Goal: Task Accomplishment & Management: Manage account settings

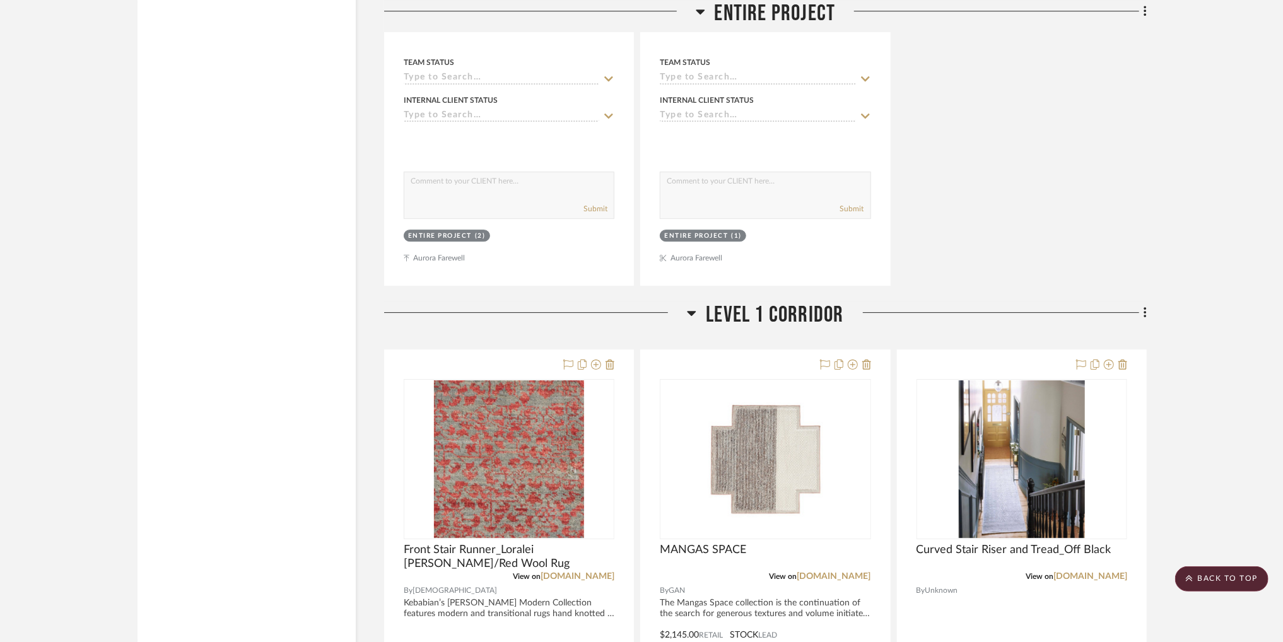
scroll to position [2479, 0]
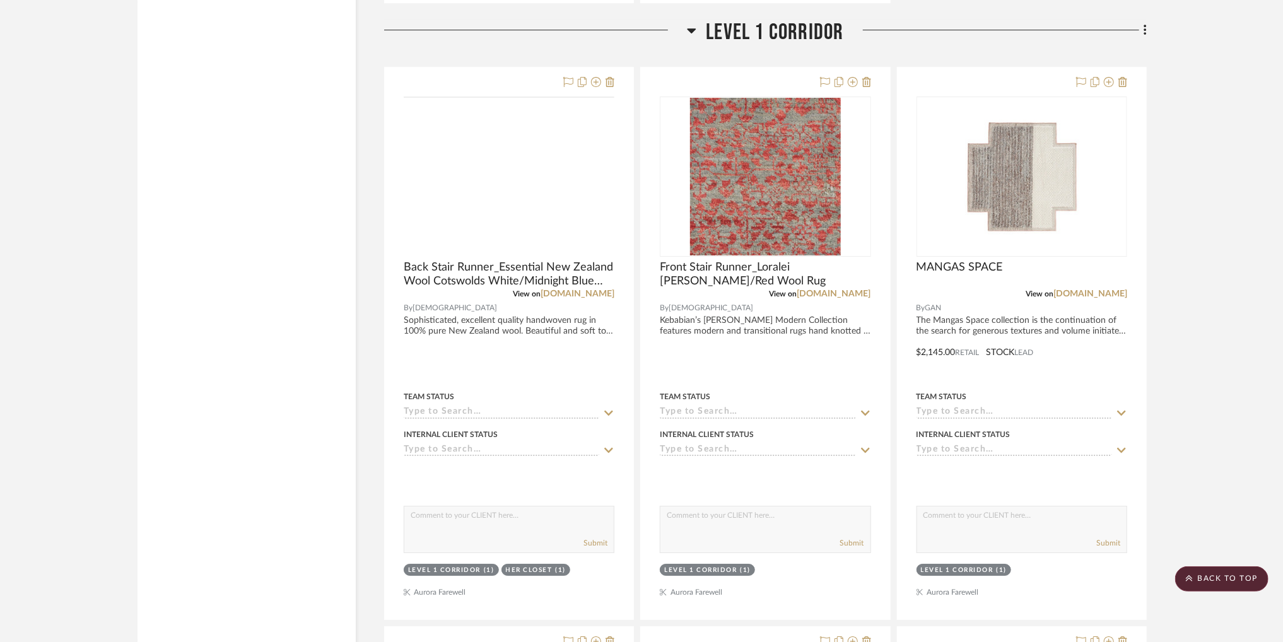
scroll to position [2744, 0]
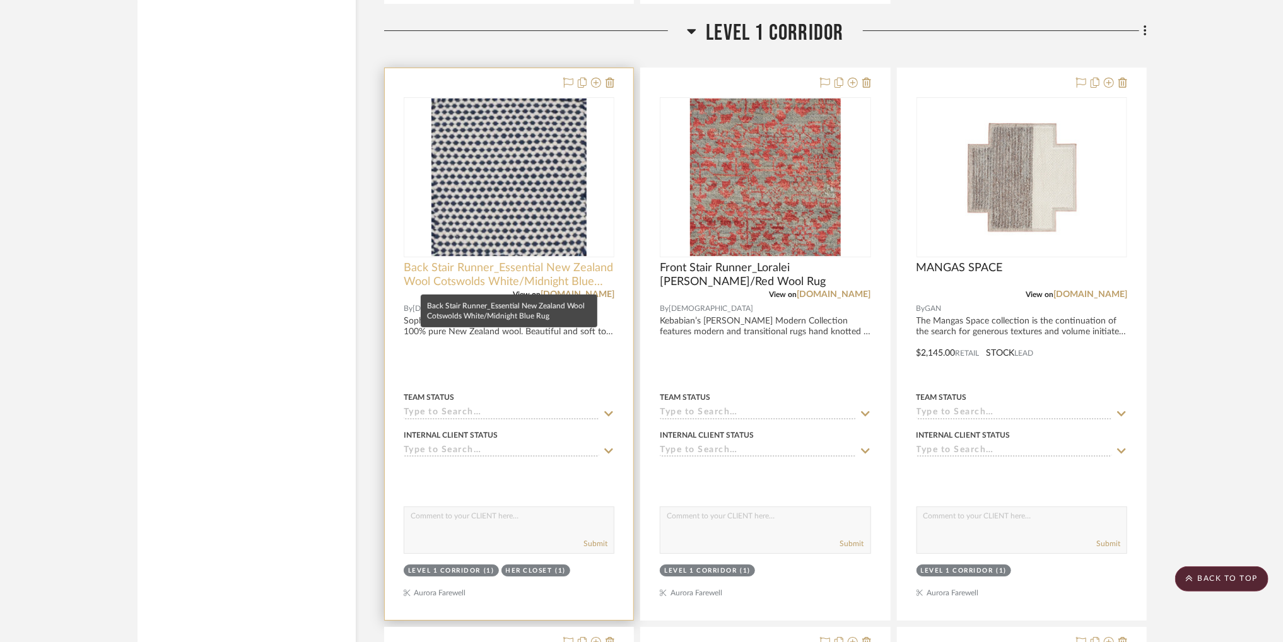
click at [534, 271] on span "Back Stair Runner_Essential New Zealand Wool Cotswolds White/Midnight Blue Rug" at bounding box center [509, 275] width 211 height 28
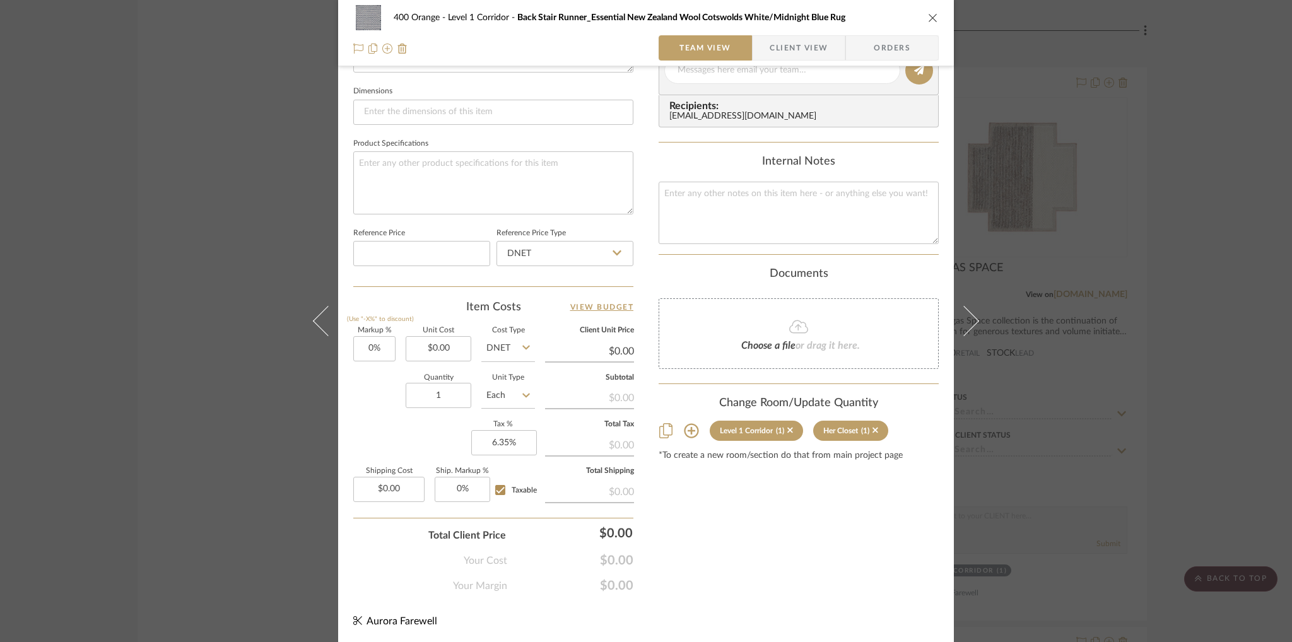
scroll to position [530, 0]
click at [411, 257] on input at bounding box center [421, 254] width 137 height 25
type input "$11,500.00"
click at [646, 222] on div "400 Orange Level 1 Corridor Back Stair Runner_Essential New Zealand Wool Cotswo…" at bounding box center [646, 62] width 616 height 1165
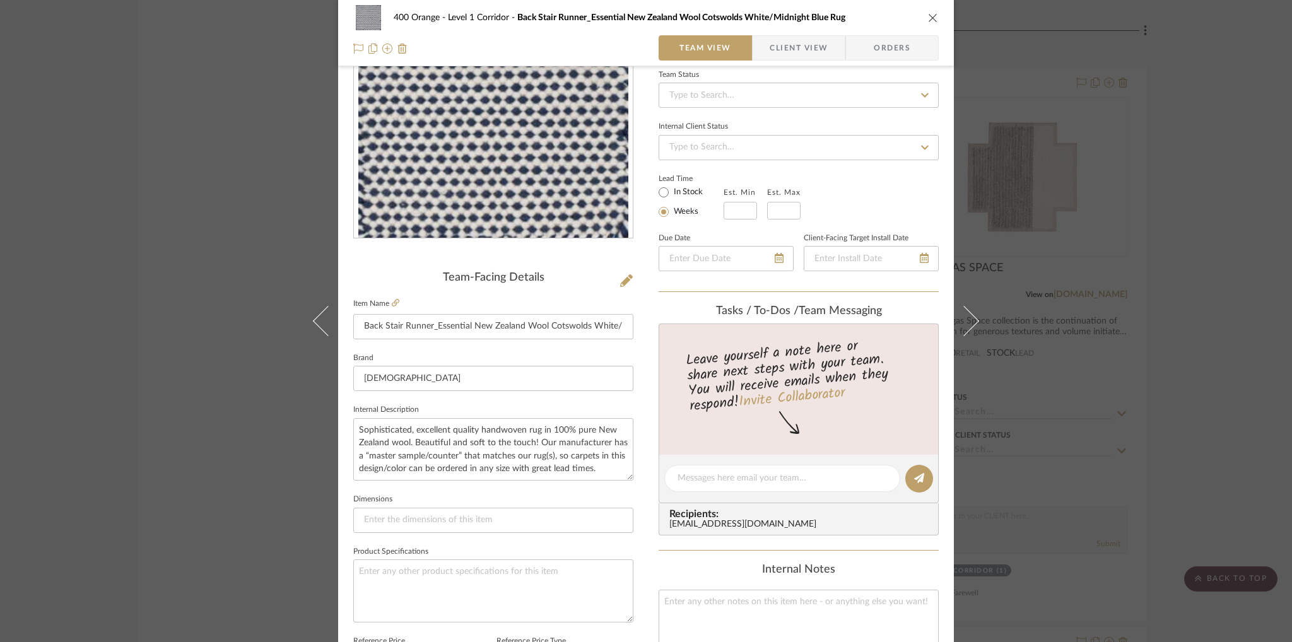
scroll to position [120, 0]
click at [1036, 181] on div "400 Orange Level 1 Corridor Back Stair Runner_Essential New Zealand Wool Cotswo…" at bounding box center [646, 321] width 1292 height 642
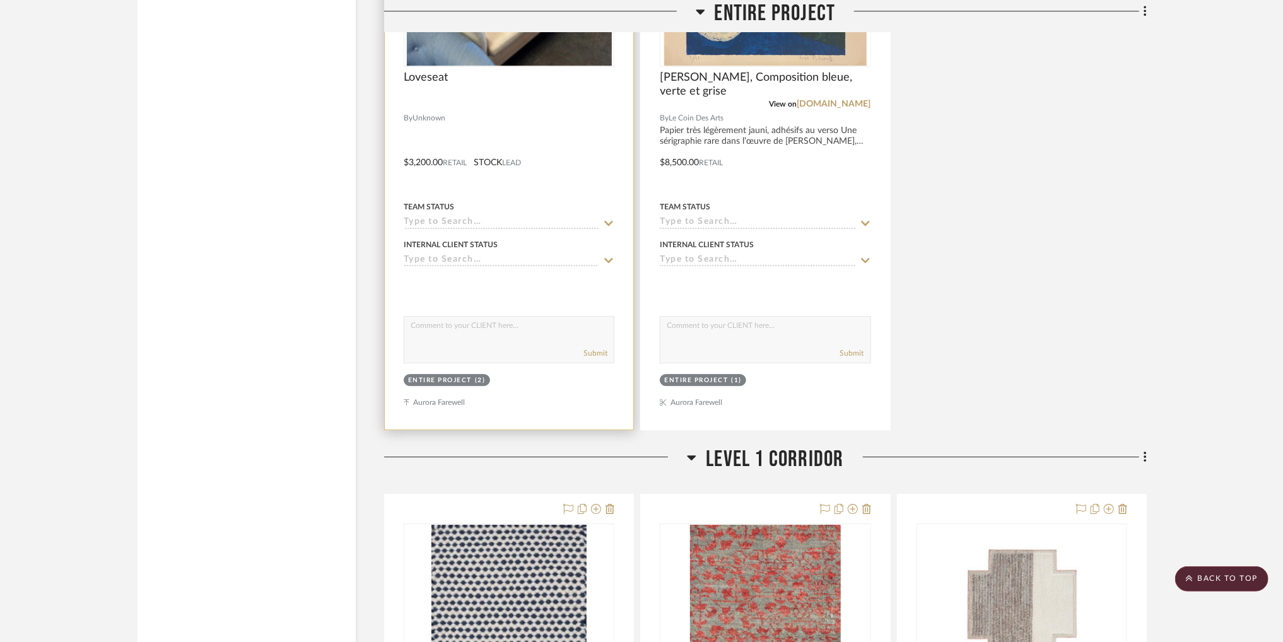
scroll to position [2714, 0]
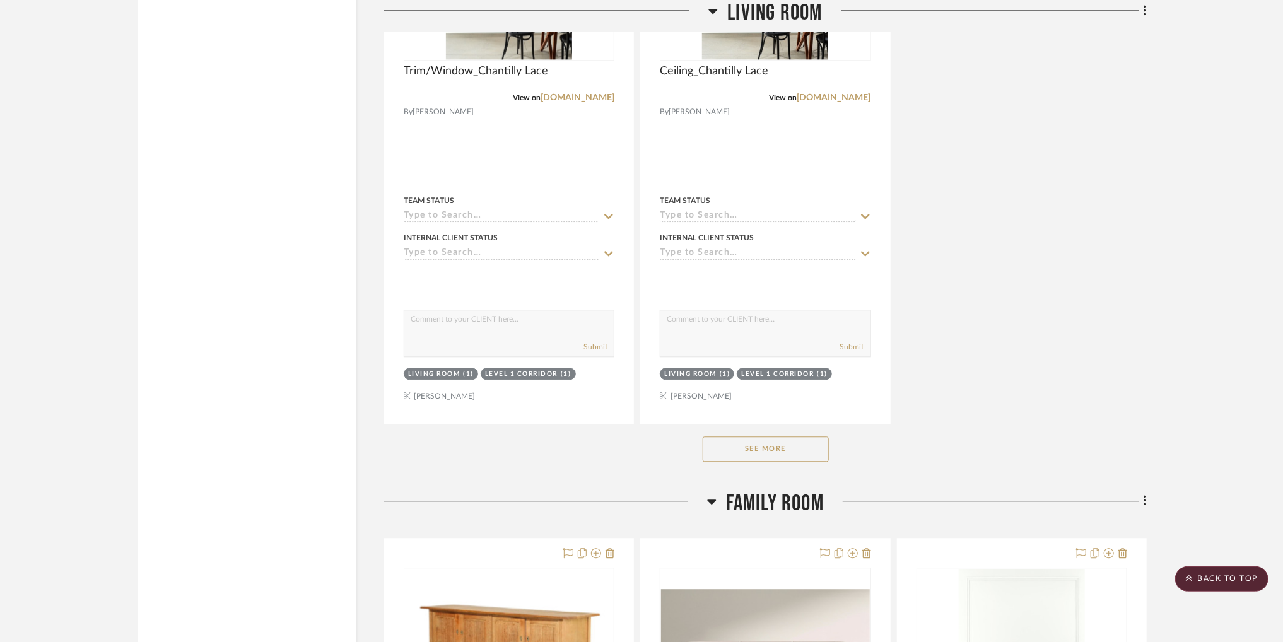
scroll to position [14779, 0]
click at [780, 452] on button "See More" at bounding box center [766, 448] width 126 height 25
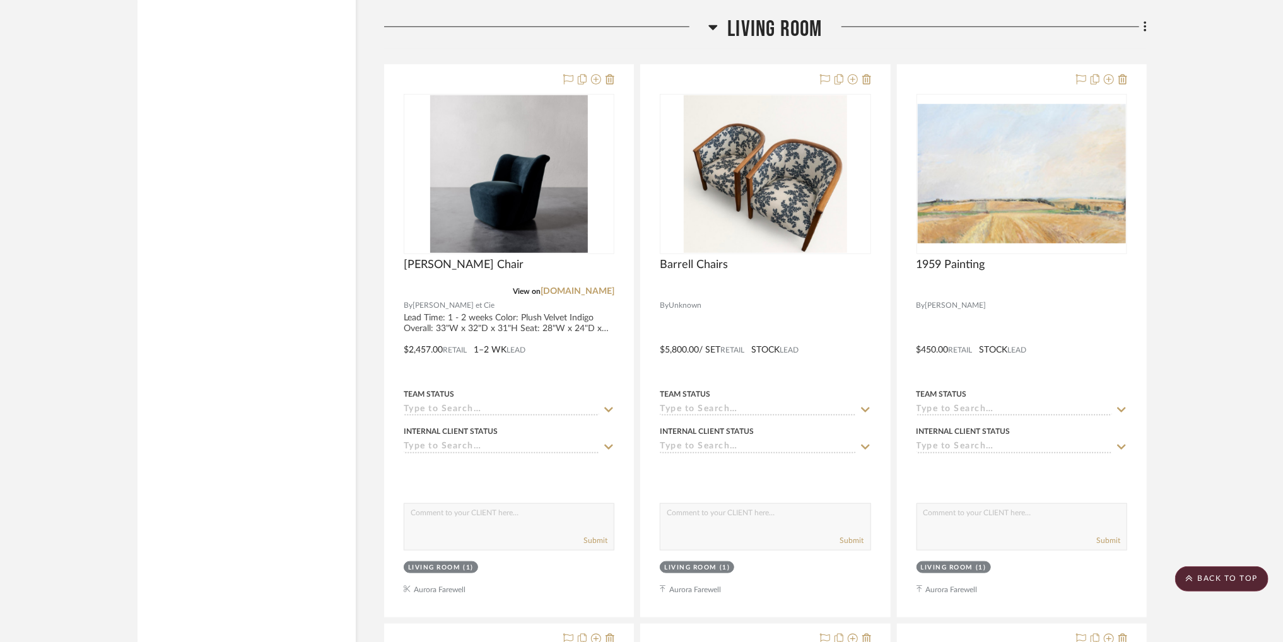
scroll to position [13329, 0]
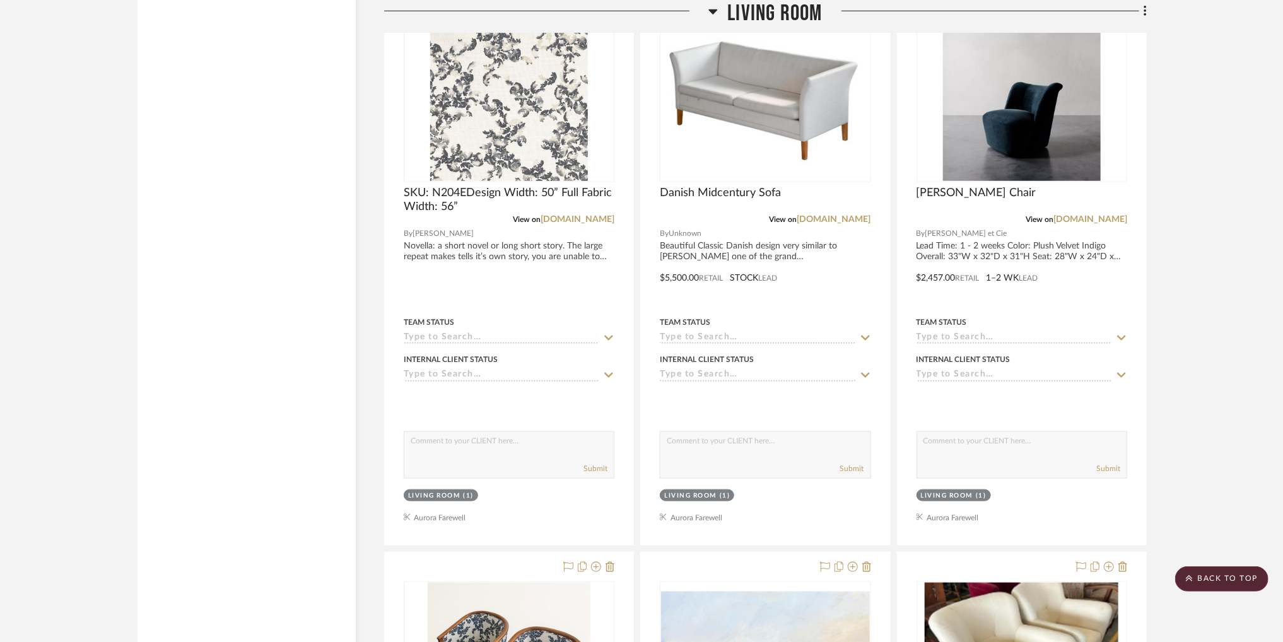
scroll to position [13356, 0]
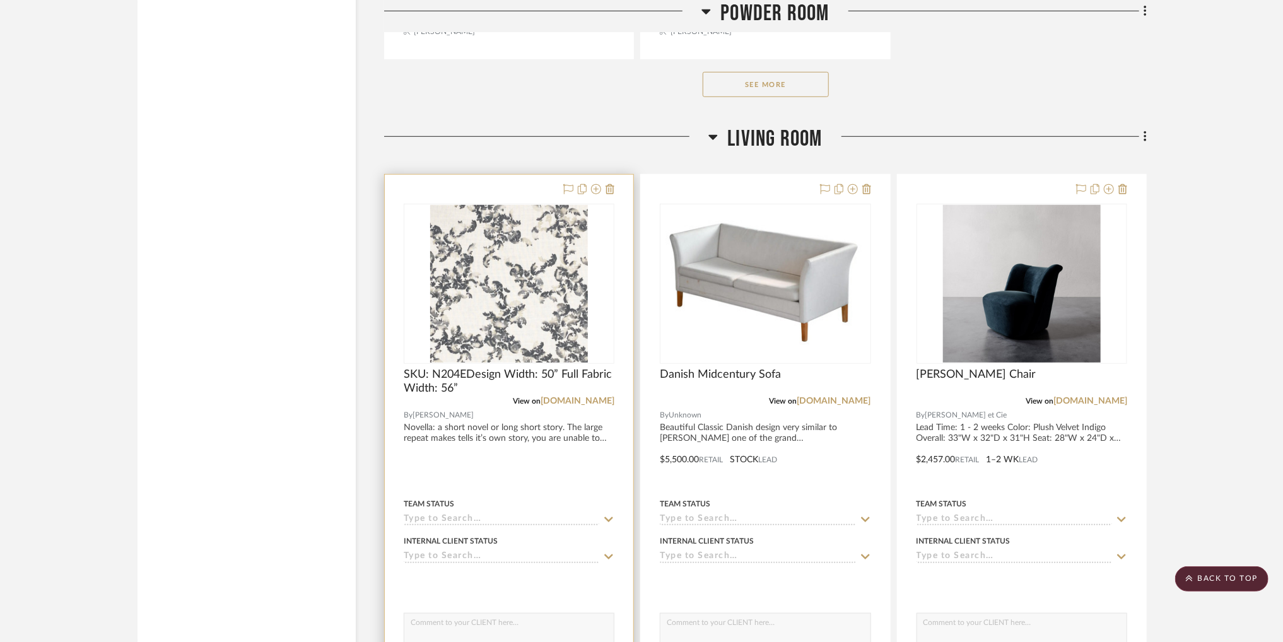
click at [479, 329] on div "0" at bounding box center [508, 283] width 209 height 159
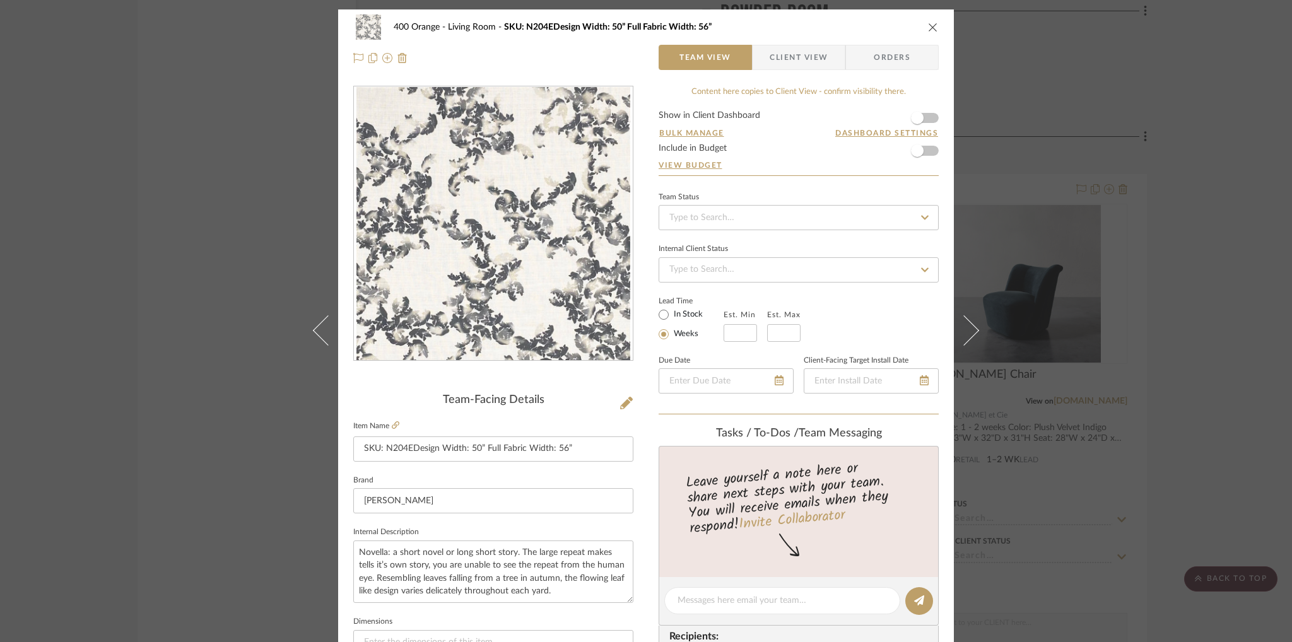
scroll to position [83, 0]
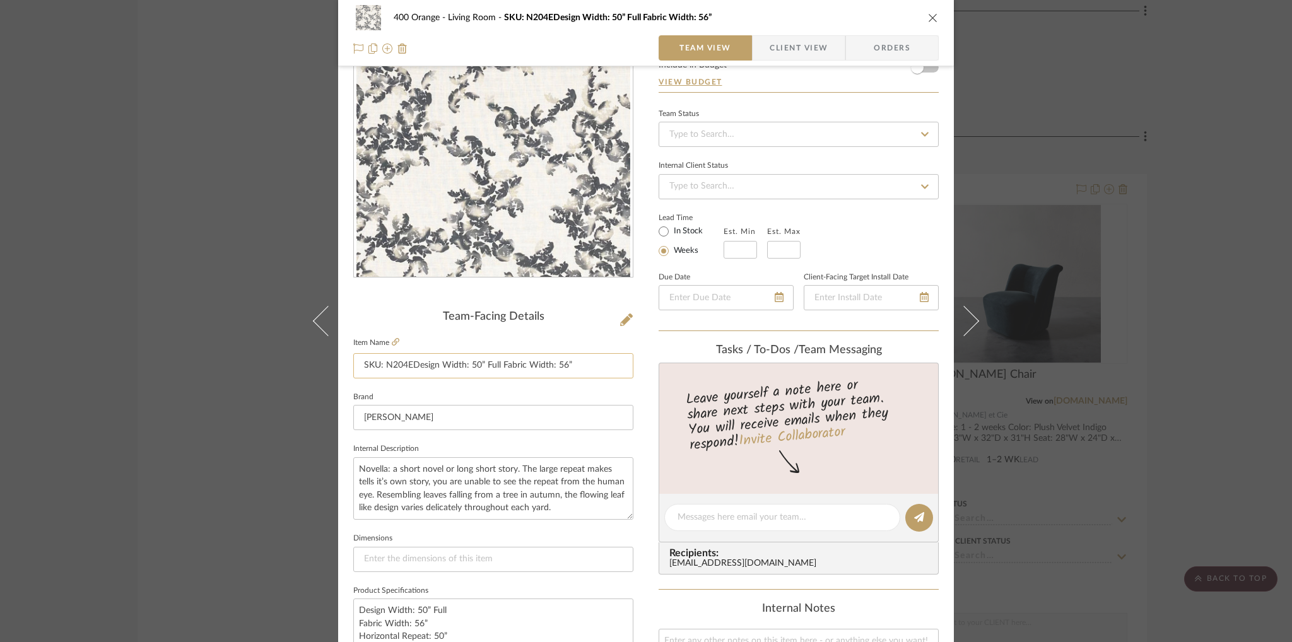
click at [554, 362] on input "SKU: N204EDesign Width: 50” Full Fabric Width: 56”" at bounding box center [493, 365] width 280 height 25
type input "L"
type input "Sofa Upholstery_"
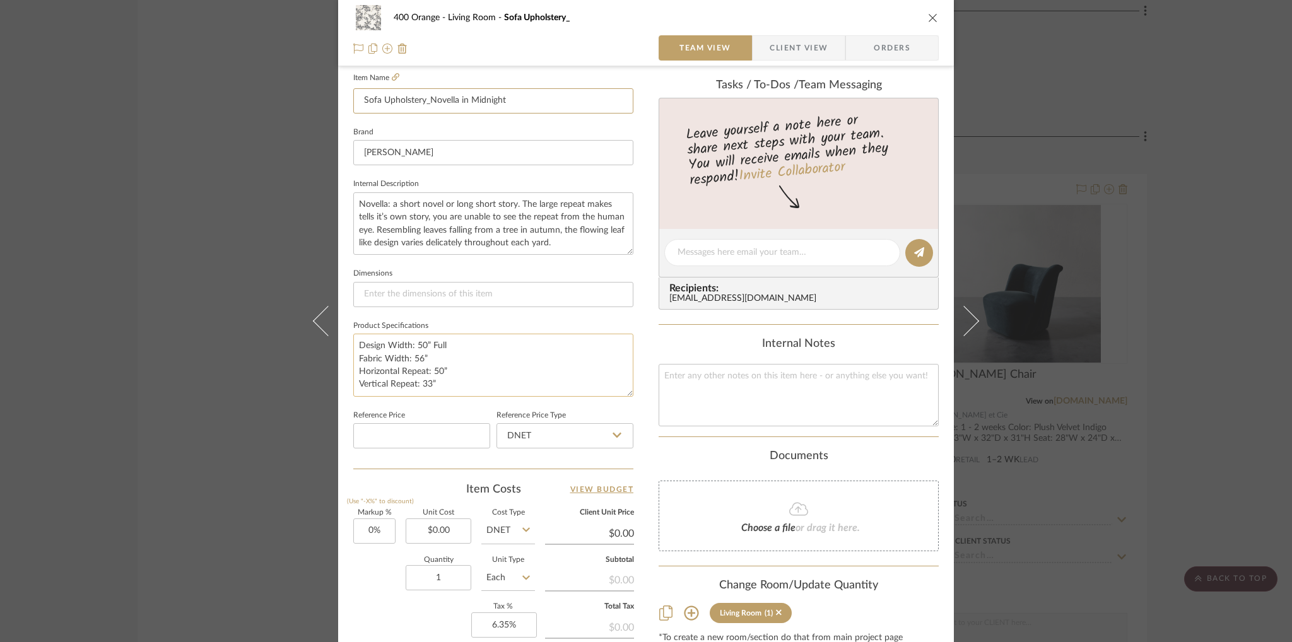
scroll to position [350, 0]
type input "Sofa Upholstery_Novella in Midnight"
click at [711, 387] on textarea at bounding box center [798, 393] width 280 height 62
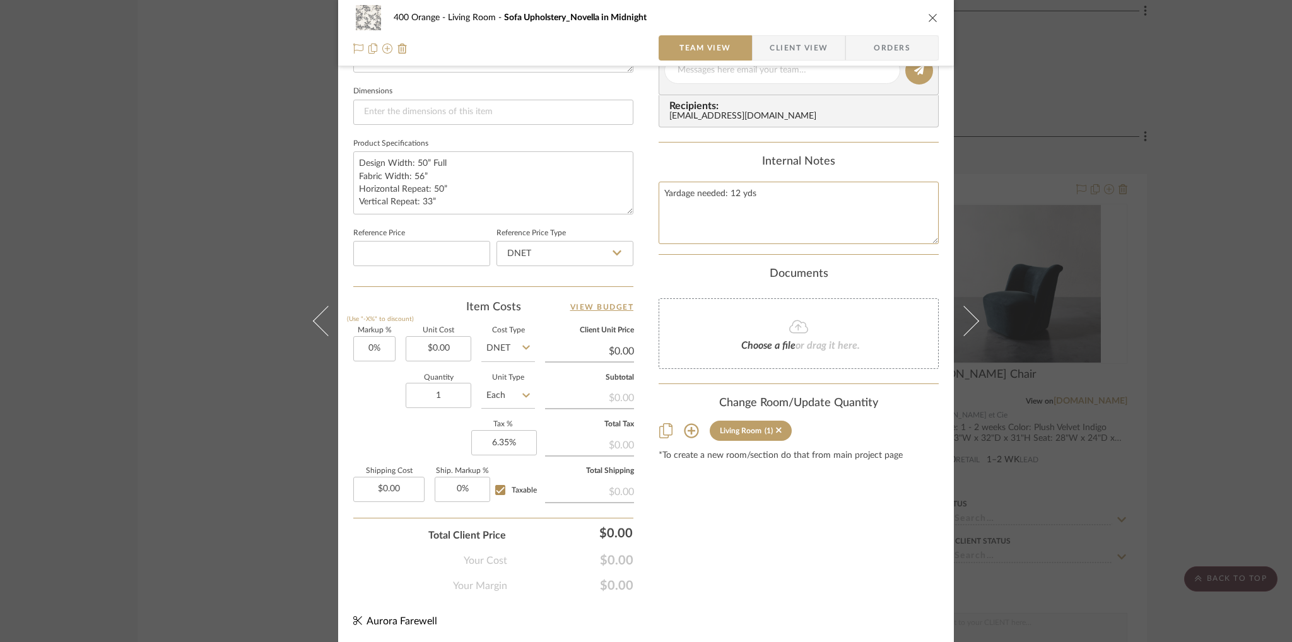
type textarea "Yardage needed: 12 yds"
click at [506, 392] on input "Each" at bounding box center [508, 395] width 54 height 25
click at [517, 526] on div "YD" at bounding box center [555, 522] width 156 height 32
type input "YD"
click at [450, 393] on input "1" at bounding box center [439, 395] width 66 height 25
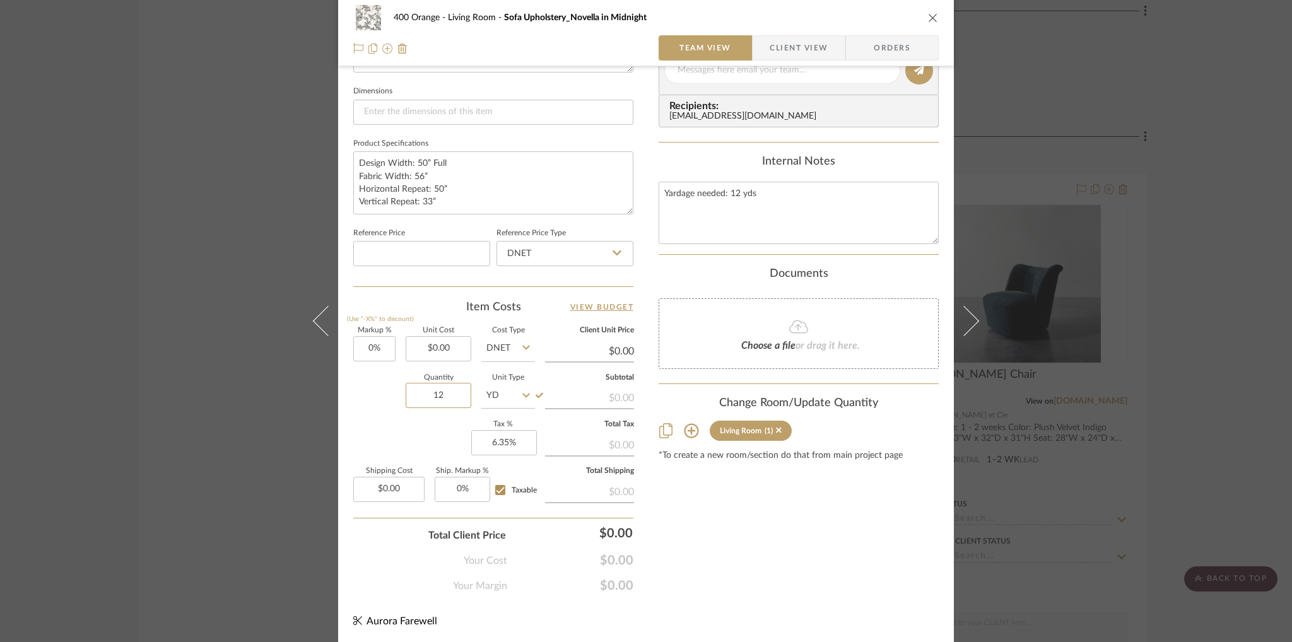
type input "12"
click at [354, 404] on div "Quantity 12 Unit Type YD" at bounding box center [444, 397] width 182 height 45
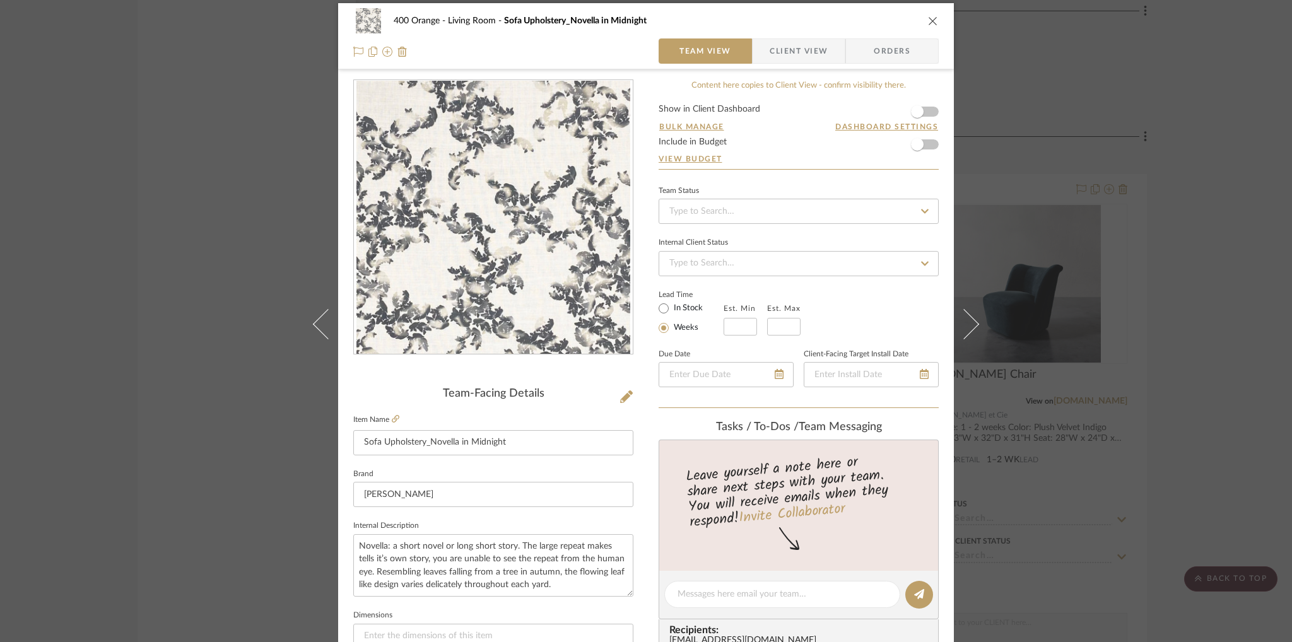
scroll to position [0, 0]
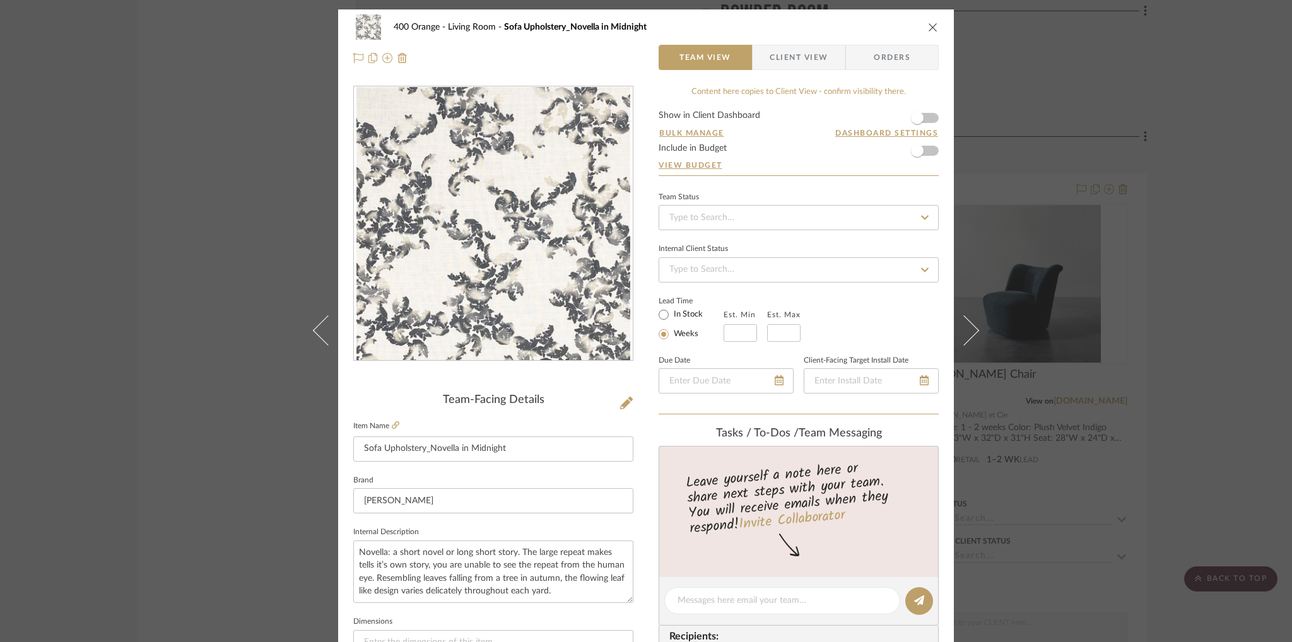
click at [1125, 66] on div "400 Orange Living Room Sofa Upholstery_Novella in Midnight Team View Client Vie…" at bounding box center [646, 321] width 1292 height 642
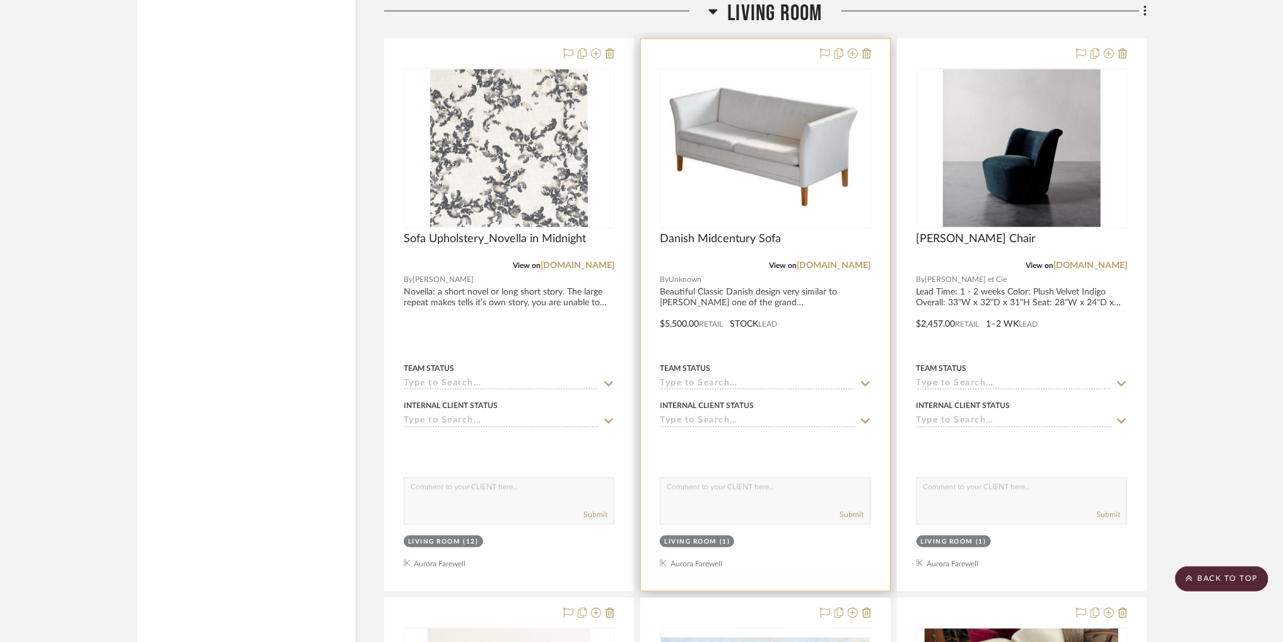
scroll to position [13491, 0]
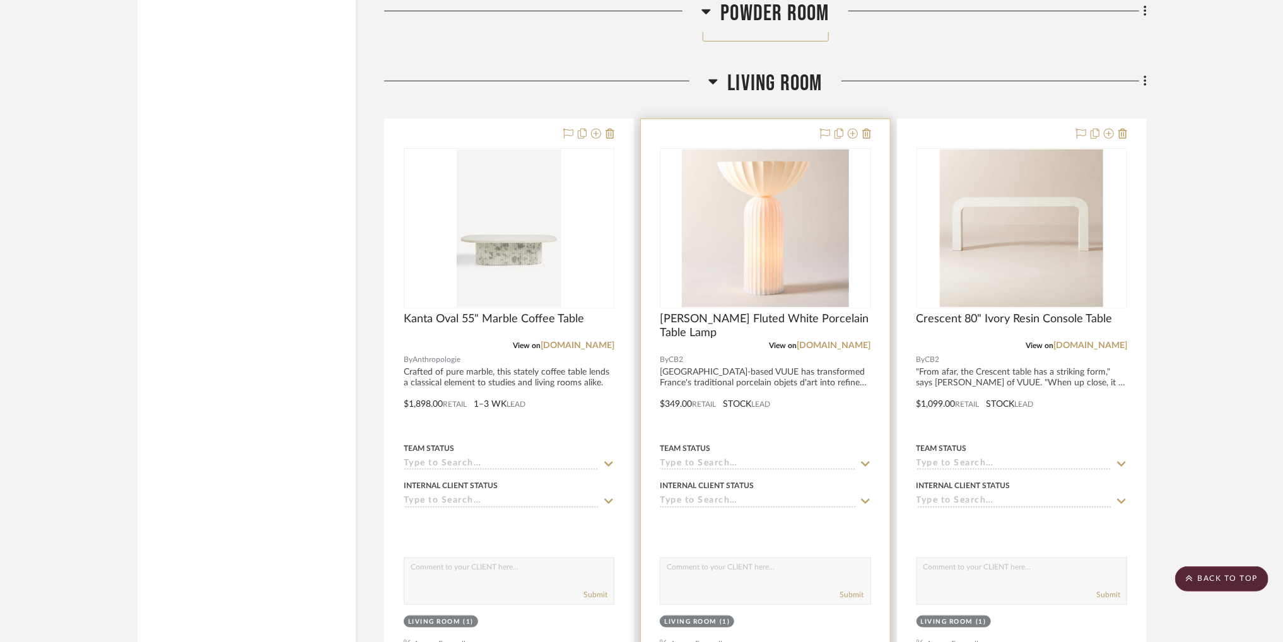
click at [771, 339] on div "[PERSON_NAME] Fluted White Porcelain Table Lamp" at bounding box center [765, 326] width 211 height 28
click at [780, 321] on span "[PERSON_NAME] Fluted White Porcelain Table Lamp" at bounding box center [765, 326] width 211 height 28
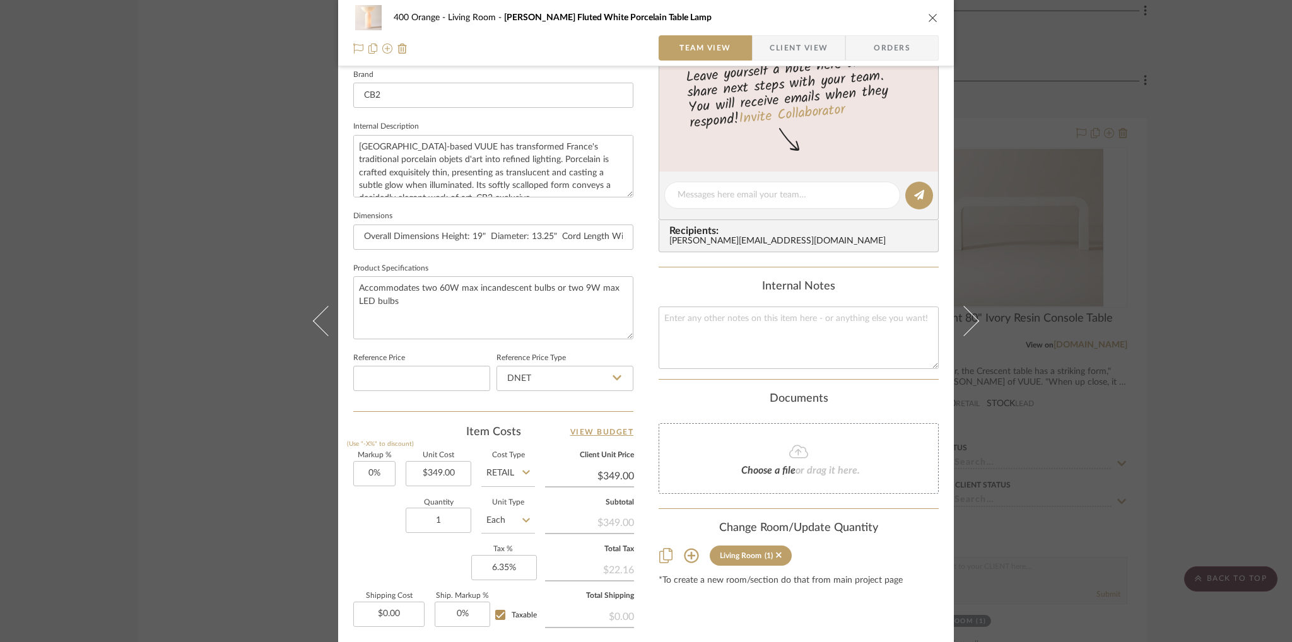
scroll to position [530, 0]
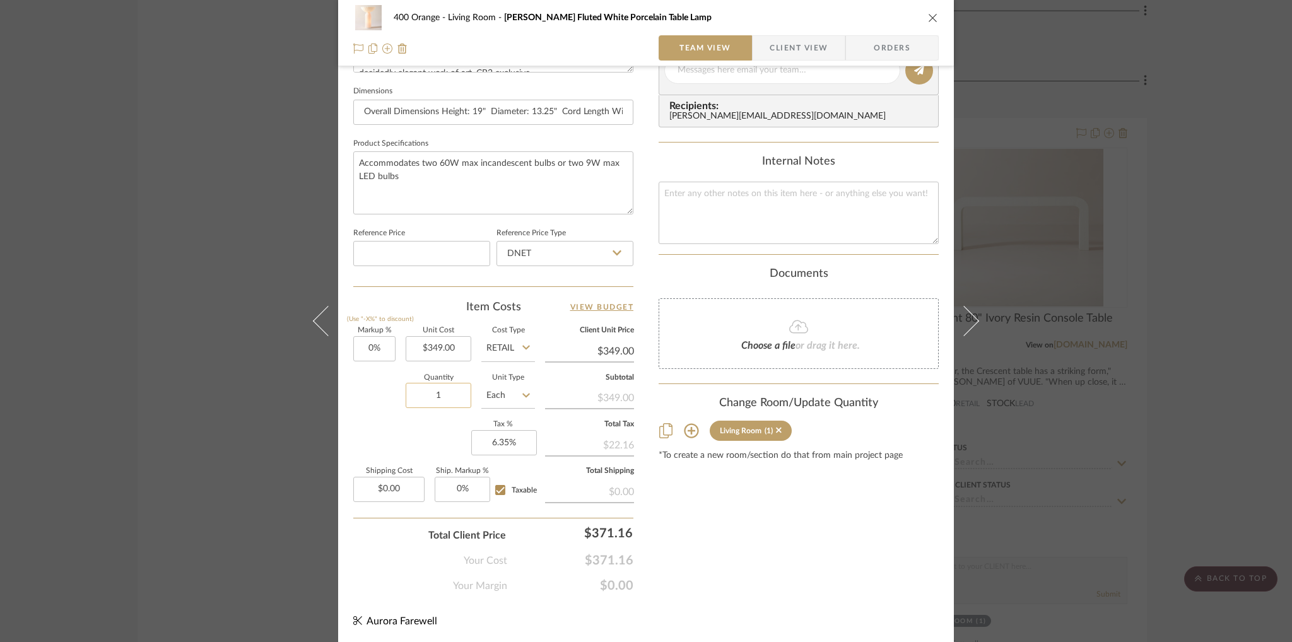
click at [449, 390] on input "1" at bounding box center [439, 395] width 66 height 25
type input "2"
click at [392, 437] on div "Markup % (Use "-X%" to discount) 0% Unit Cost $349.00 Cost Type Retail Client U…" at bounding box center [493, 419] width 280 height 184
click at [930, 18] on icon "close" at bounding box center [933, 18] width 10 height 10
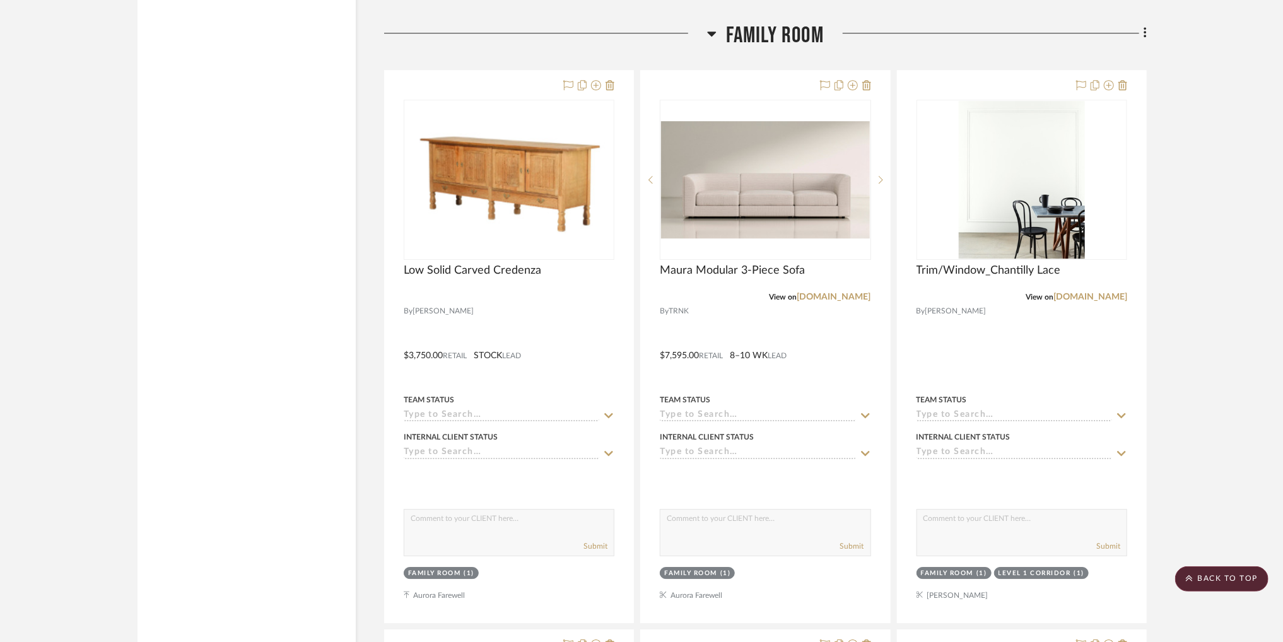
scroll to position [15246, 0]
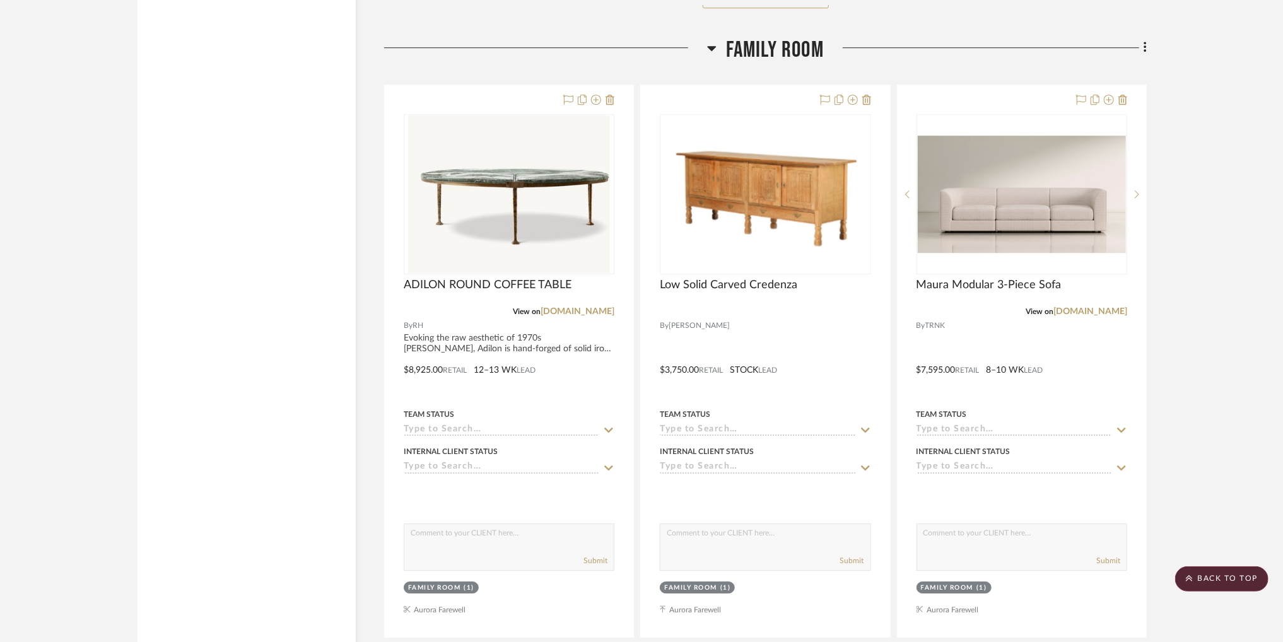
scroll to position [15217, 0]
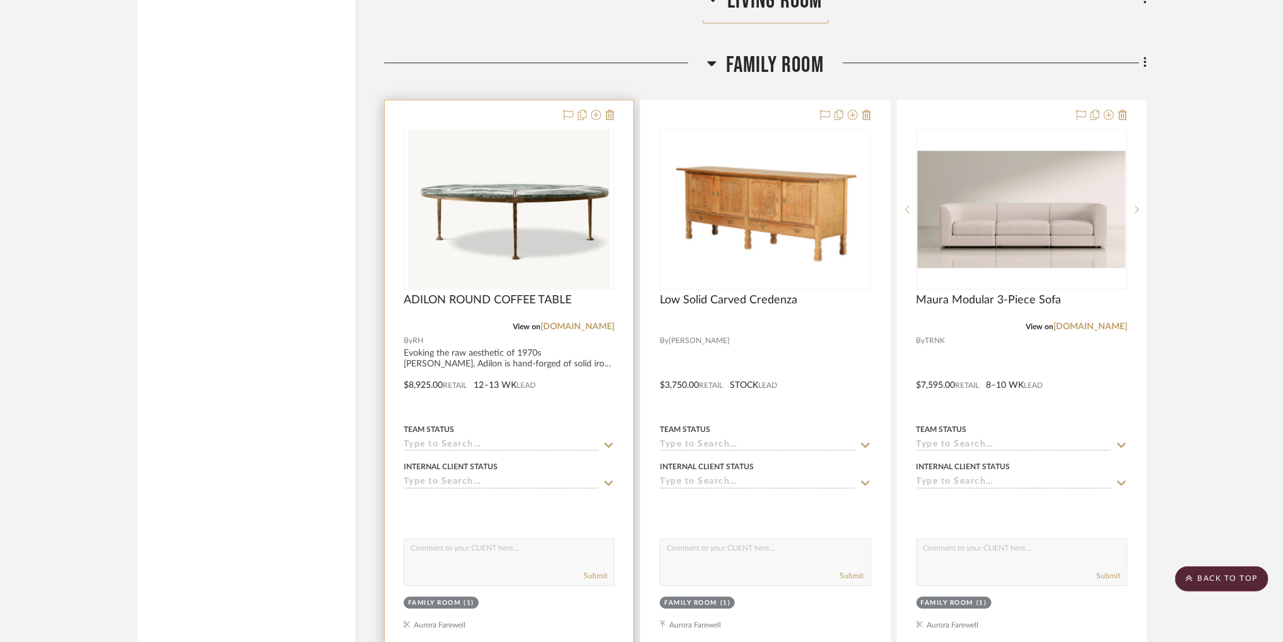
click at [517, 321] on div "ADILON ROUND COFFEE TABLE" at bounding box center [509, 307] width 211 height 28
click at [519, 301] on span "ADILON ROUND COFFEE TABLE" at bounding box center [488, 300] width 168 height 14
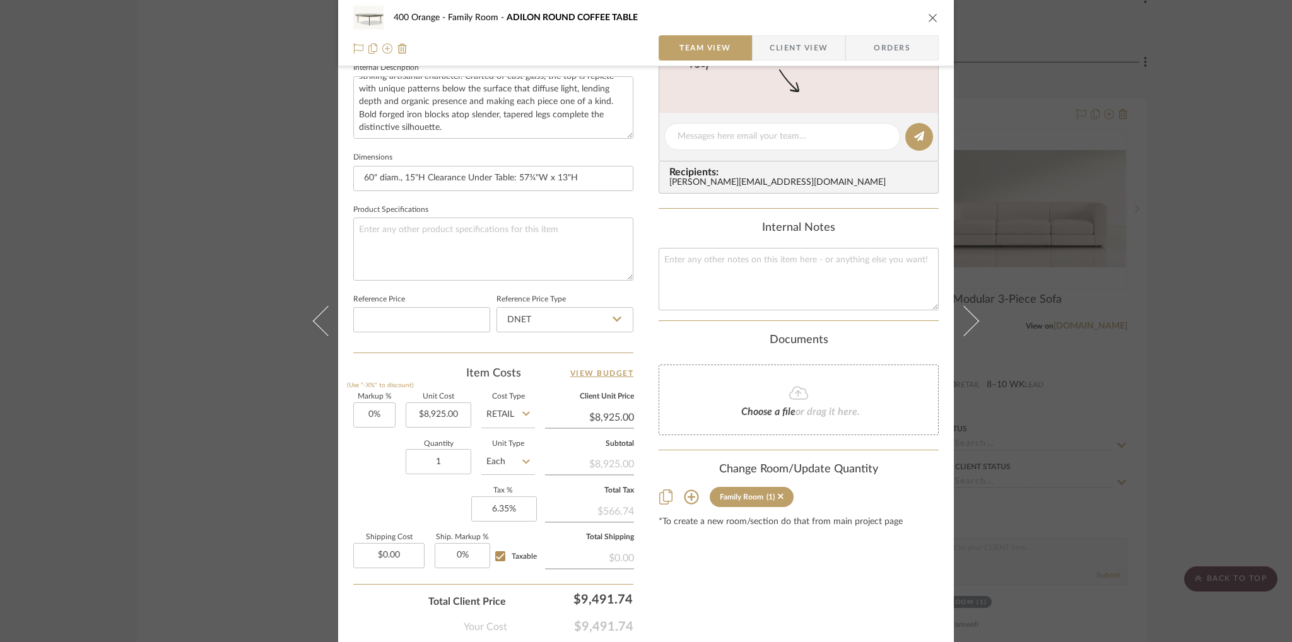
scroll to position [530, 0]
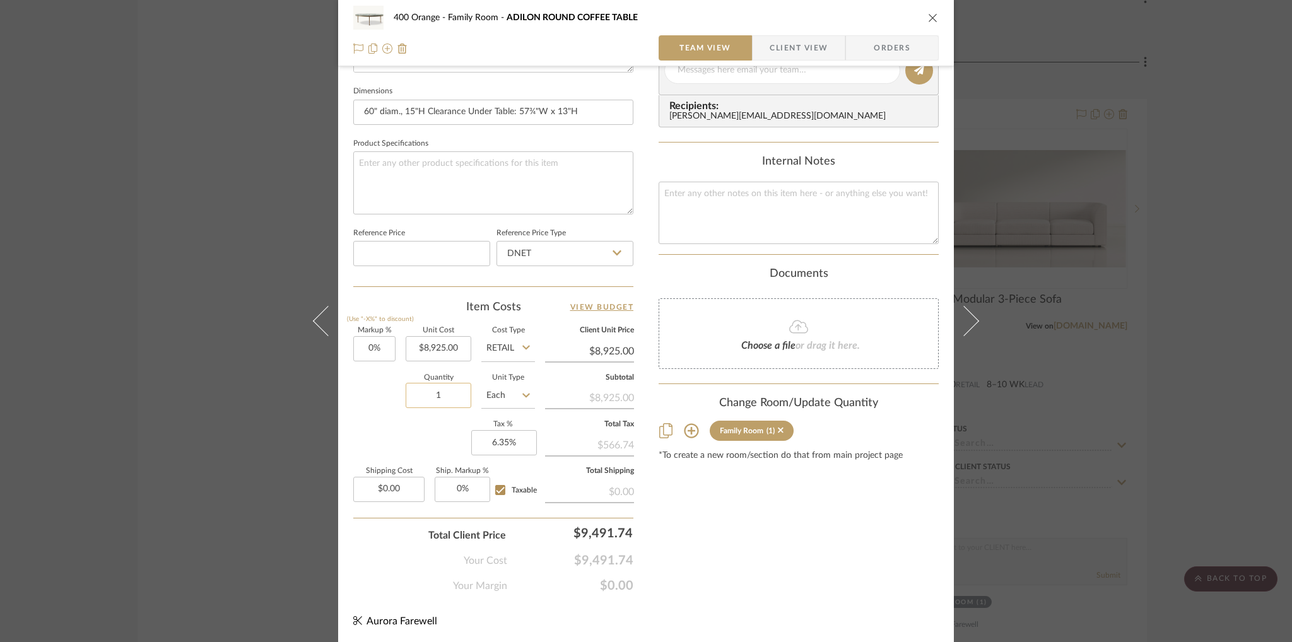
click at [444, 393] on input "1" at bounding box center [439, 395] width 66 height 25
type input "2"
click at [795, 571] on div "Content here copies to Client View - confirm visibility there. Show in Client D…" at bounding box center [798, 74] width 280 height 1038
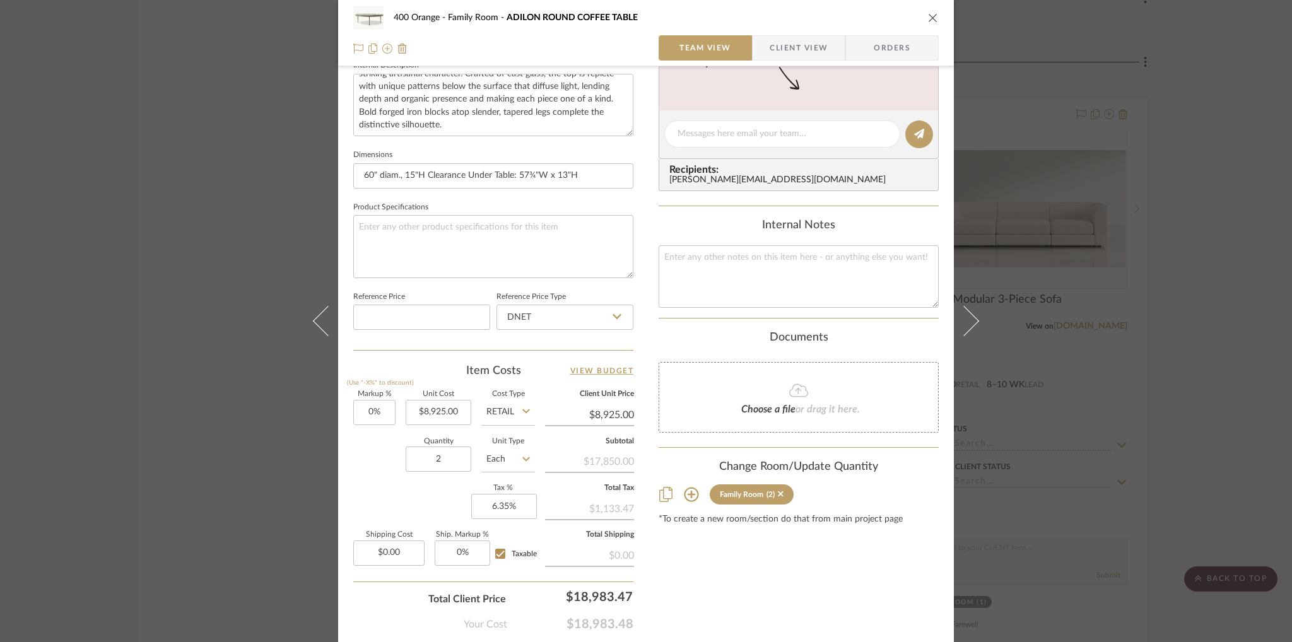
scroll to position [492, 0]
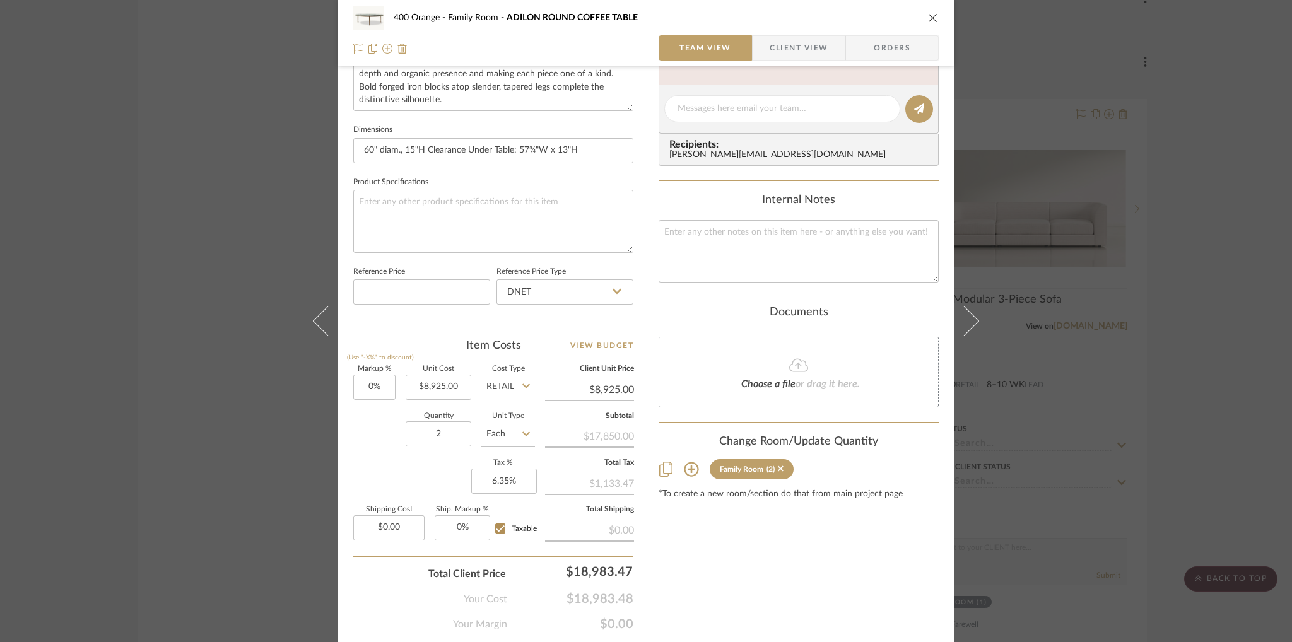
click at [928, 17] on icon "close" at bounding box center [933, 18] width 10 height 10
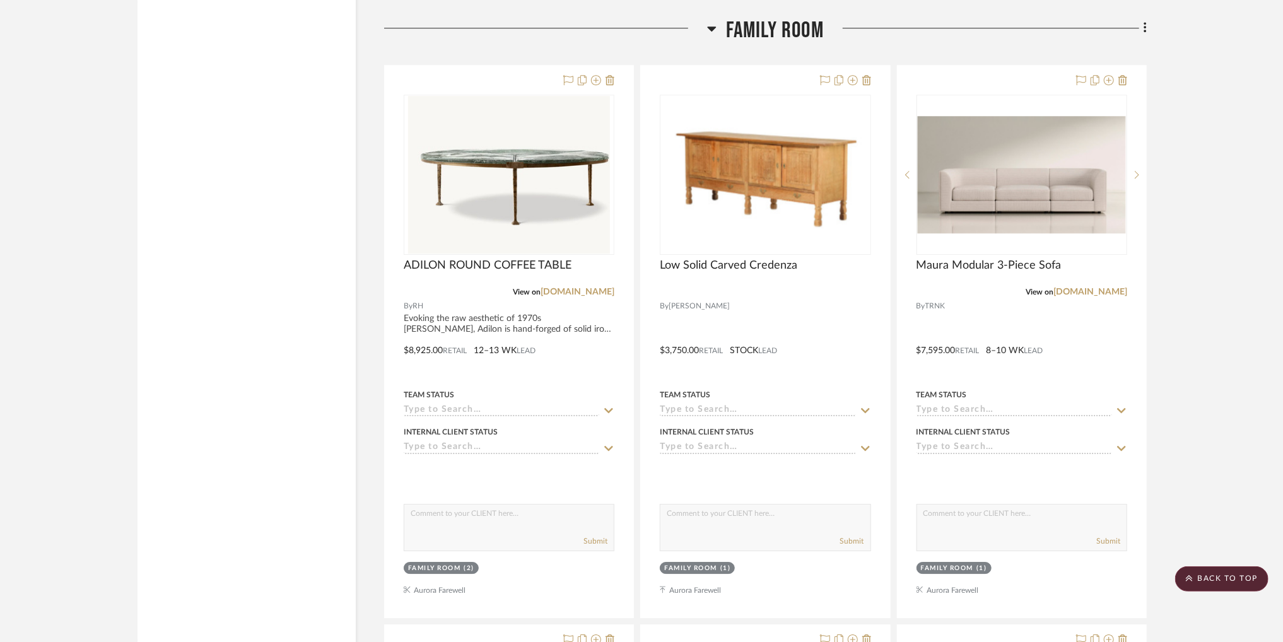
scroll to position [15231, 0]
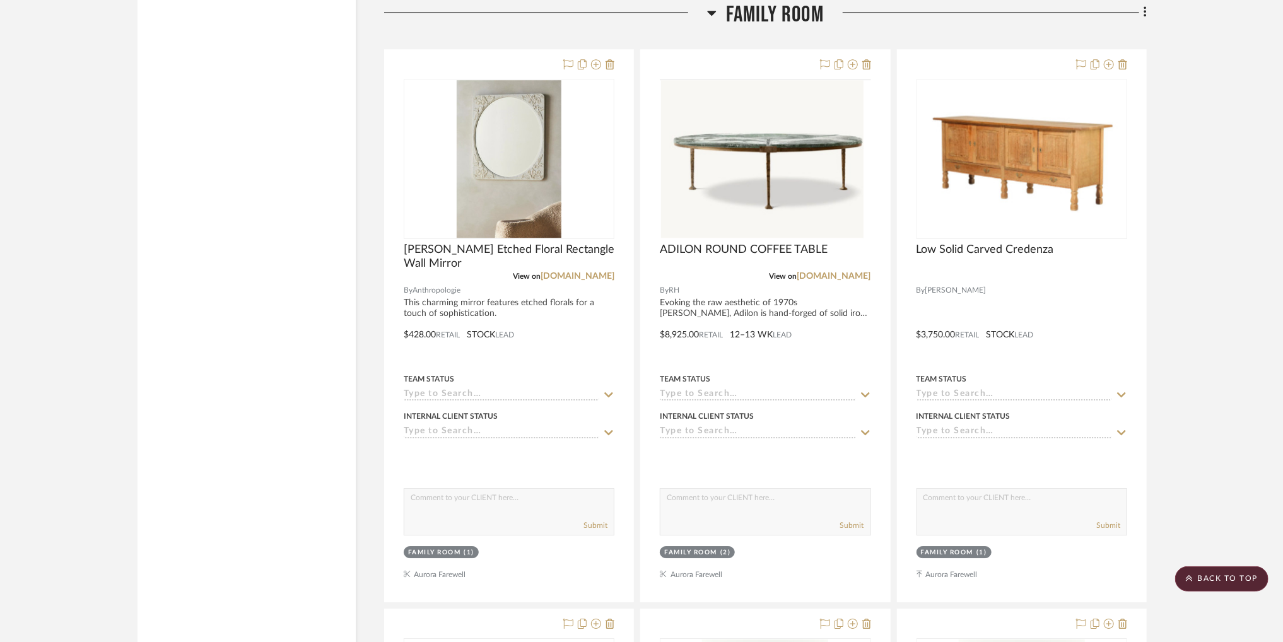
scroll to position [15268, 0]
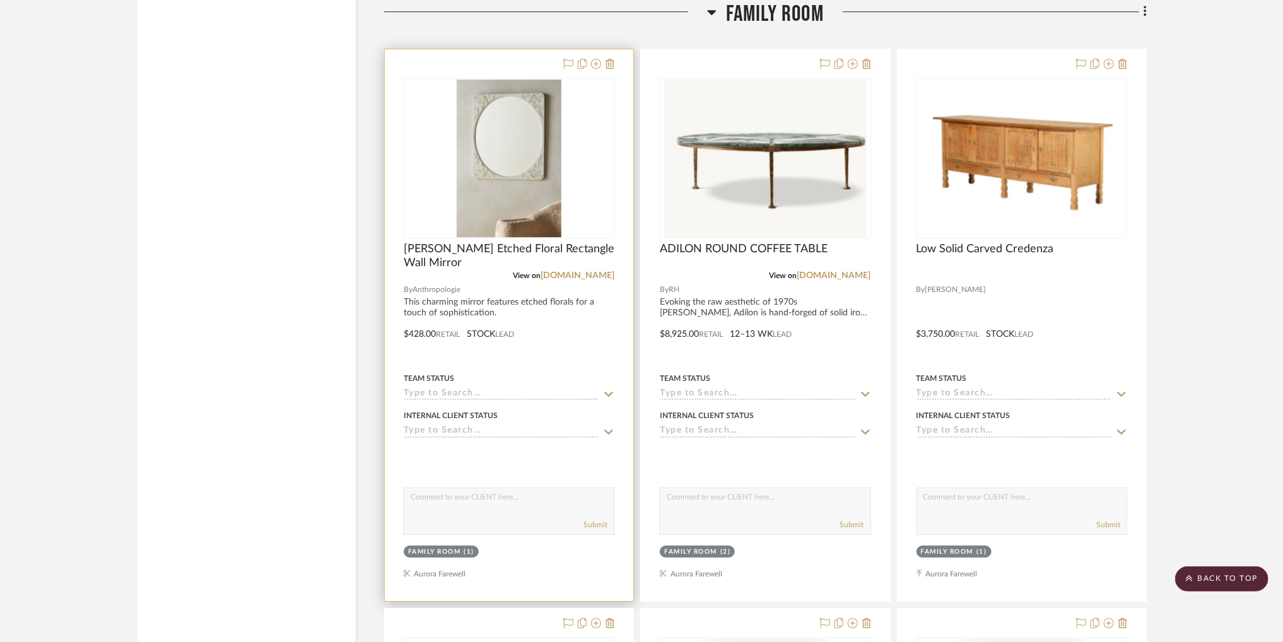
click at [515, 203] on img "0" at bounding box center [509, 158] width 105 height 158
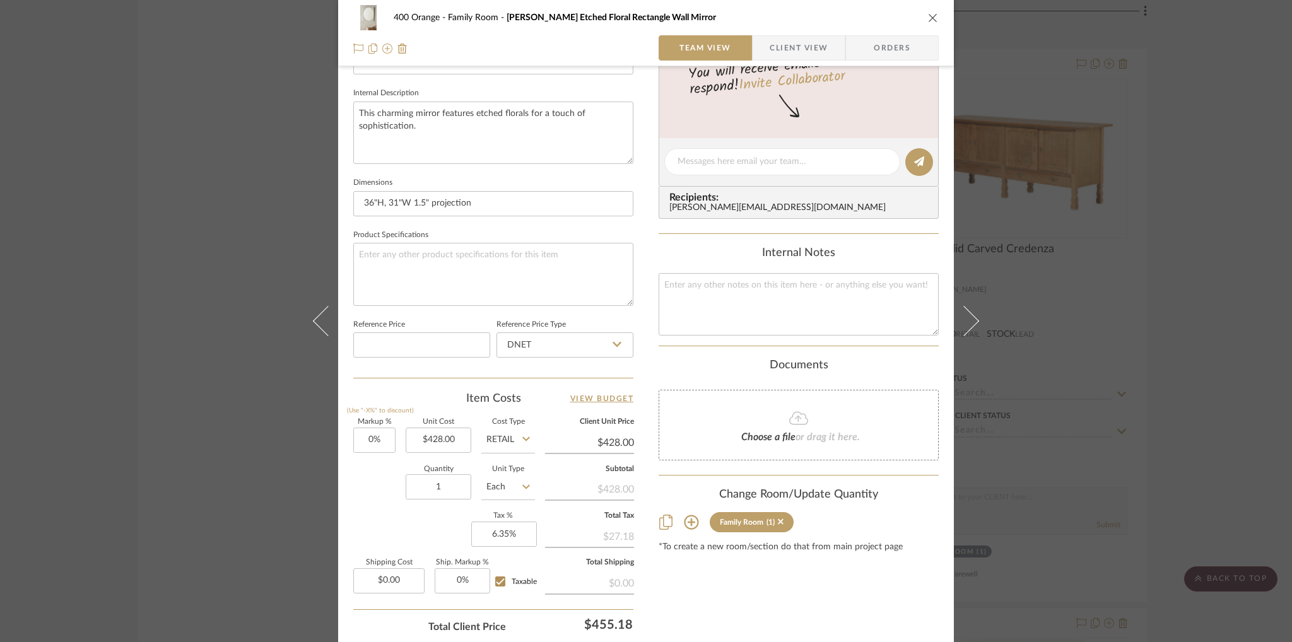
scroll to position [440, 0]
click at [455, 489] on input "1" at bounding box center [439, 485] width 66 height 25
type input "2"
click at [368, 529] on div "Markup % (Use "-X%" to discount) 0% Unit Cost $428.00 Cost Type Retail Client U…" at bounding box center [493, 510] width 280 height 184
click at [930, 20] on icon "close" at bounding box center [933, 18] width 10 height 10
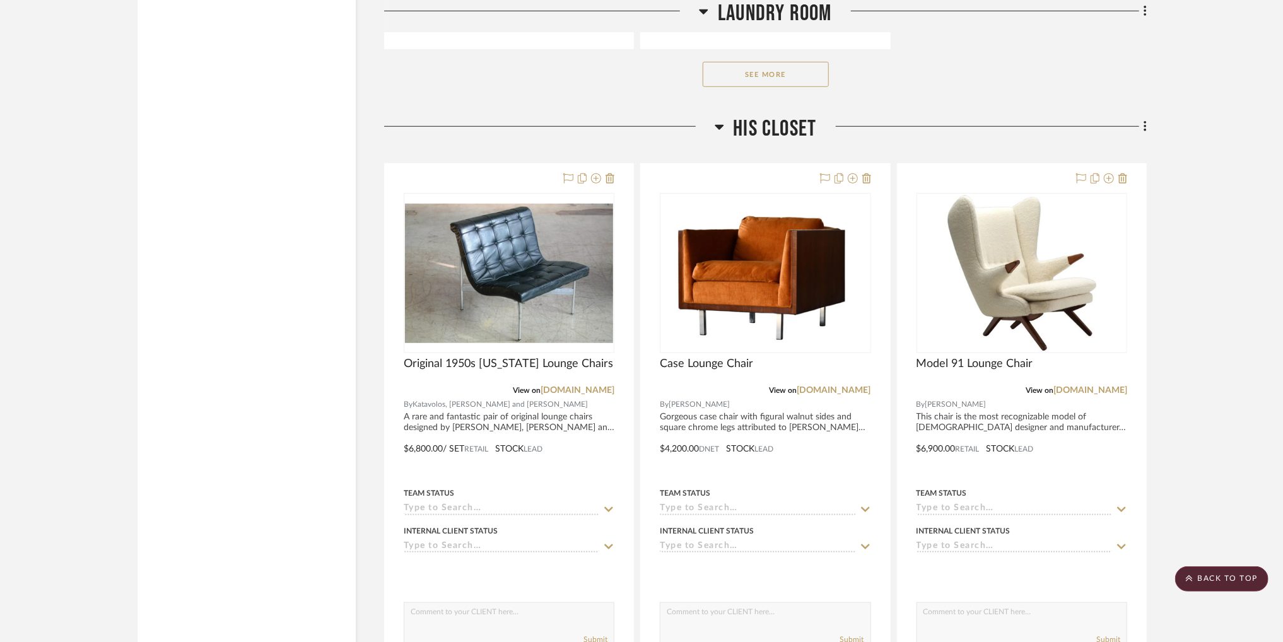
scroll to position [29444, 0]
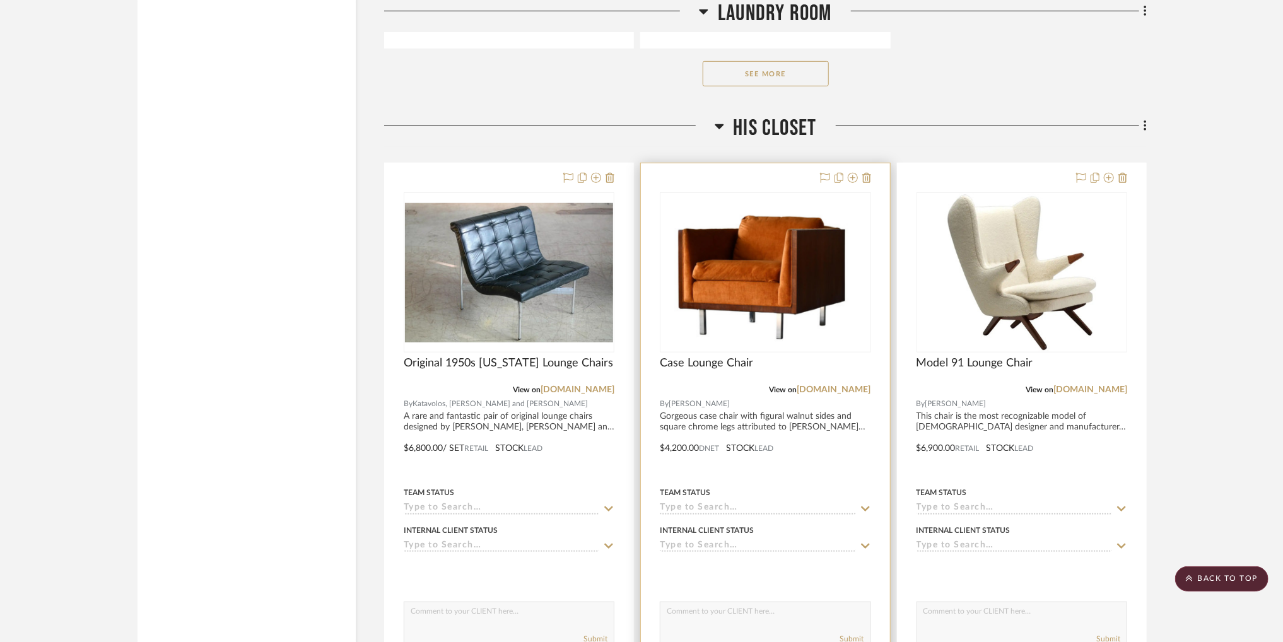
click at [0, 0] on img at bounding box center [0, 0] width 0 height 0
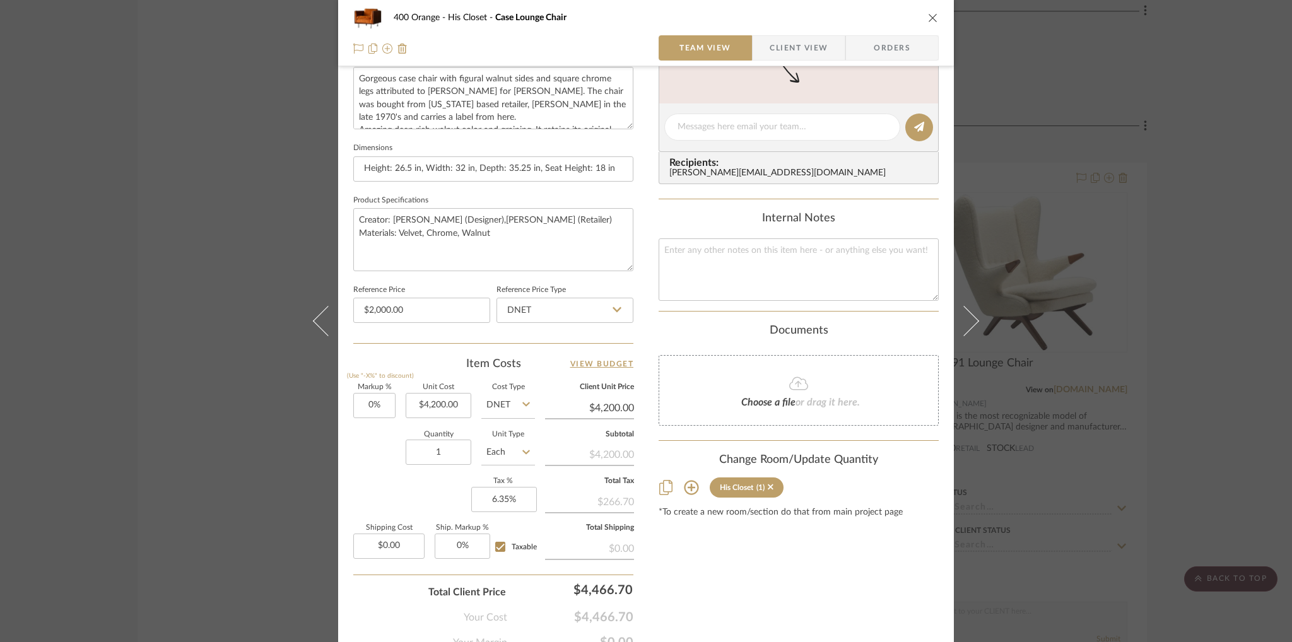
scroll to position [530, 0]
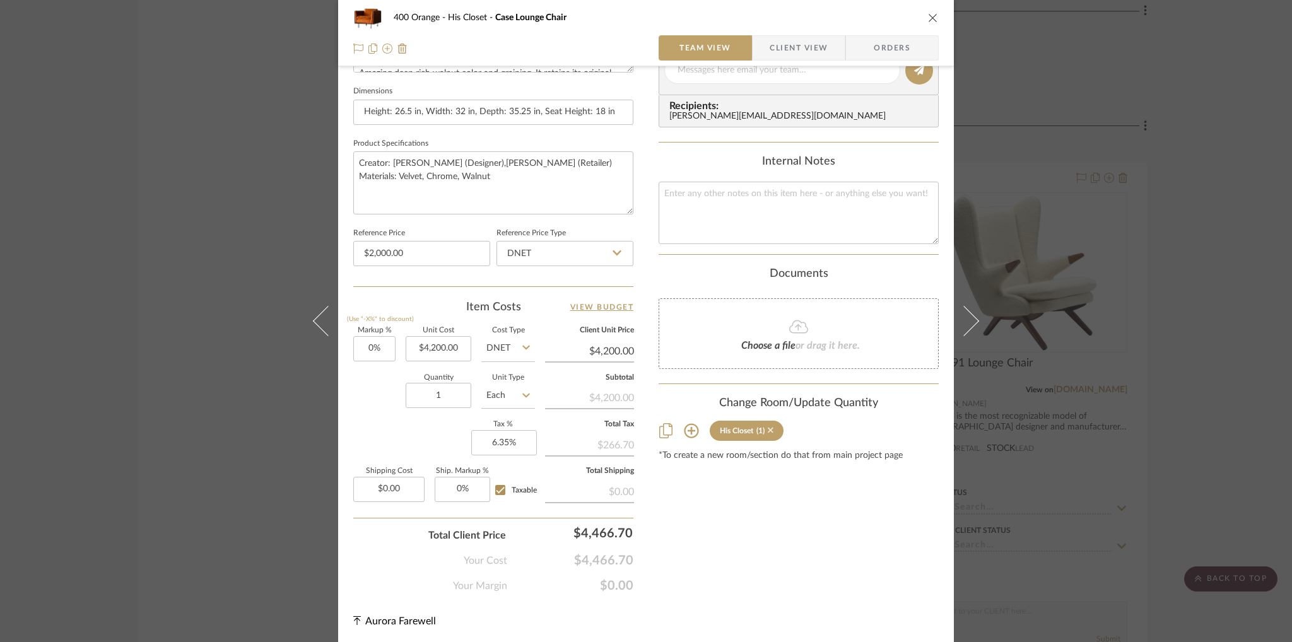
click at [768, 429] on icon at bounding box center [771, 430] width 6 height 9
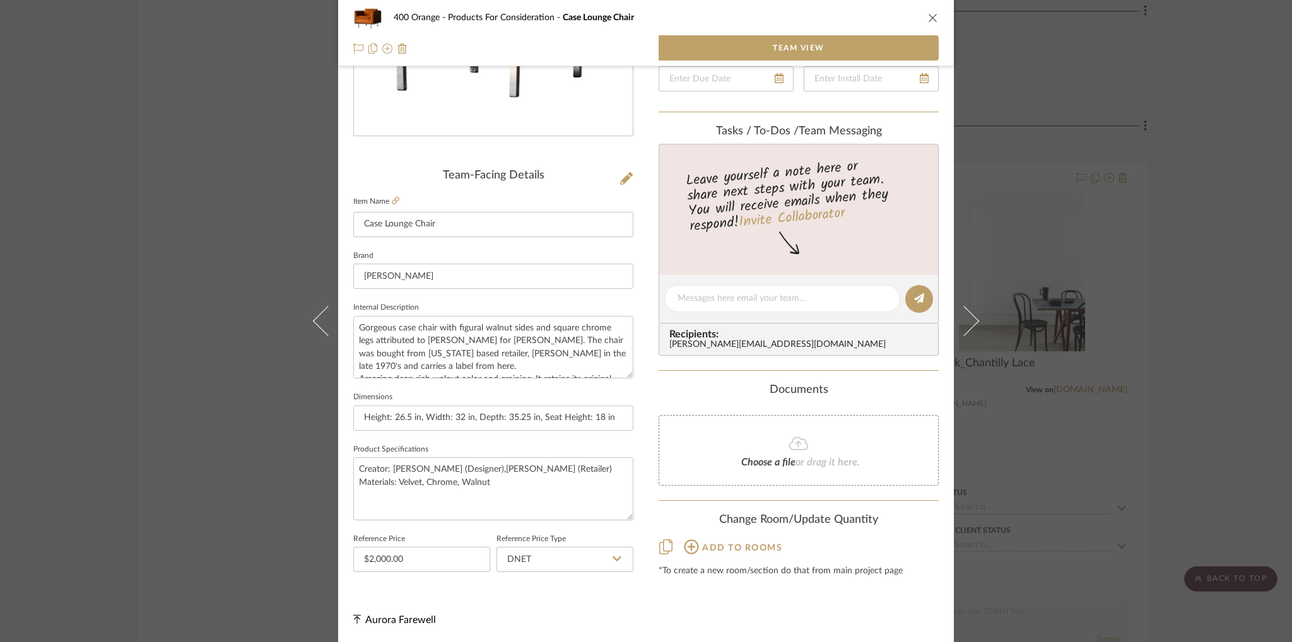
click at [691, 551] on icon at bounding box center [691, 546] width 15 height 15
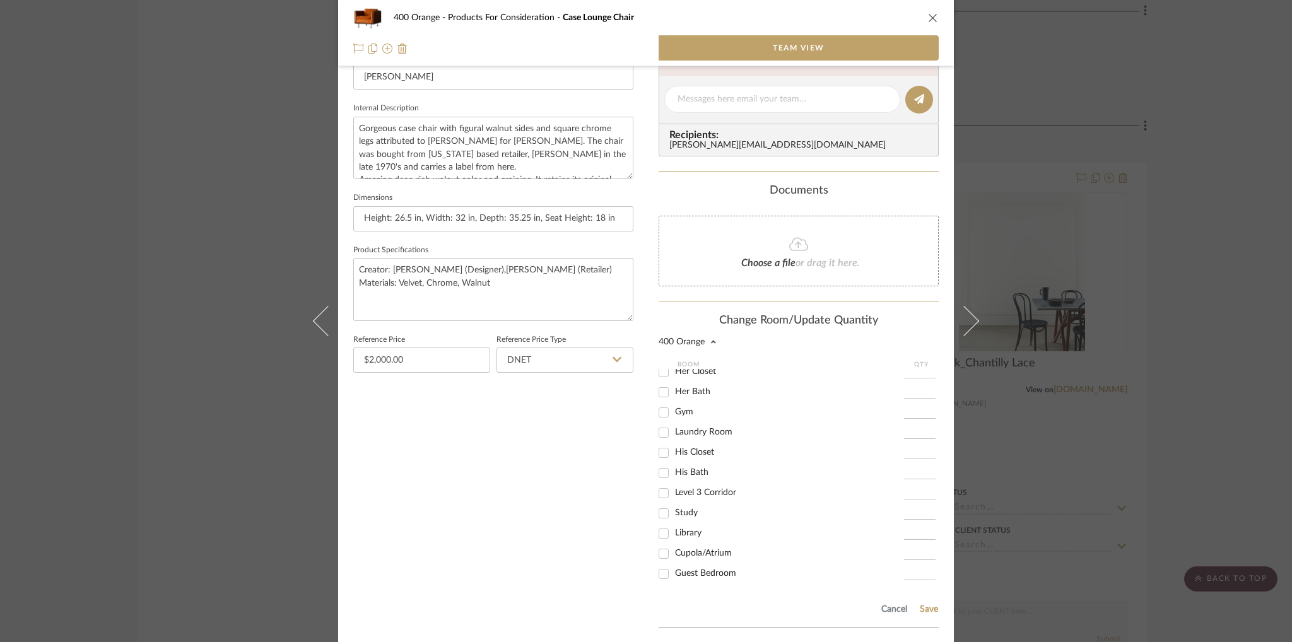
scroll to position [317, 0]
click at [661, 503] on input "Study" at bounding box center [663, 506] width 20 height 20
checkbox input "true"
type input "1"
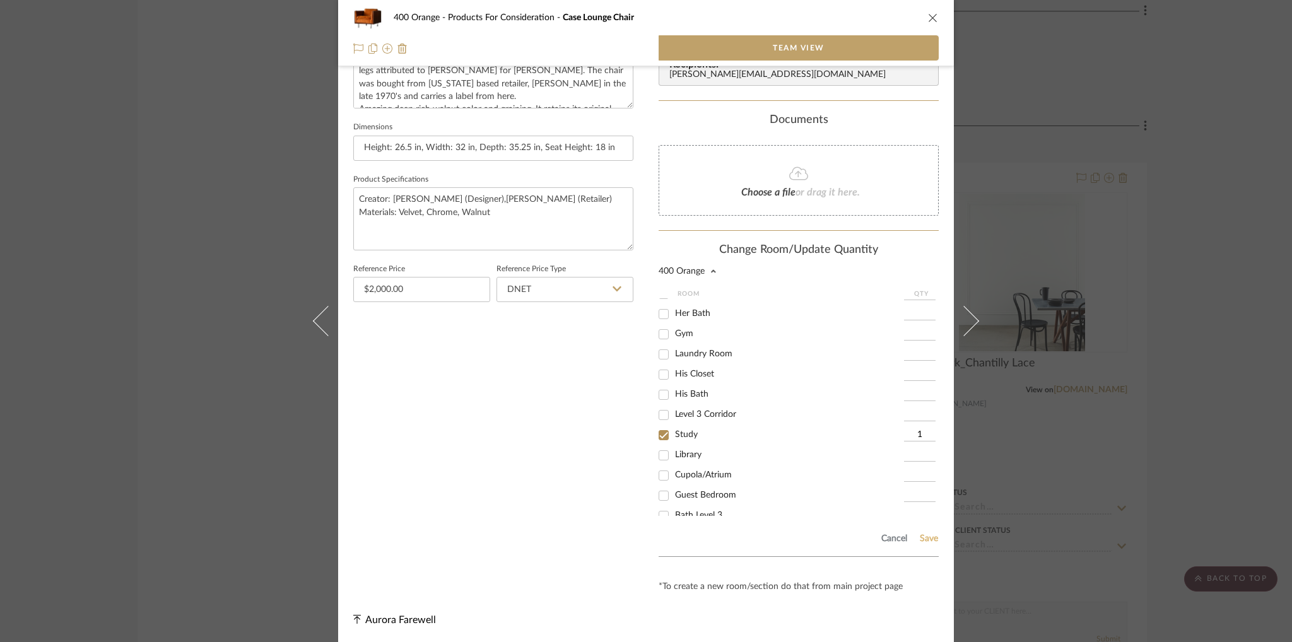
click at [933, 537] on button "Save" at bounding box center [929, 539] width 20 height 10
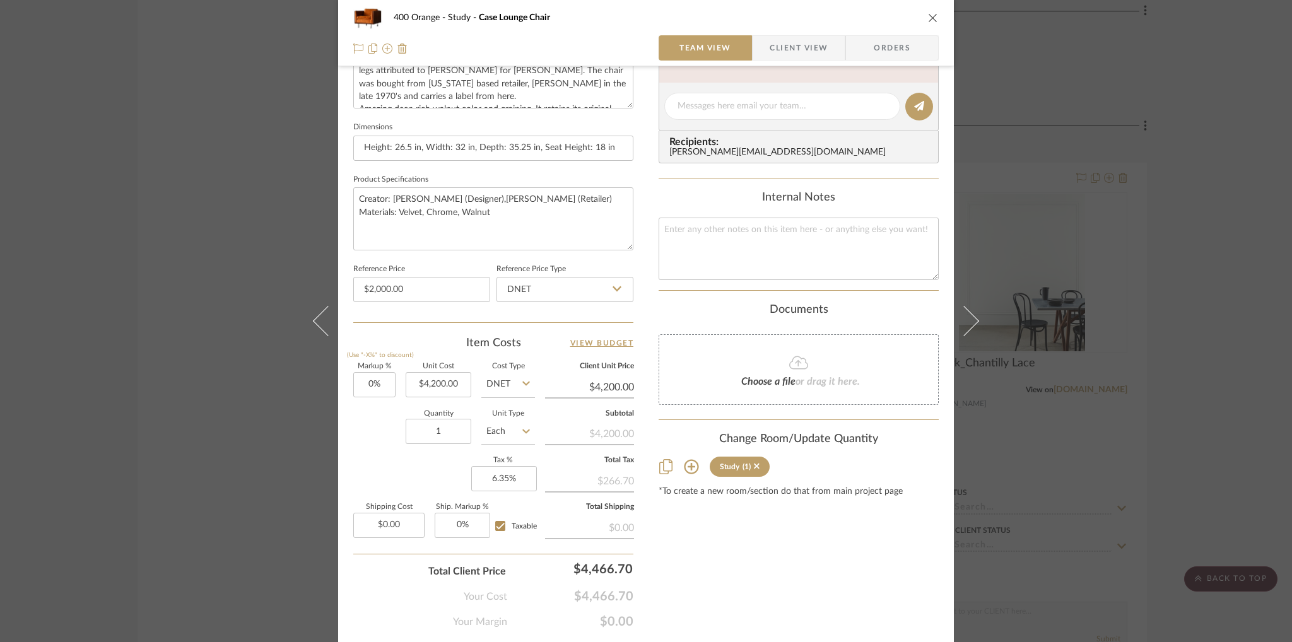
click at [1054, 193] on div "400 Orange Study Case Lounge Chair Team View Client View Orders Team-Facing Det…" at bounding box center [646, 321] width 1292 height 642
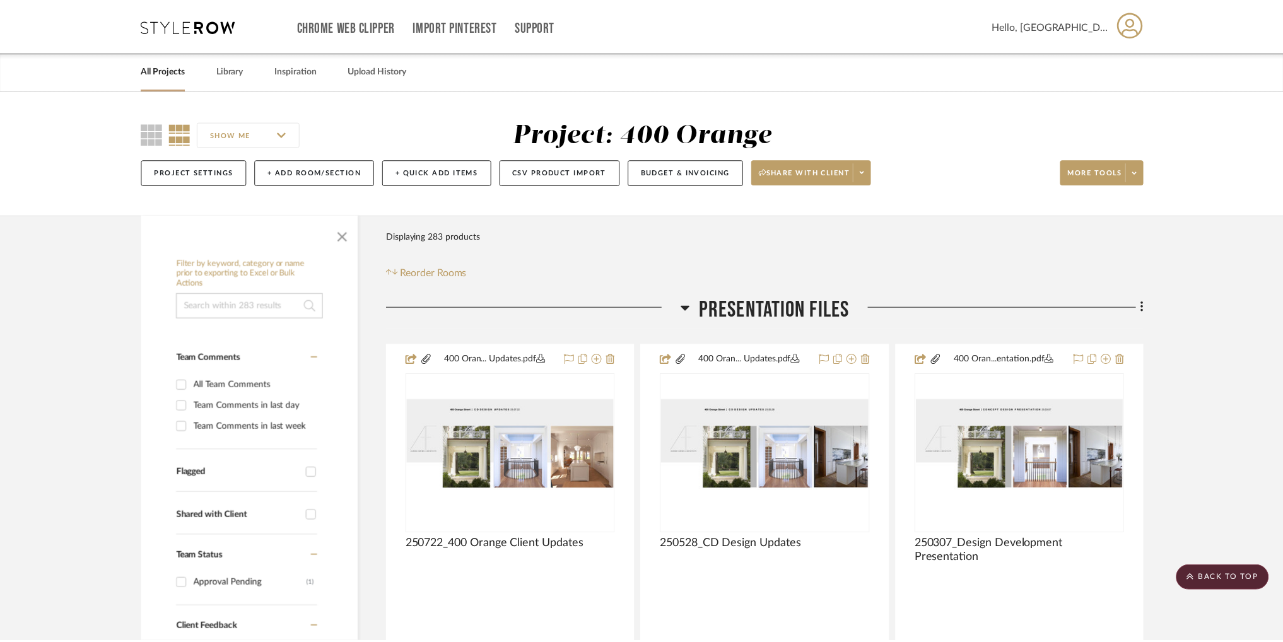
scroll to position [29444, 0]
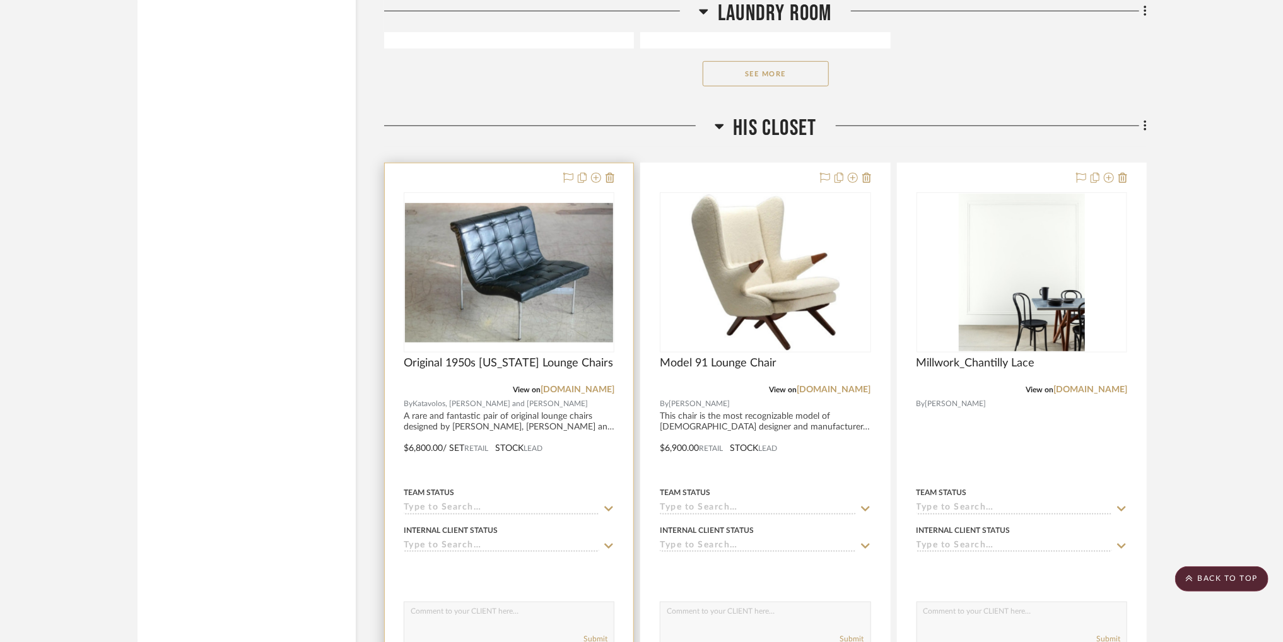
click at [540, 279] on img "0" at bounding box center [509, 272] width 208 height 139
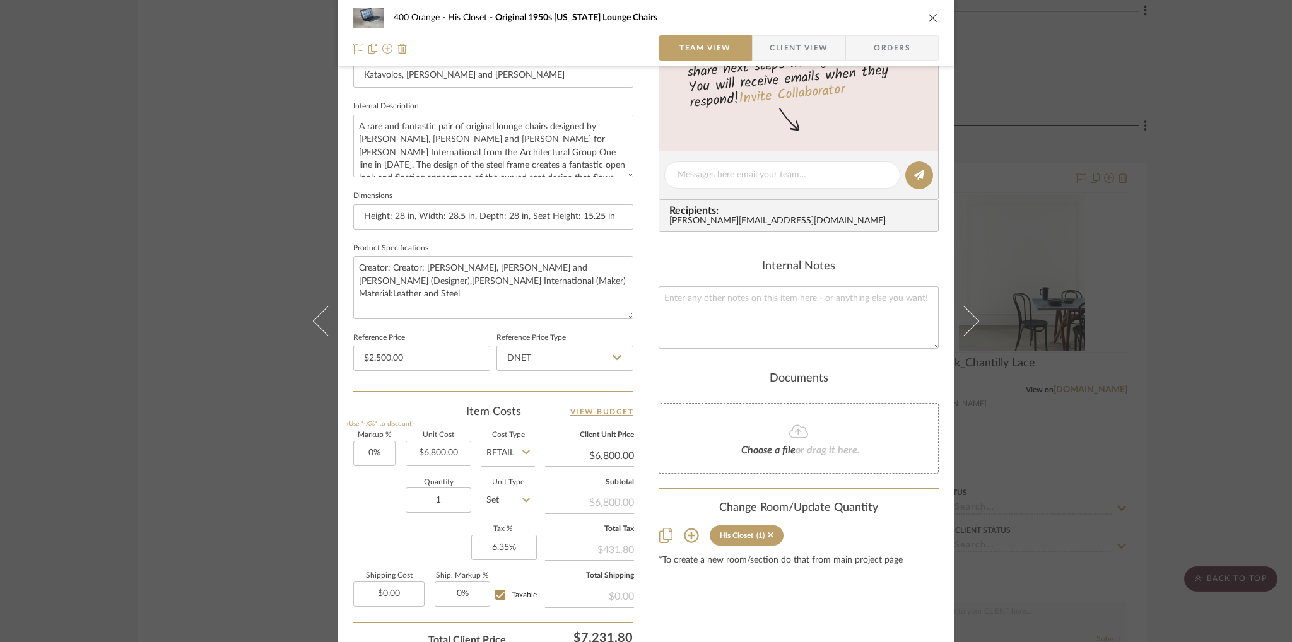
scroll to position [488, 0]
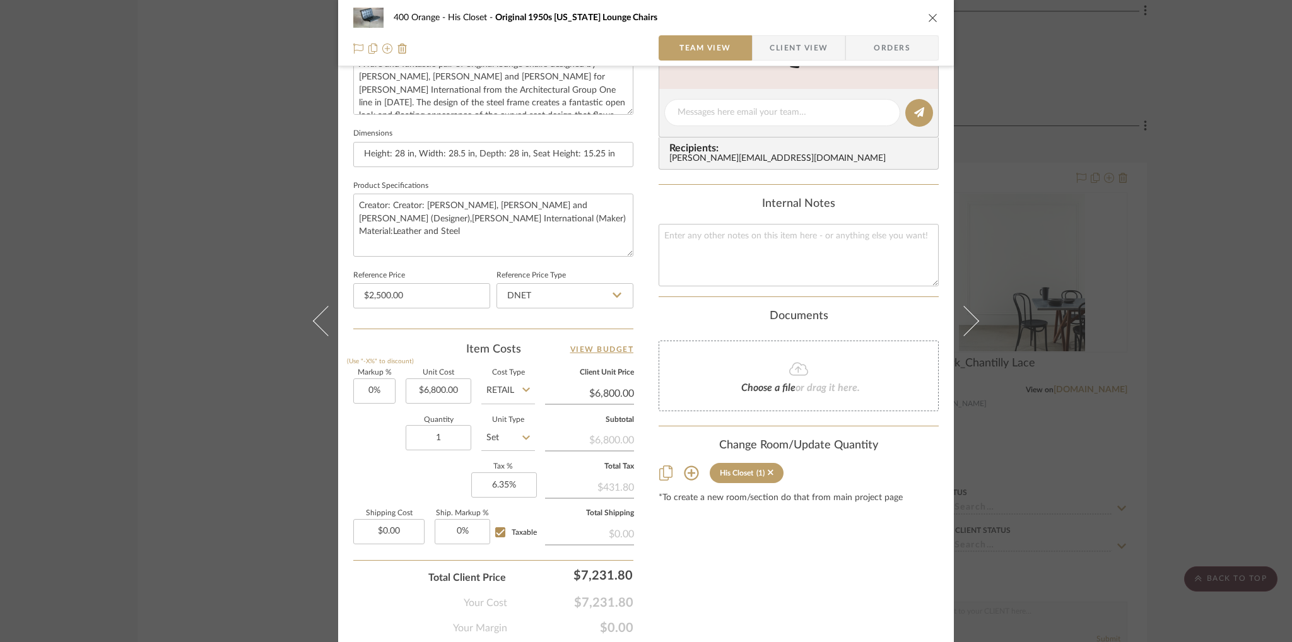
click at [690, 475] on icon at bounding box center [691, 472] width 15 height 15
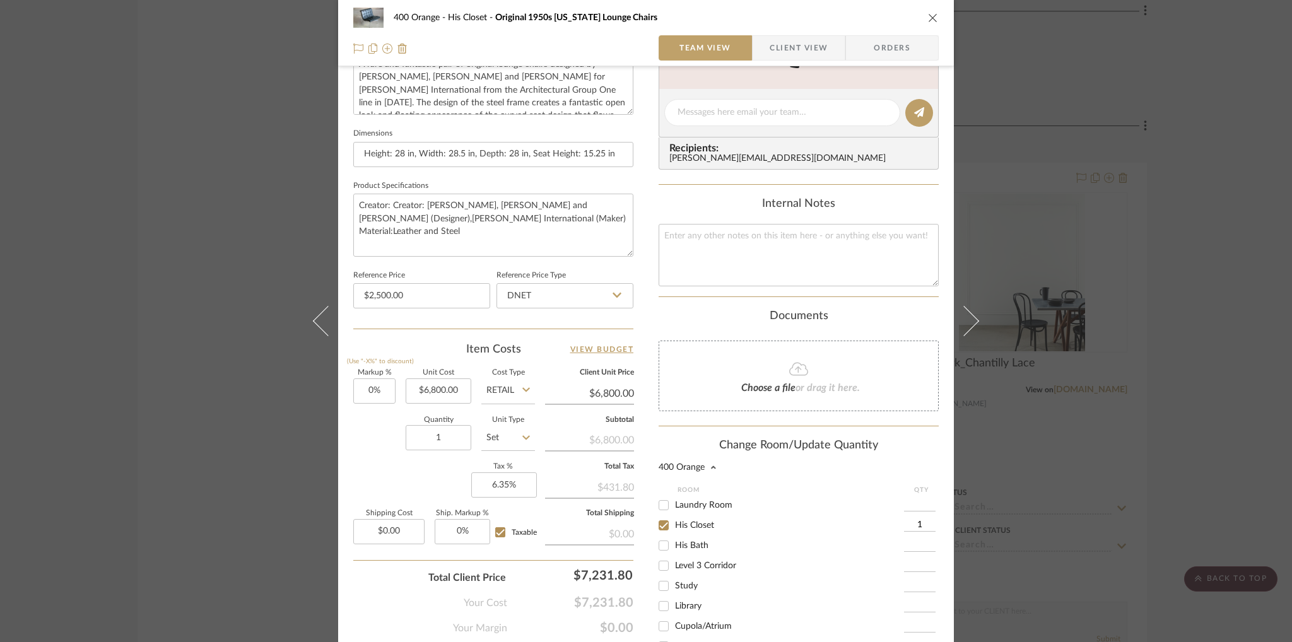
scroll to position [363, 0]
click at [662, 601] on input "Library" at bounding box center [663, 605] width 20 height 20
checkbox input "true"
type input "1"
click at [662, 521] on input "His Closet" at bounding box center [663, 525] width 20 height 20
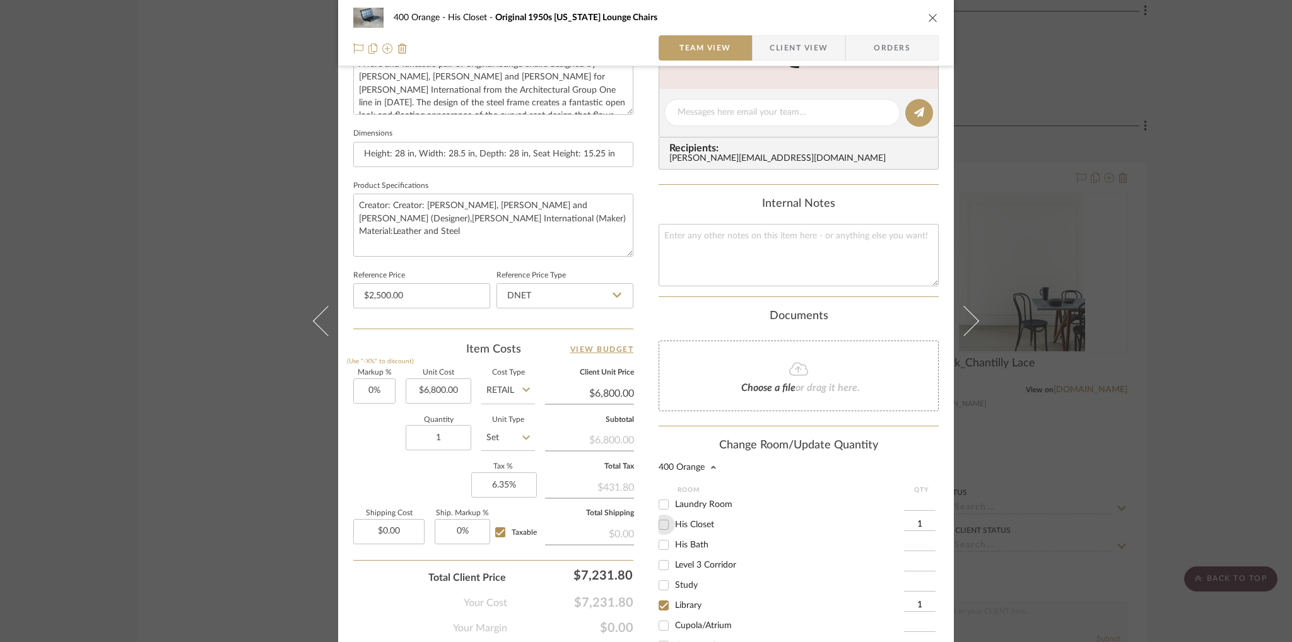
checkbox input "false"
click at [889, 439] on div "Change Room/Update Quantity" at bounding box center [798, 446] width 280 height 14
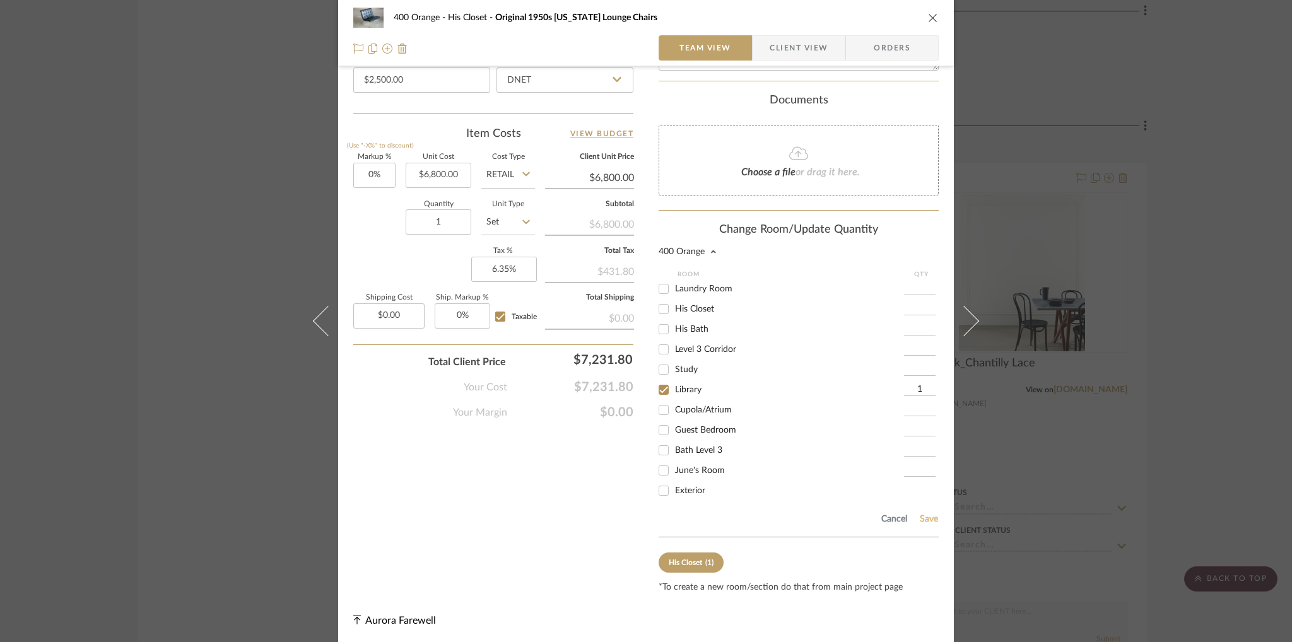
click at [925, 516] on button "Save" at bounding box center [929, 519] width 20 height 10
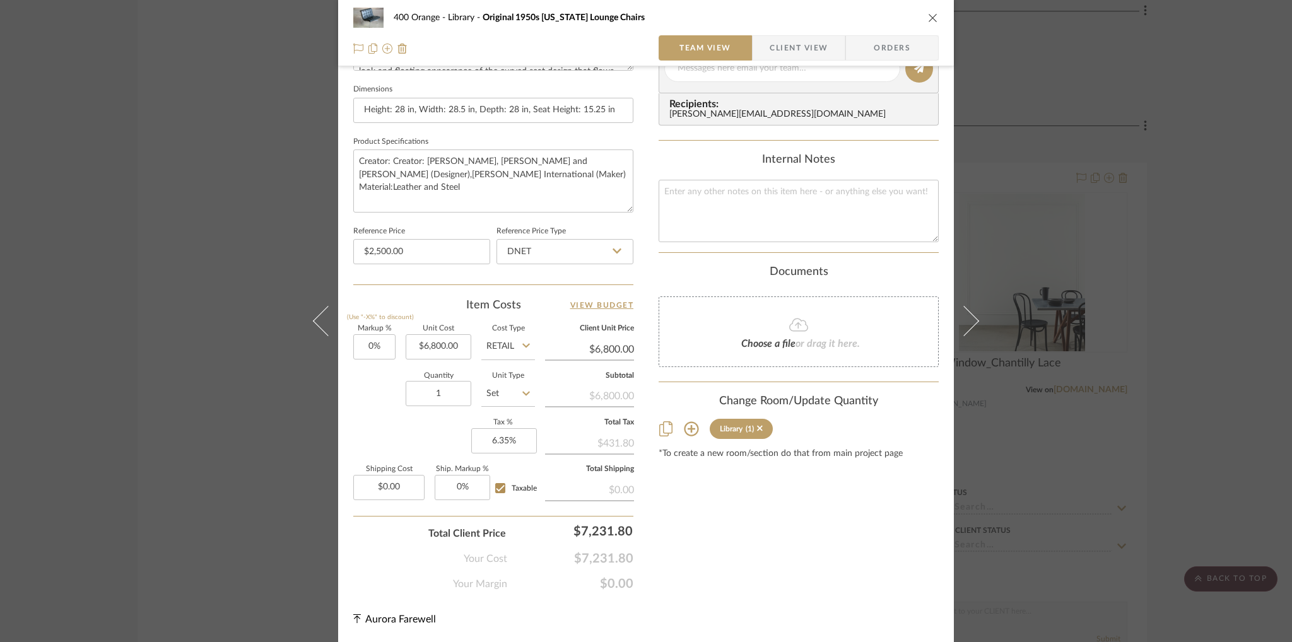
scroll to position [530, 0]
click at [1067, 346] on div "400 Orange Library Original 1950s [US_STATE] Lounge Chairs Team View Client Vie…" at bounding box center [646, 321] width 1292 height 642
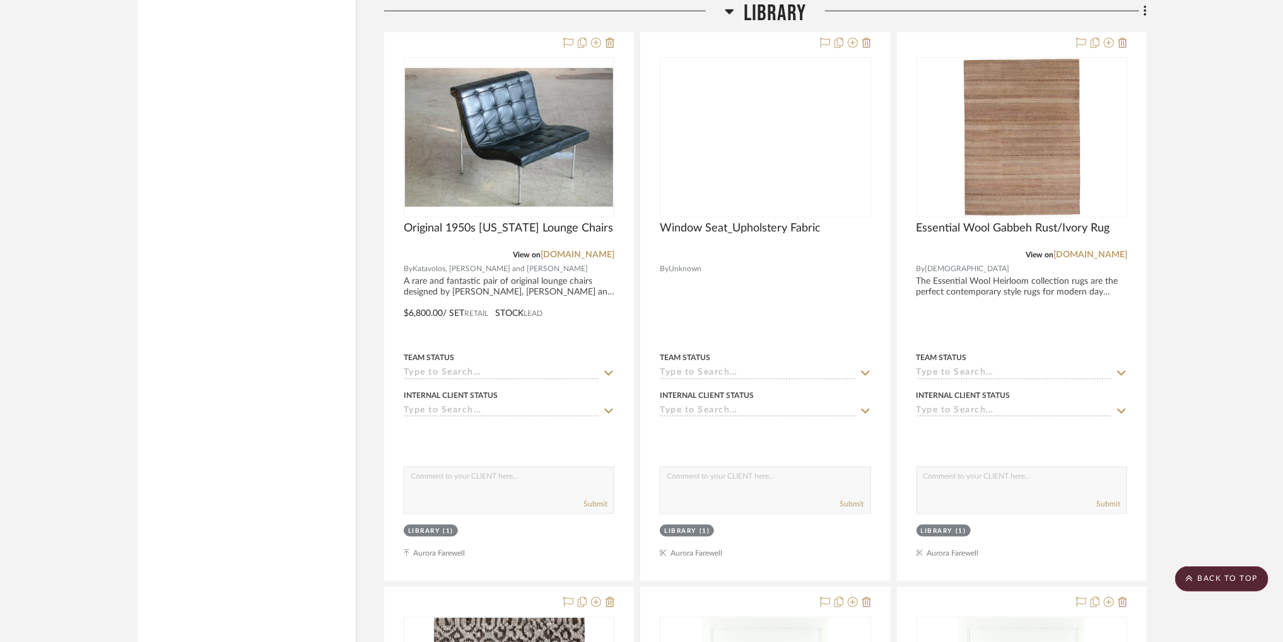
scroll to position [36115, 0]
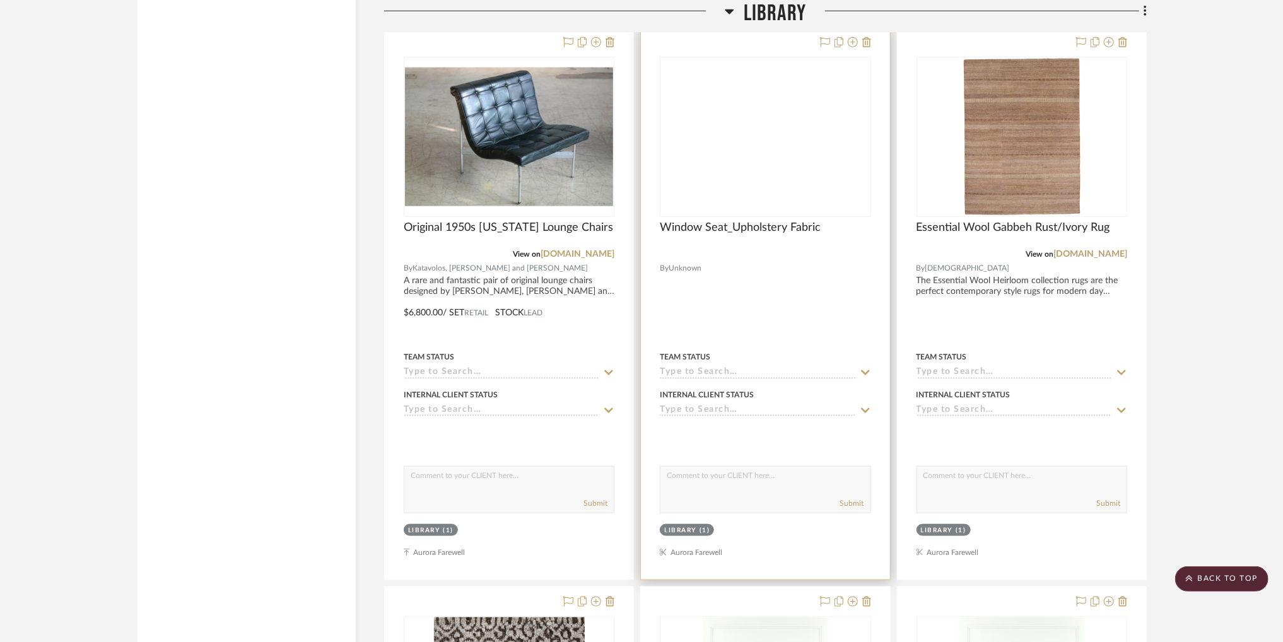
click at [757, 326] on div at bounding box center [765, 304] width 249 height 552
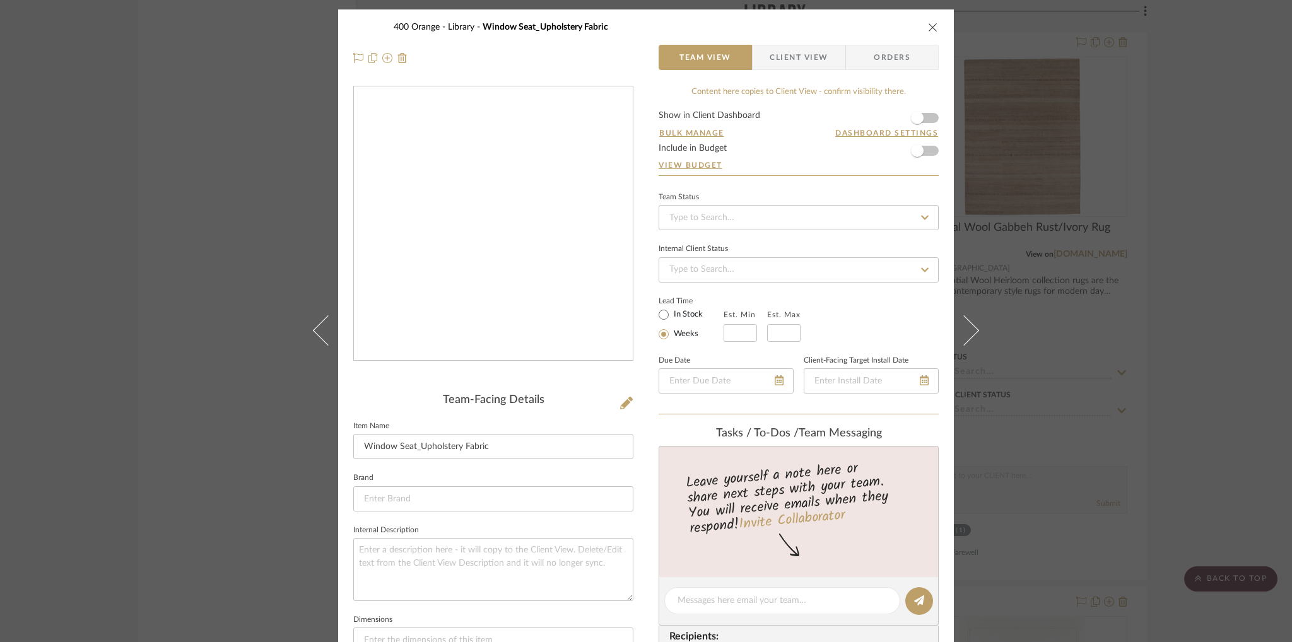
scroll to position [4, 0]
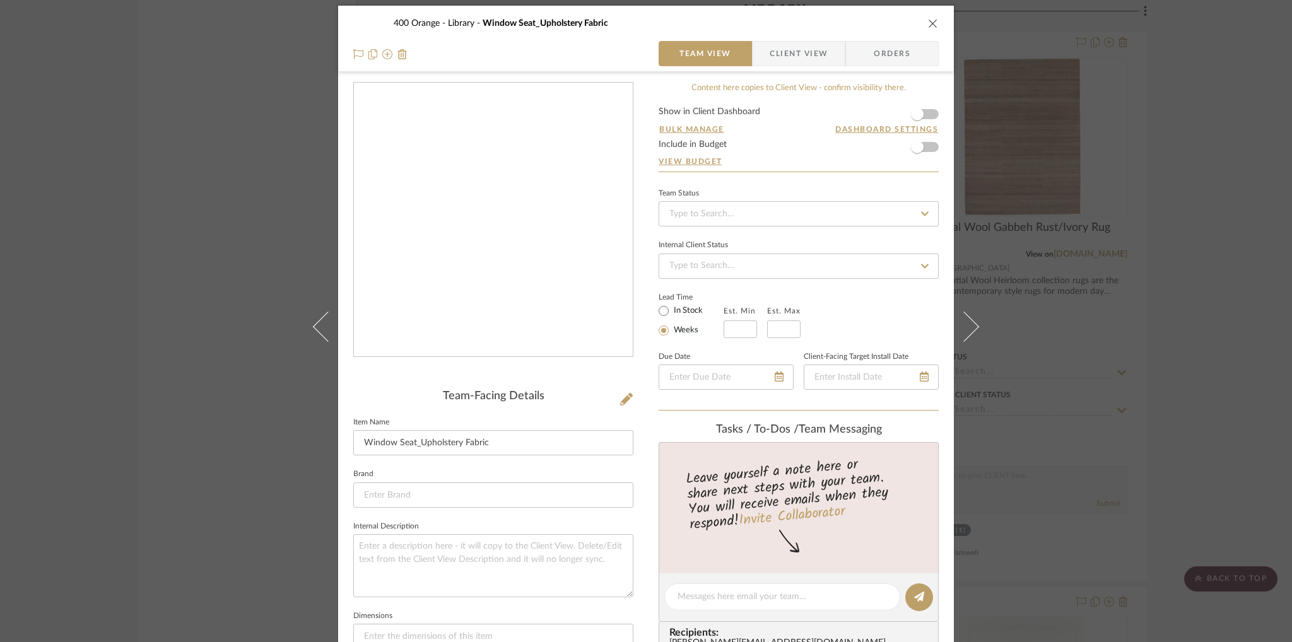
click at [922, 24] on div "400 Orange Library Window Seat_Upholstery Fabric" at bounding box center [645, 23] width 585 height 25
click at [931, 27] on icon "close" at bounding box center [933, 23] width 10 height 10
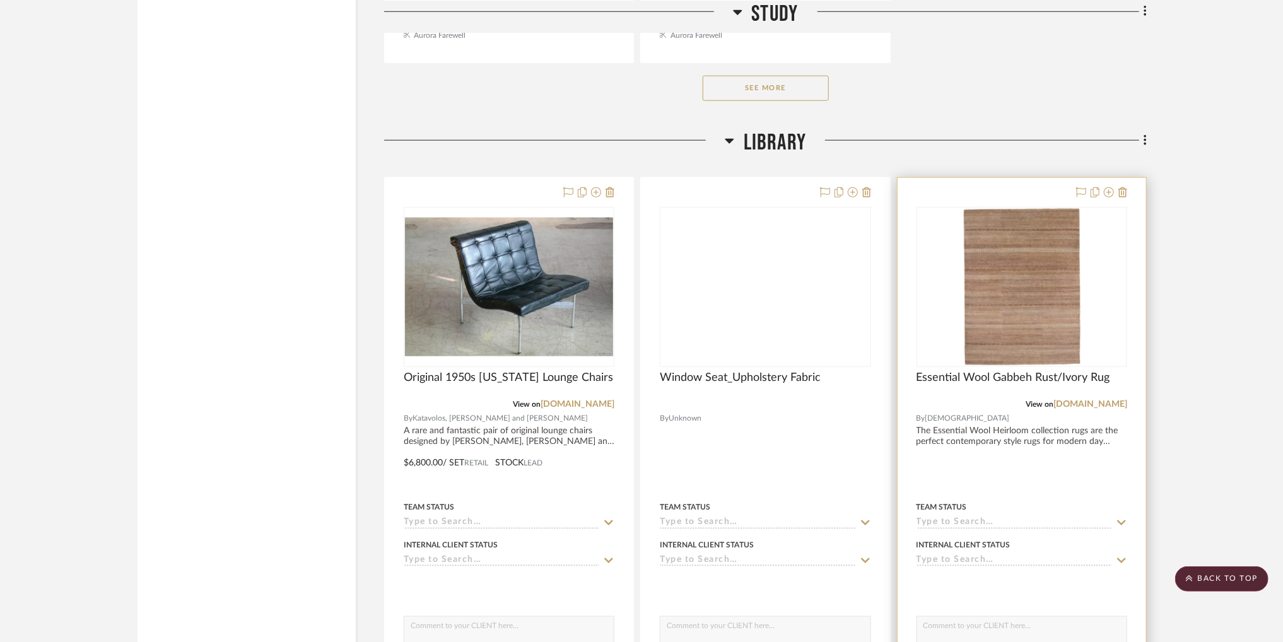
scroll to position [35963, 0]
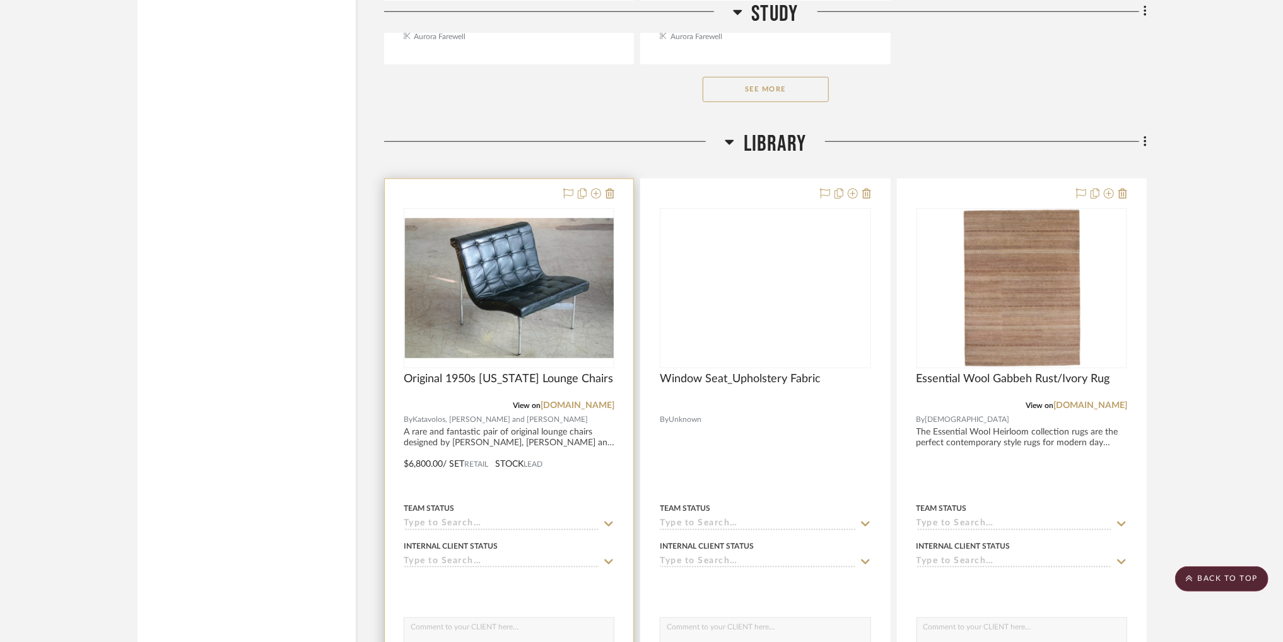
click at [553, 247] on img "0" at bounding box center [509, 288] width 209 height 140
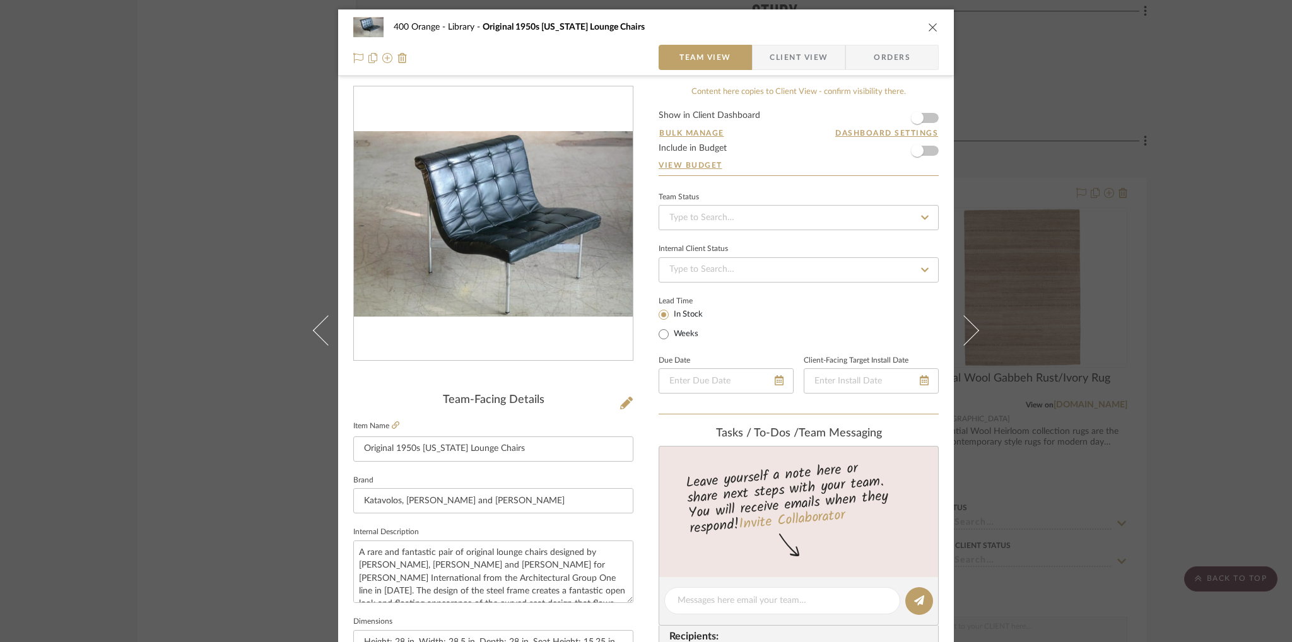
scroll to position [0, 0]
click at [928, 26] on icon "close" at bounding box center [933, 27] width 10 height 10
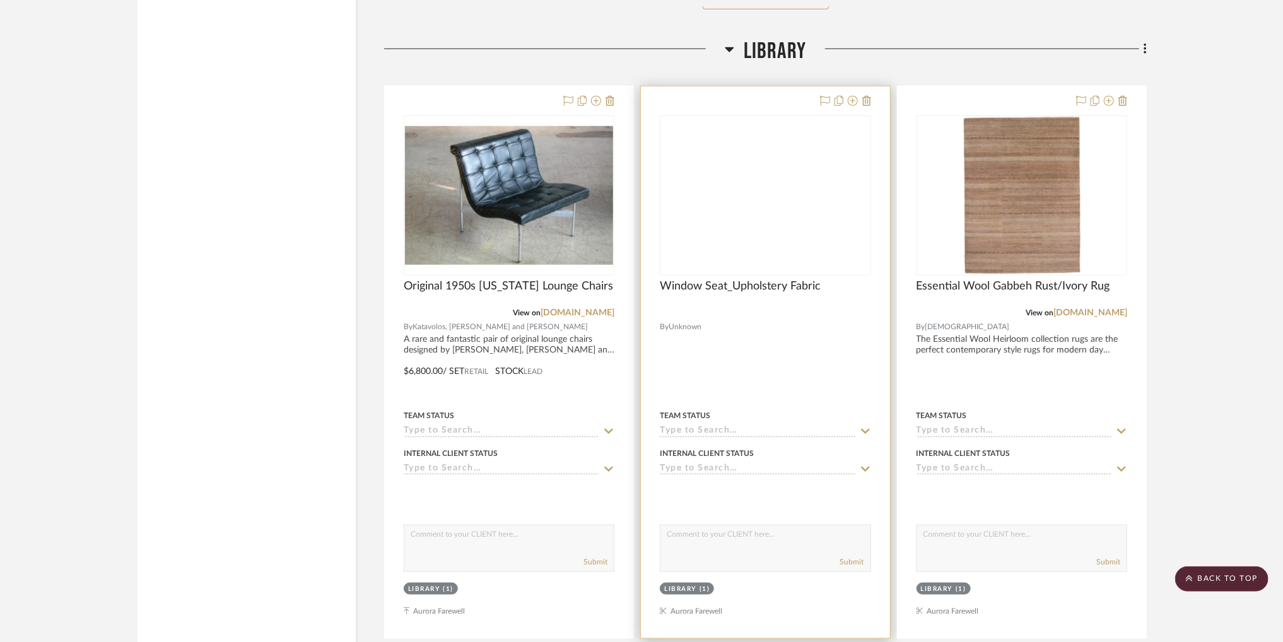
scroll to position [36057, 0]
click at [790, 307] on div "Window Seat_Upholstery Fabric" at bounding box center [765, 293] width 211 height 28
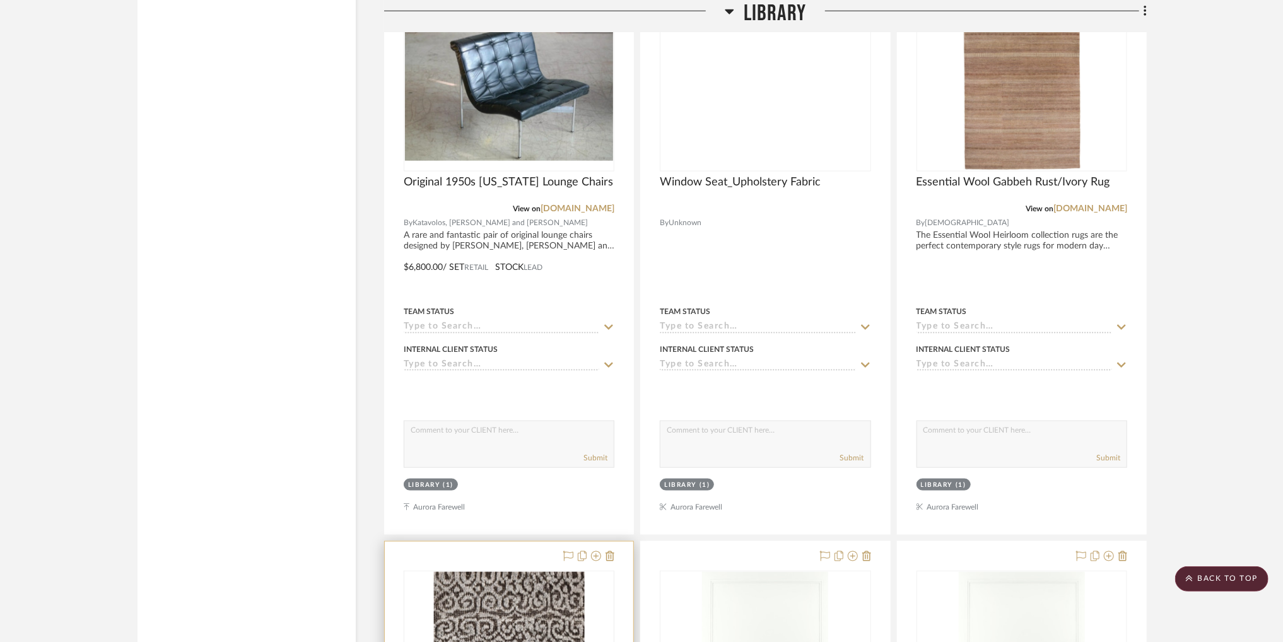
scroll to position [35958, 0]
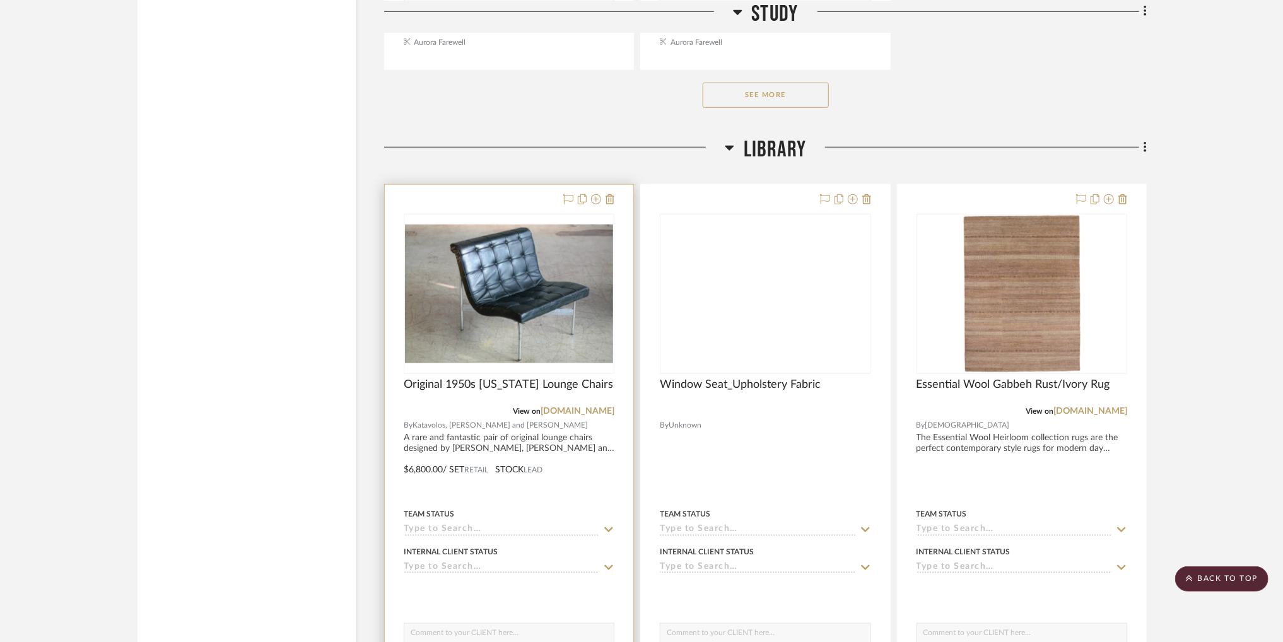
click at [549, 259] on img "0" at bounding box center [509, 294] width 208 height 139
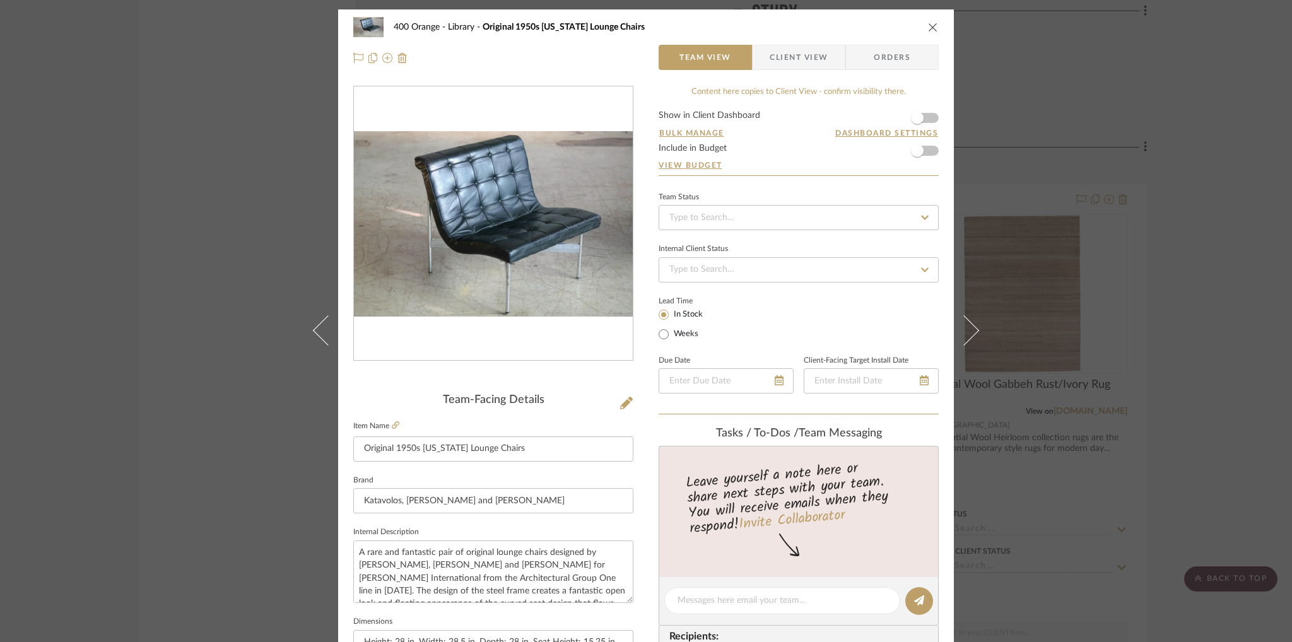
click at [931, 30] on icon "close" at bounding box center [933, 27] width 10 height 10
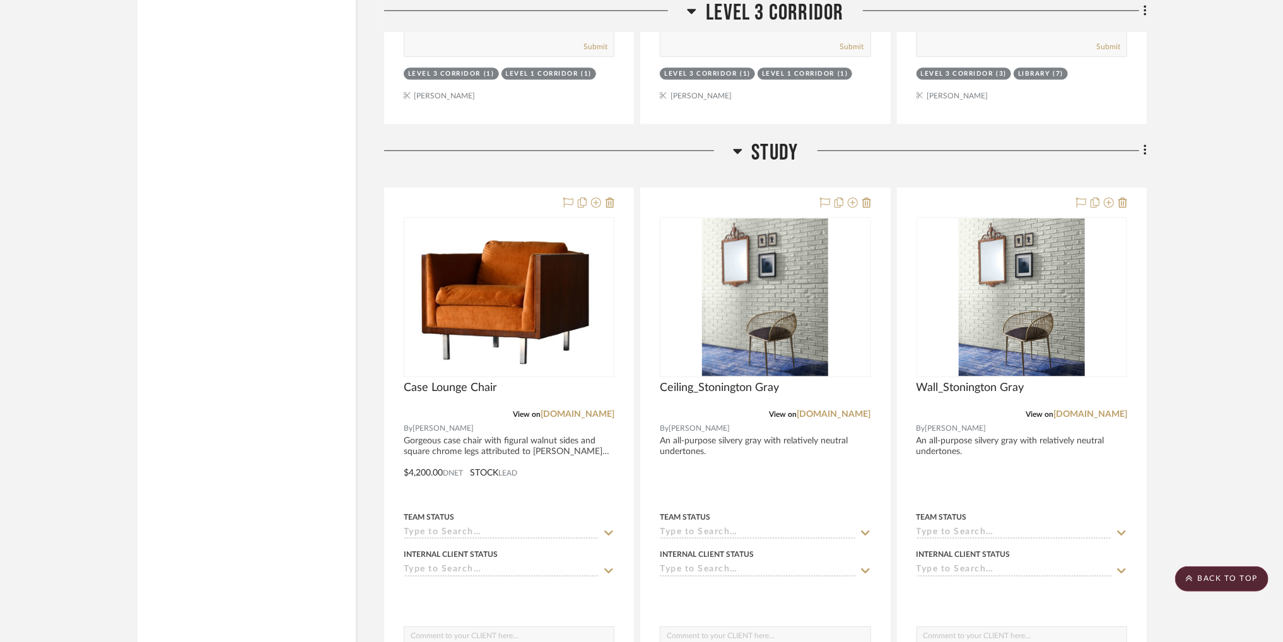
scroll to position [34316, 0]
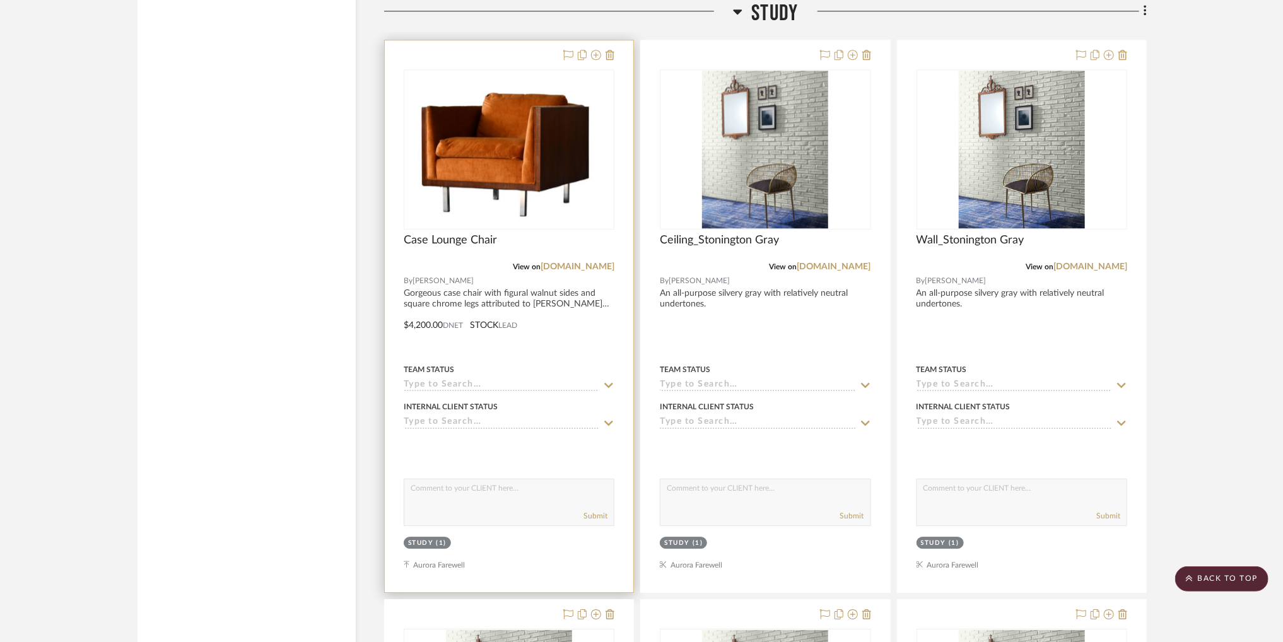
click at [0, 0] on img at bounding box center [0, 0] width 0 height 0
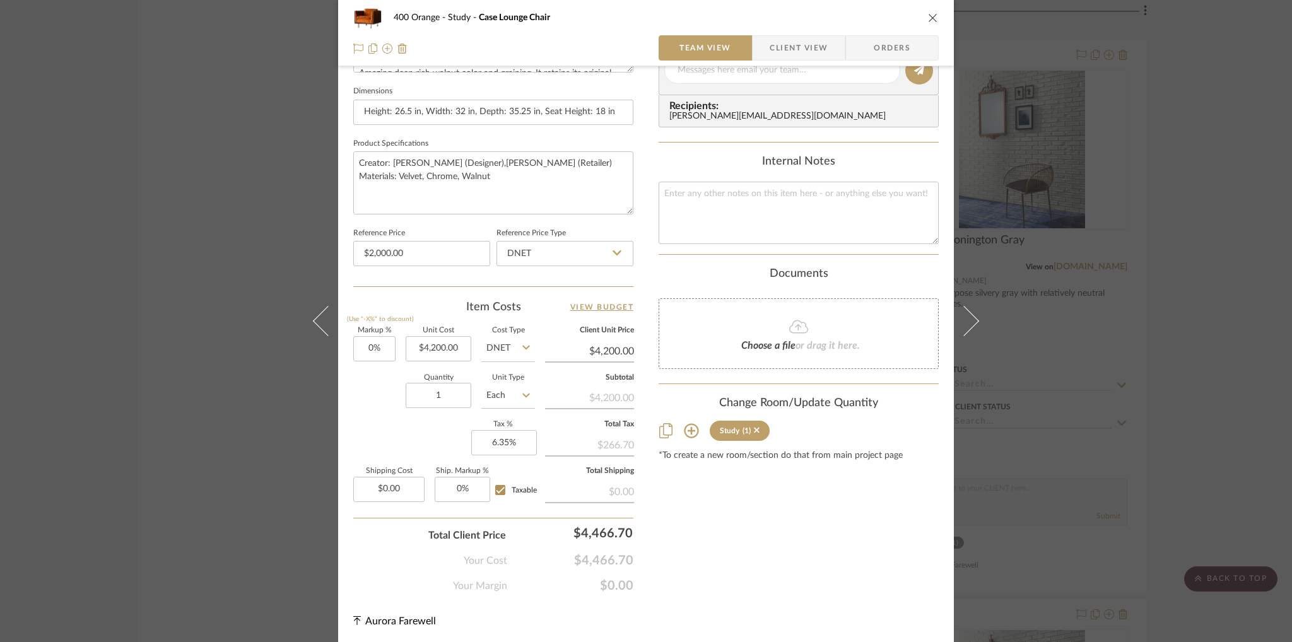
scroll to position [530, 0]
click at [684, 431] on icon at bounding box center [691, 431] width 15 height 15
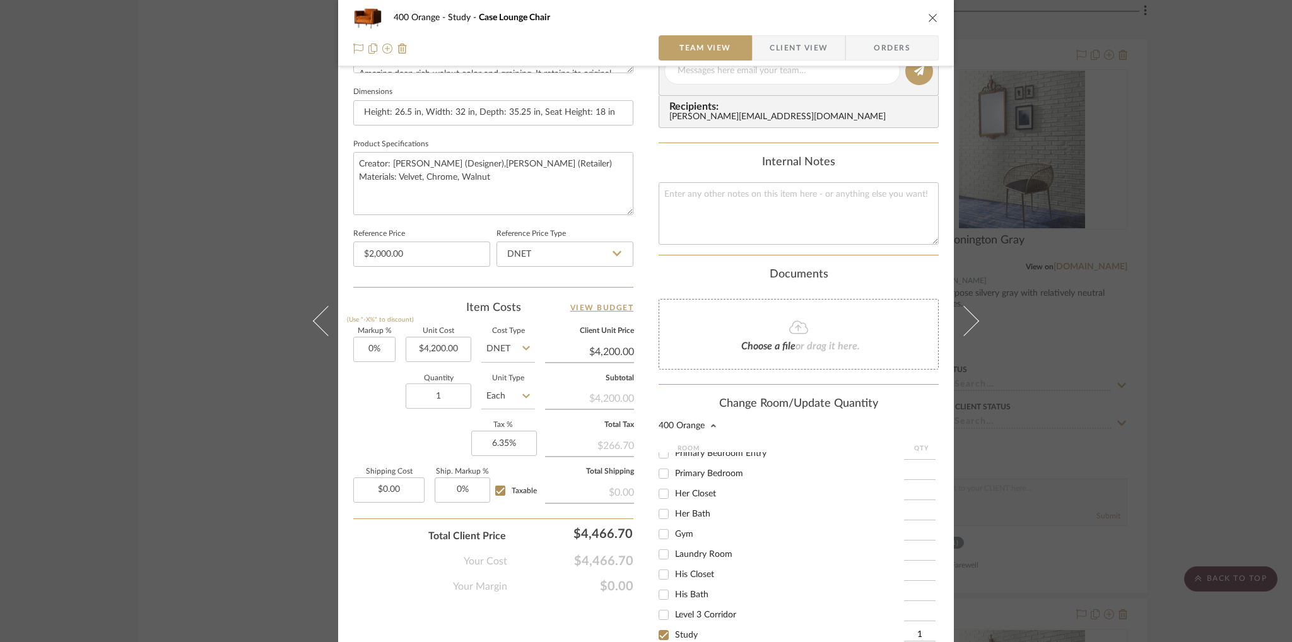
scroll to position [272, 0]
click at [657, 574] on input "His Closet" at bounding box center [663, 573] width 20 height 20
checkbox input "true"
type input "1"
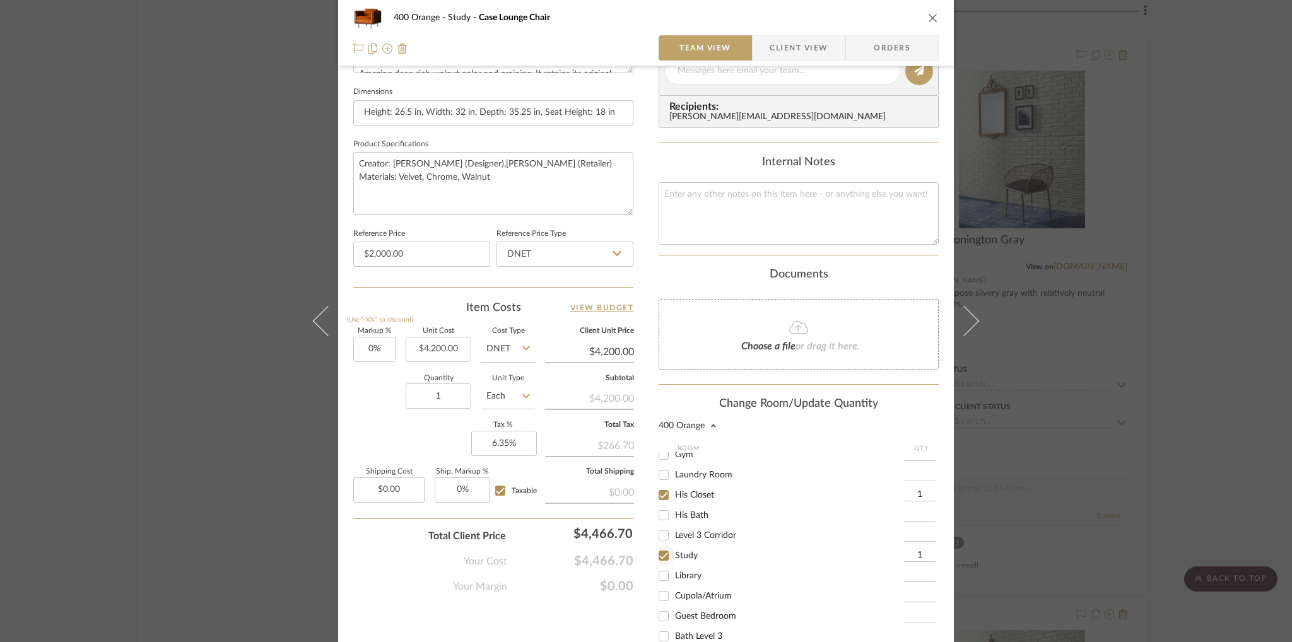
click at [658, 551] on input "Study" at bounding box center [663, 556] width 20 height 20
checkbox input "false"
click at [889, 421] on div "400 Orange" at bounding box center [798, 425] width 280 height 9
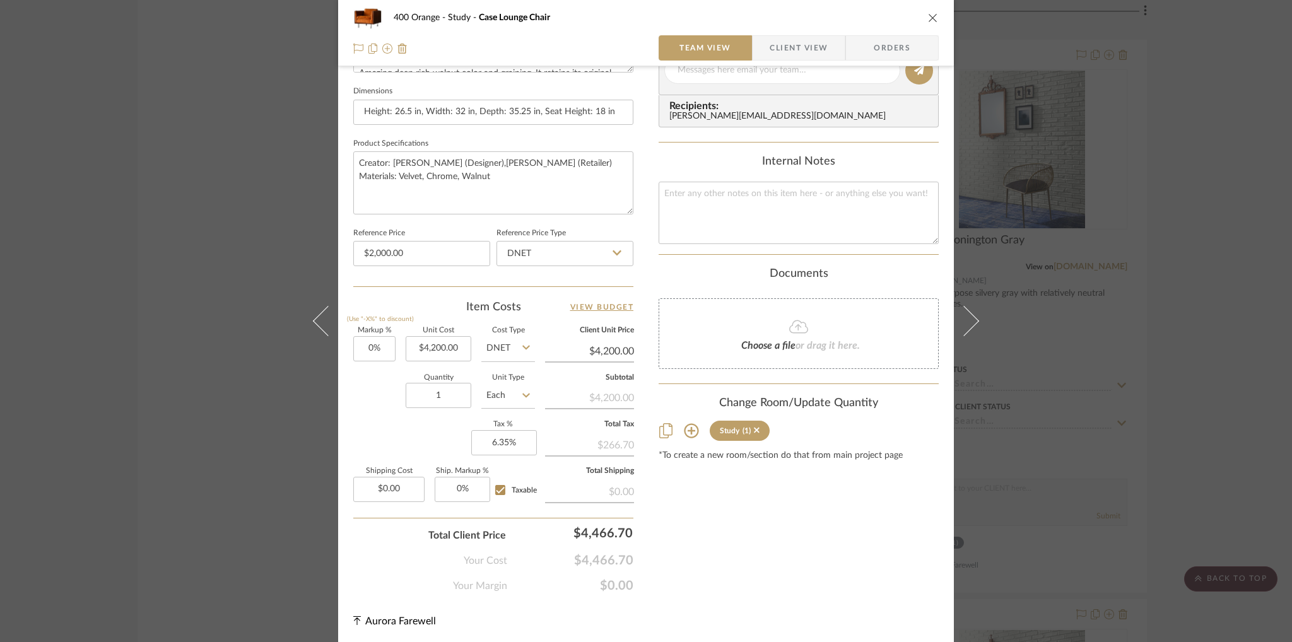
scroll to position [530, 0]
click at [754, 430] on icon at bounding box center [757, 431] width 6 height 6
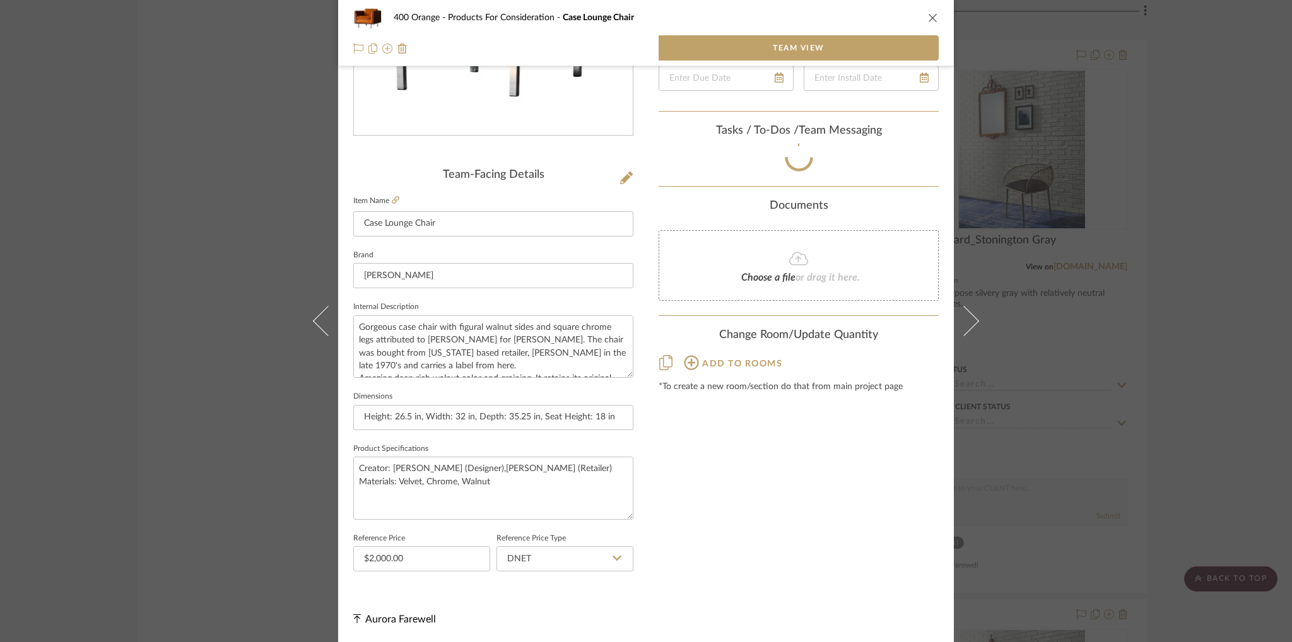
scroll to position [225, 0]
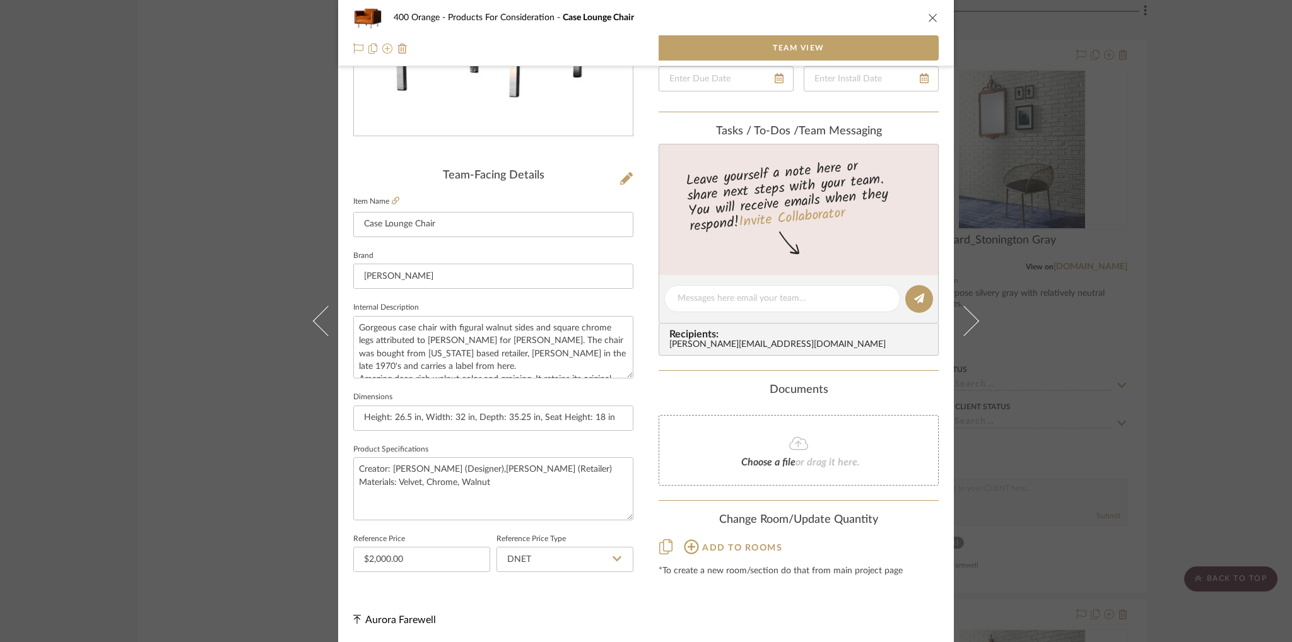
click at [694, 548] on button "Add to rooms" at bounding box center [733, 547] width 100 height 20
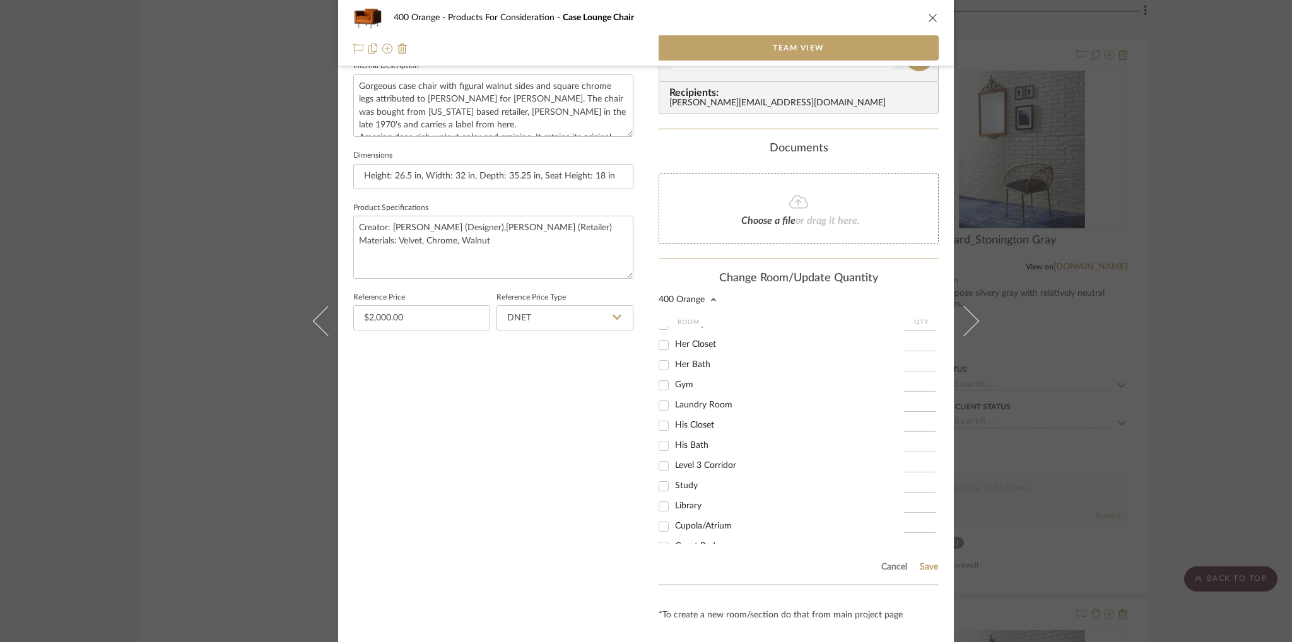
scroll to position [282, 0]
click at [662, 438] on input "His Closet" at bounding box center [663, 438] width 20 height 20
checkbox input "true"
type input "1"
click at [925, 568] on button "Save" at bounding box center [929, 567] width 20 height 10
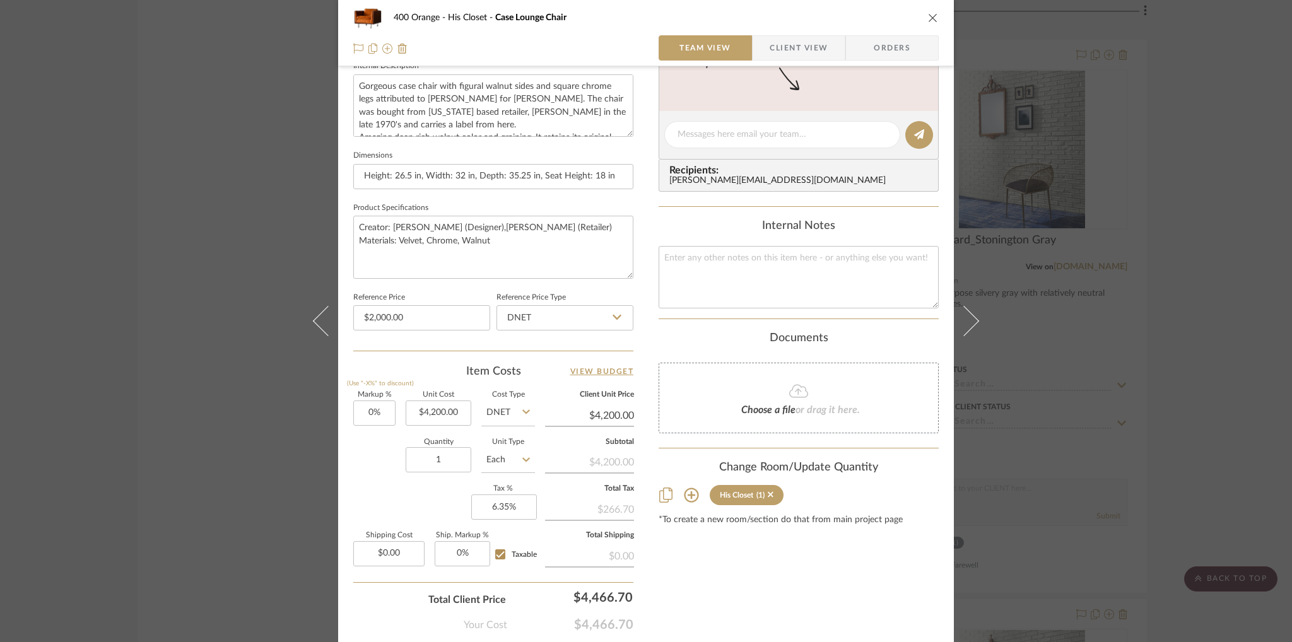
click at [1019, 472] on div "400 Orange His Closet Case Lounge Chair Team View Client View Orders Team-Facin…" at bounding box center [646, 321] width 1292 height 642
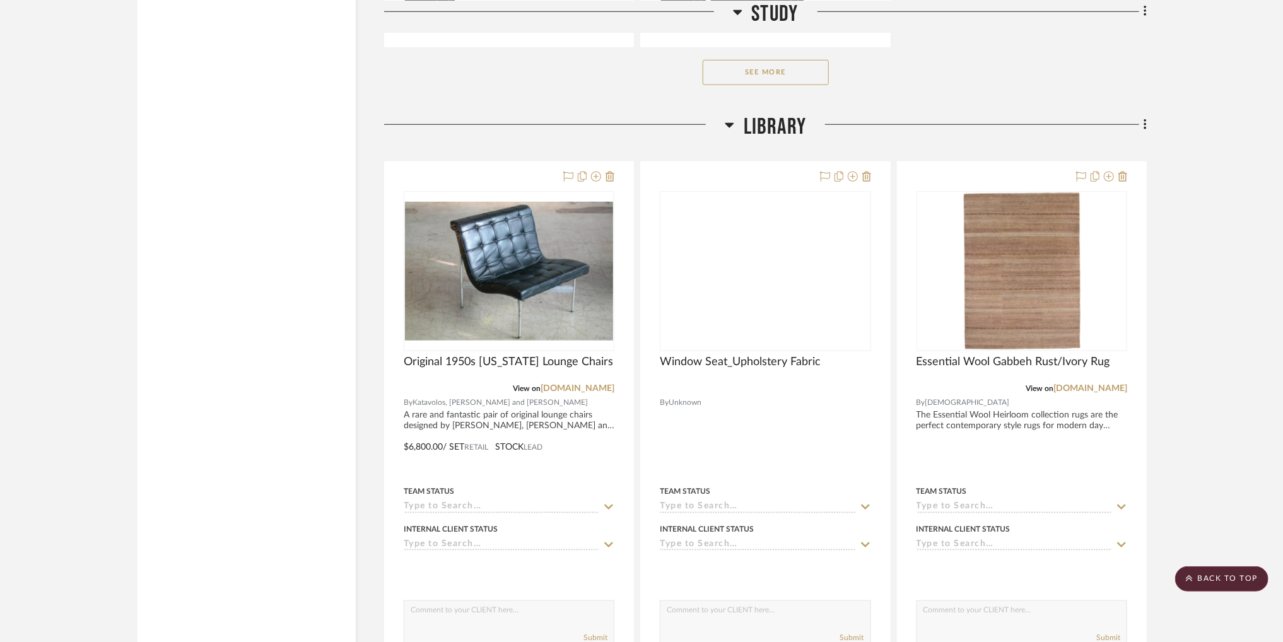
scroll to position [35905, 0]
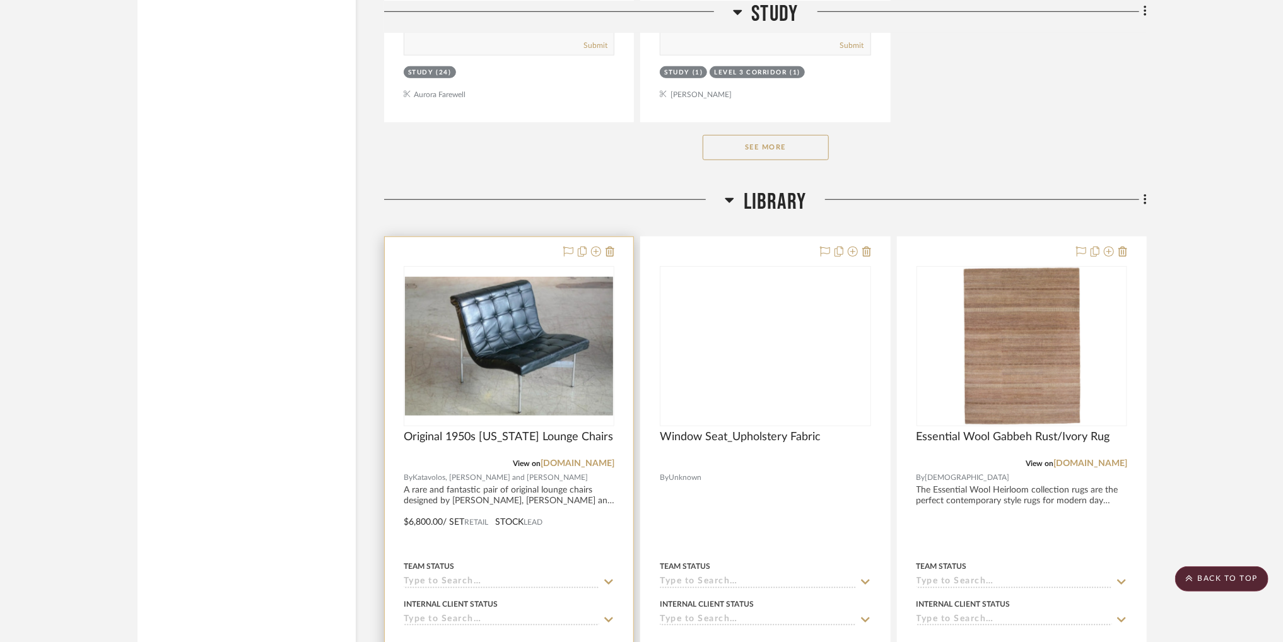
click at [584, 373] on img "0" at bounding box center [509, 346] width 208 height 139
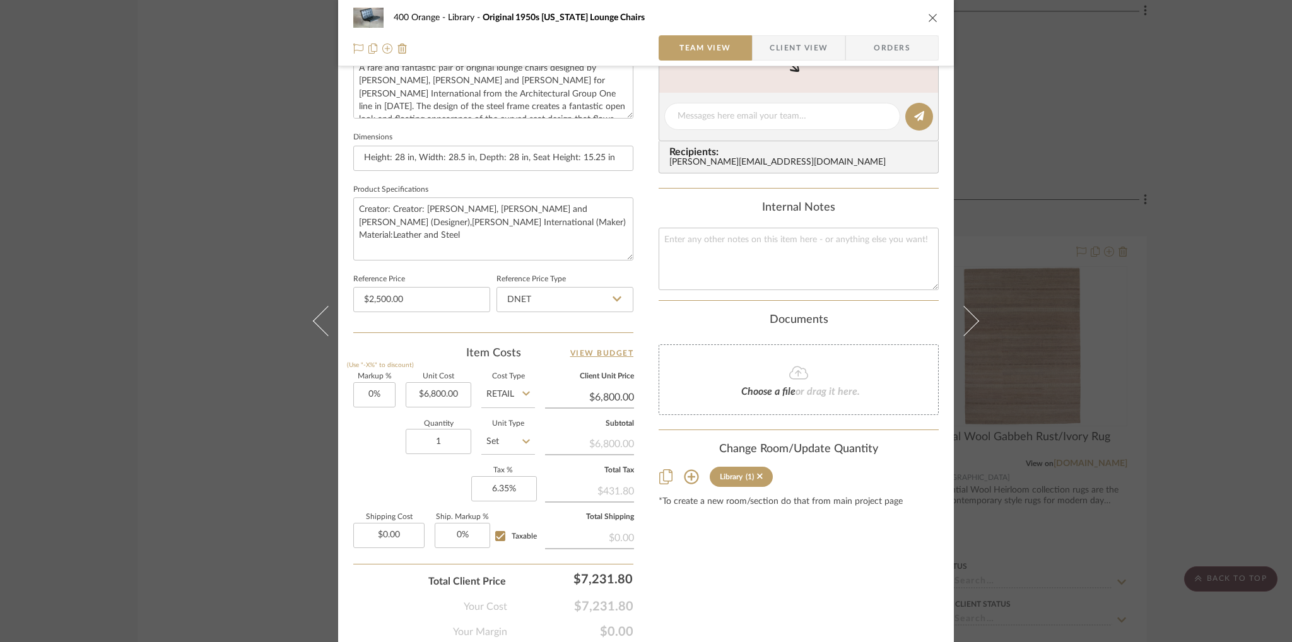
scroll to position [530, 0]
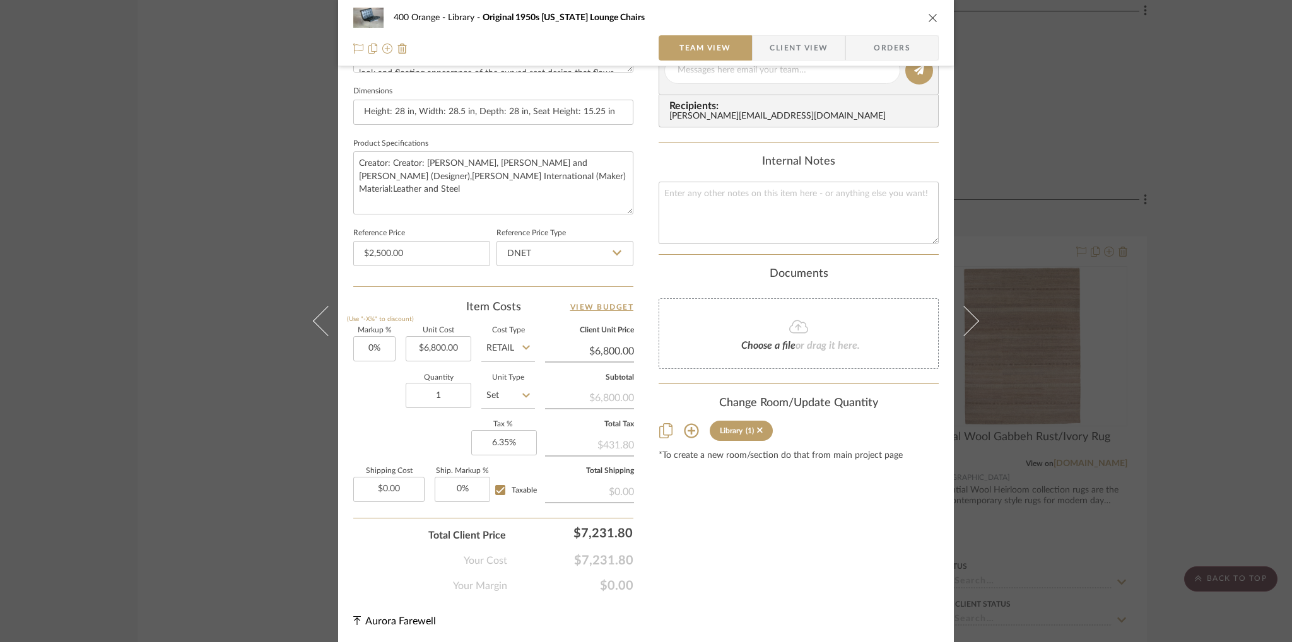
click at [760, 429] on sr-tag "Library (1)" at bounding box center [741, 431] width 63 height 20
click at [757, 431] on icon at bounding box center [760, 430] width 6 height 9
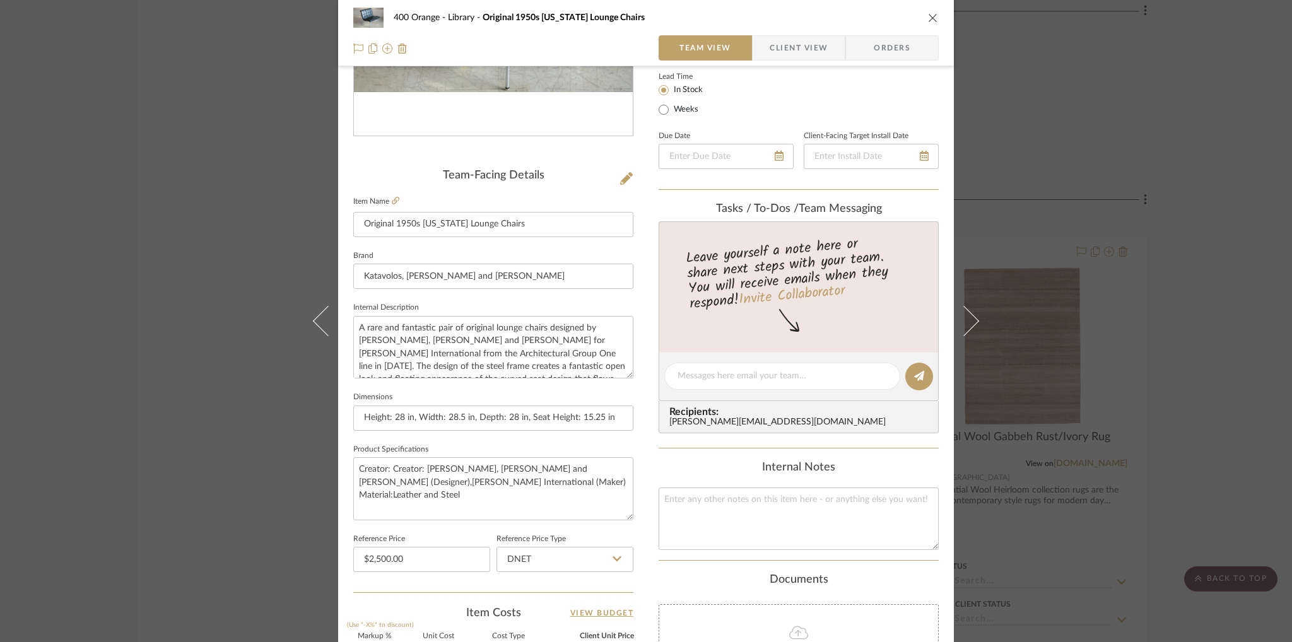
click at [686, 434] on div "Content here copies to Client View - confirm visibility there. Show in Client D…" at bounding box center [798, 380] width 280 height 1038
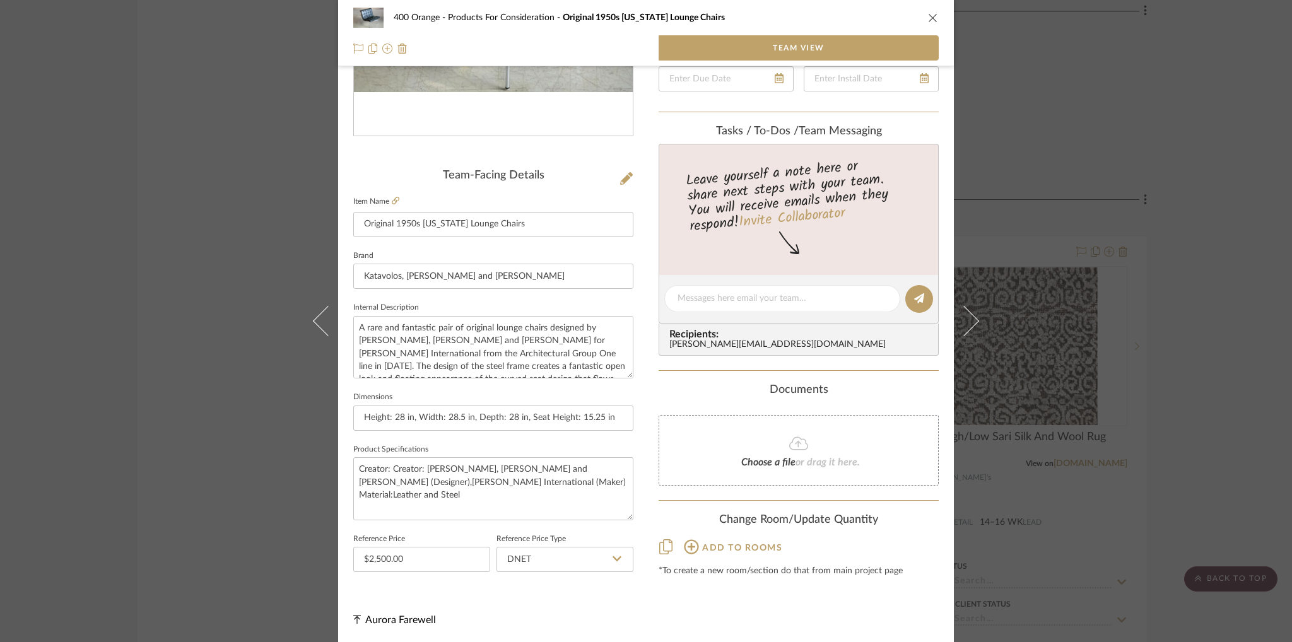
click at [691, 539] on icon at bounding box center [691, 546] width 15 height 15
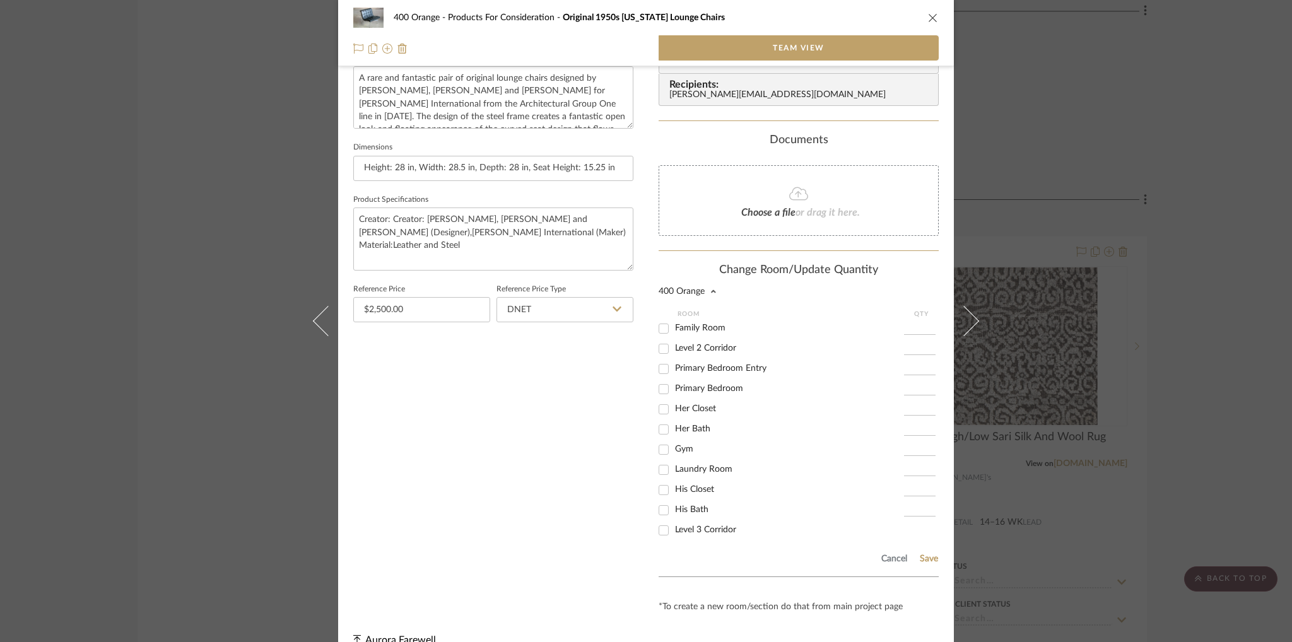
scroll to position [227, 0]
click at [663, 489] on input "His Closet" at bounding box center [663, 485] width 20 height 20
checkbox input "true"
type input "1"
click at [919, 556] on button "Save" at bounding box center [929, 559] width 20 height 10
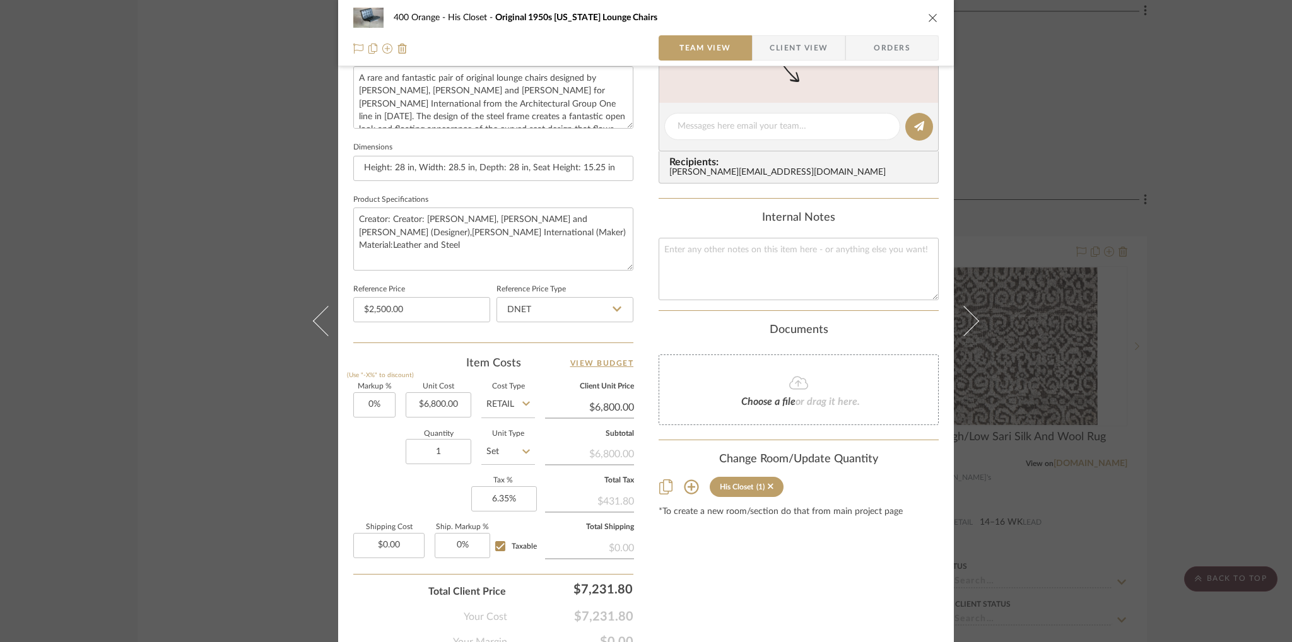
click at [929, 18] on icon "close" at bounding box center [933, 18] width 10 height 10
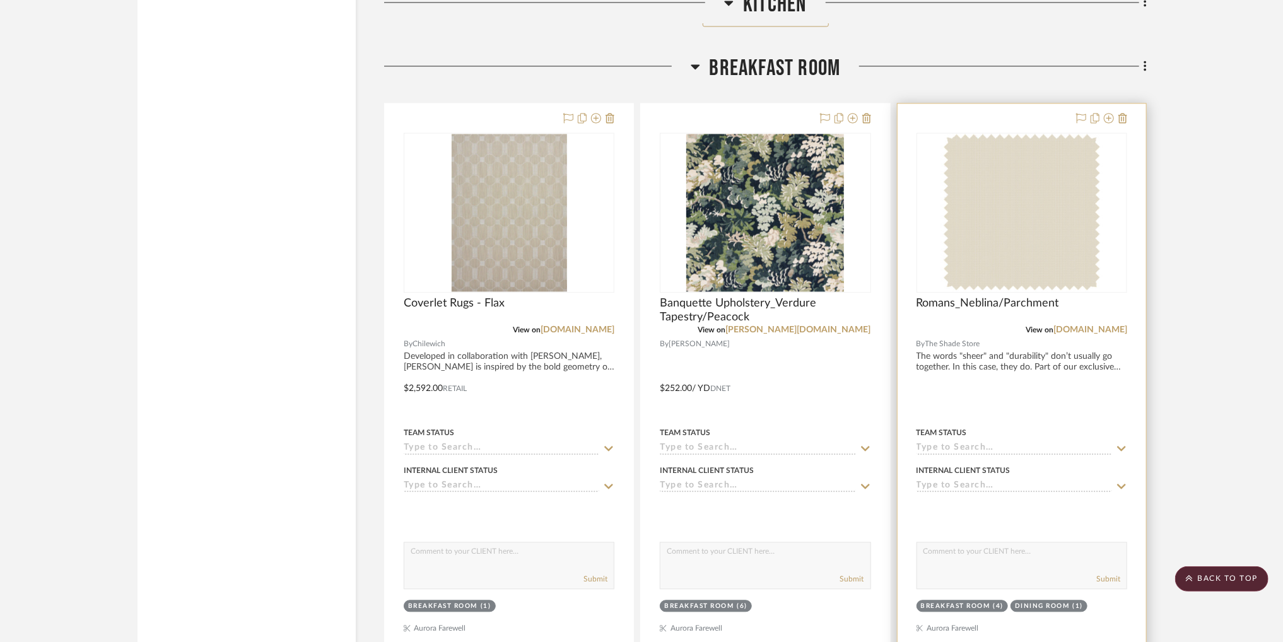
scroll to position [8143, 0]
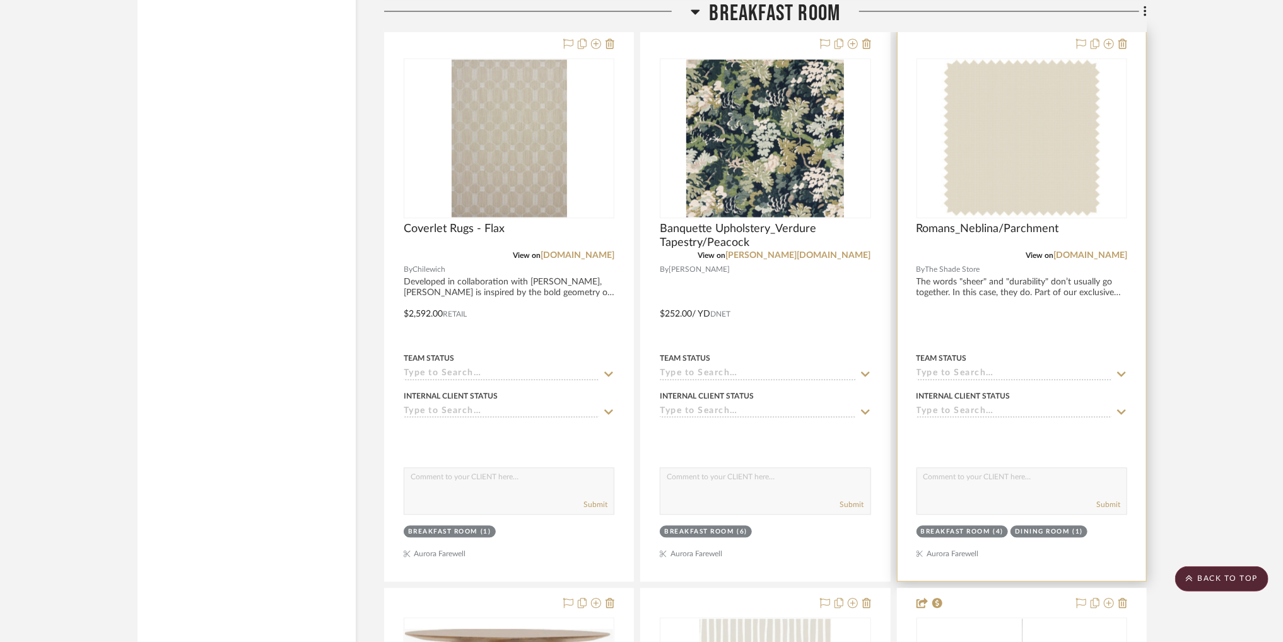
click at [1041, 157] on img "0" at bounding box center [1021, 138] width 161 height 158
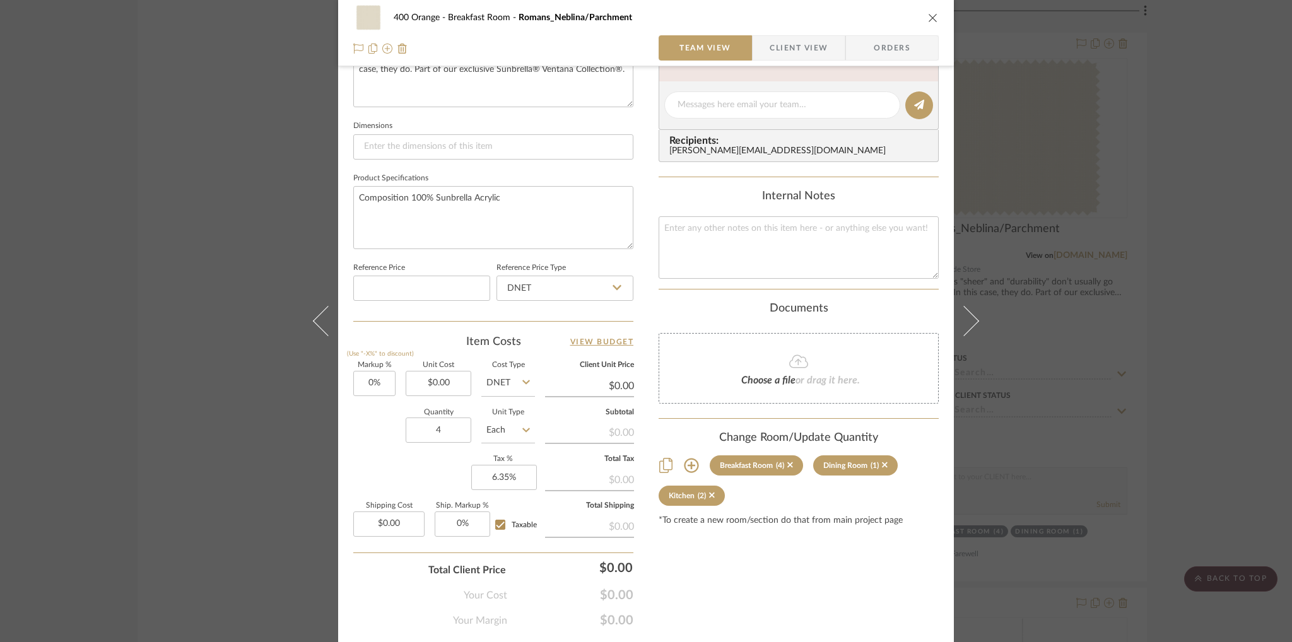
scroll to position [530, 0]
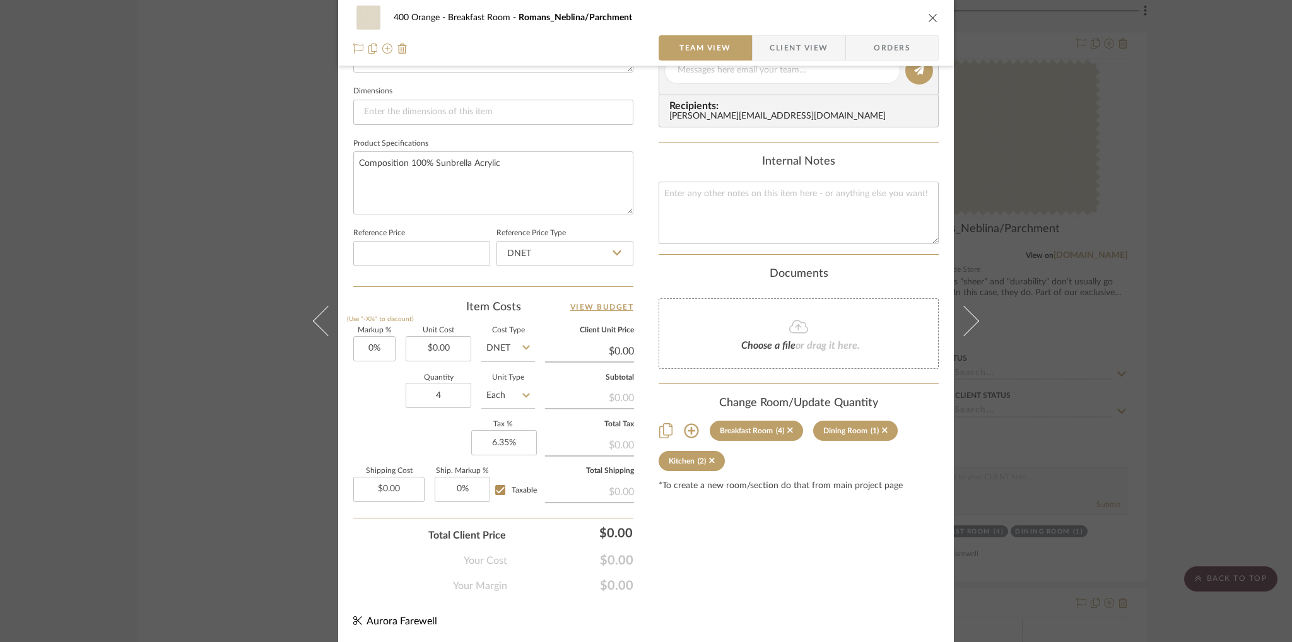
click at [522, 394] on icon at bounding box center [526, 395] width 8 height 10
click at [737, 605] on div "400 Orange Breakfast Room Romans_Neblina/Parchment Team View Client View Orders…" at bounding box center [646, 61] width 616 height 1165
click at [727, 547] on div "Content here copies to Client View - confirm visibility there. Show in Client D…" at bounding box center [798, 74] width 280 height 1038
click at [379, 445] on div "Markup % (Use "-X%" to discount) 0% Unit Cost $0.00 Cost Type DNET Client Unit …" at bounding box center [493, 419] width 280 height 184
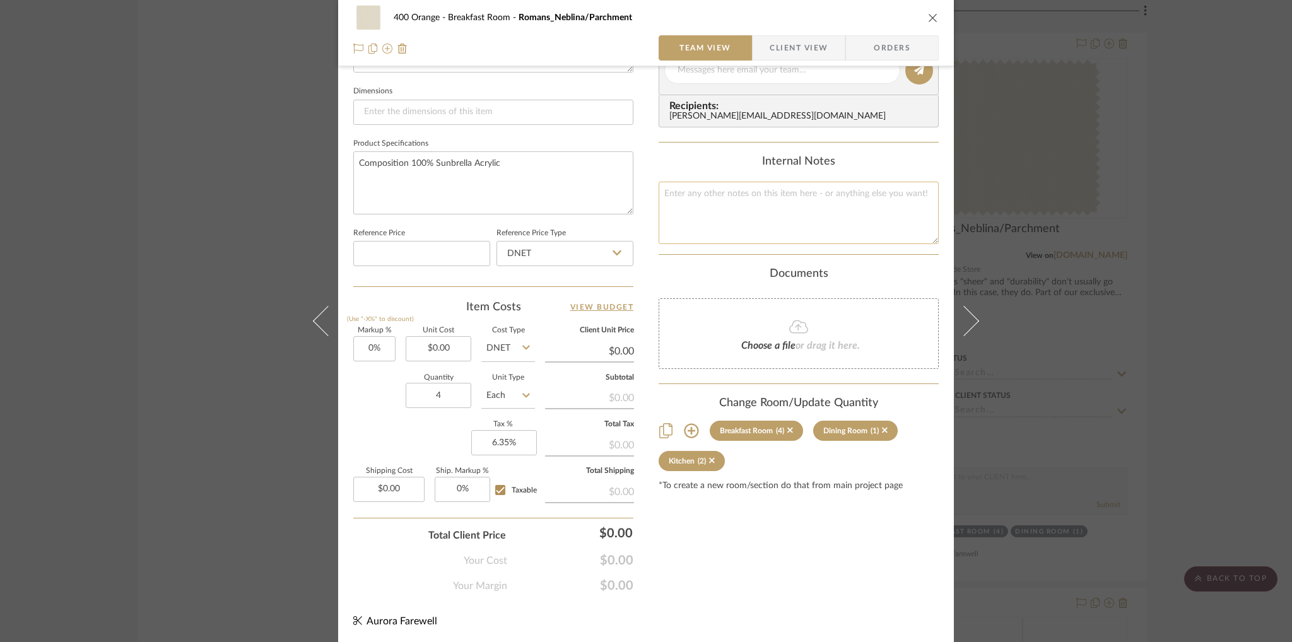
click at [751, 187] on textarea at bounding box center [798, 213] width 280 height 62
type textarea "W05-"
type textarea "W05-$1,640"
type textarea "W05-$1,640 W06-"
type textarea "W05-$1,640 W06- $1,640 W"
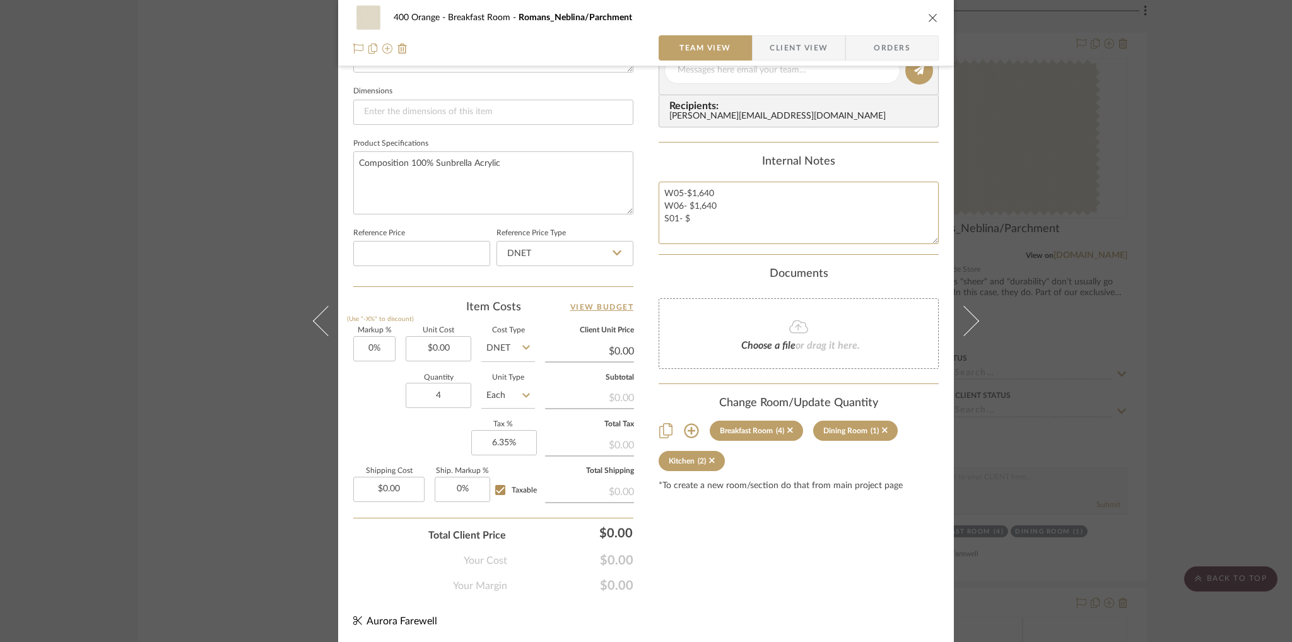
type textarea "W05-$1,640 W06- $1,640 S01- $"
type textarea "W05-$1,640 W06- $1,640 S01- $$1,470"
type textarea "W05-$1,640 W06- $1,640 S01- $$1,470 S02-"
click at [725, 185] on textarea "W05-$1,640 W06- $1,640 S01- $$1,470 S02-$1,410" at bounding box center [798, 213] width 280 height 62
click at [748, 204] on textarea "W05-$1,640 (retail) W06- $1,640 S01- $$1,470 S02-$1,410" at bounding box center [798, 213] width 280 height 62
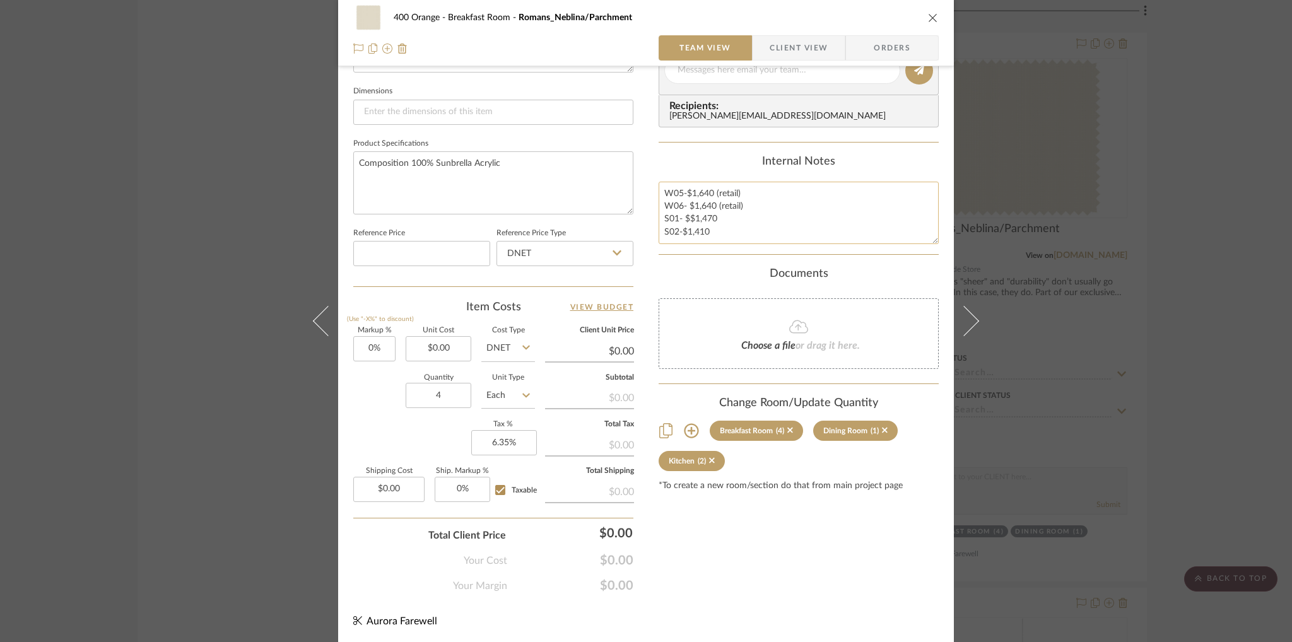
click at [737, 216] on textarea "W05-$1,640 (retail) W06- $1,640 (retail) S01- $$1,470 S02-$1,410" at bounding box center [798, 213] width 280 height 62
click at [736, 235] on textarea "W05-$1,640 (retail) W06- $1,640 (retail) S01- $$1,470 (retail) S02-$1,410" at bounding box center [798, 213] width 280 height 62
click at [758, 190] on textarea "W05-$1,640 (retail) W06- $1,640 (retail) S01- $$1,470 (retail) S02-$1,410 (reta…" at bounding box center [798, 213] width 280 height 62
type textarea "W05-$1,640 (retail) W06- $1,640 (retail) S01- $$1,470 (retail) S02-$1,410 (reta…"
click at [777, 202] on textarea "W05-$1,640 (retail) $1,148 (trade) W06- $1,640 (retail) S01- $$1,470 (retail) S…" at bounding box center [798, 213] width 280 height 62
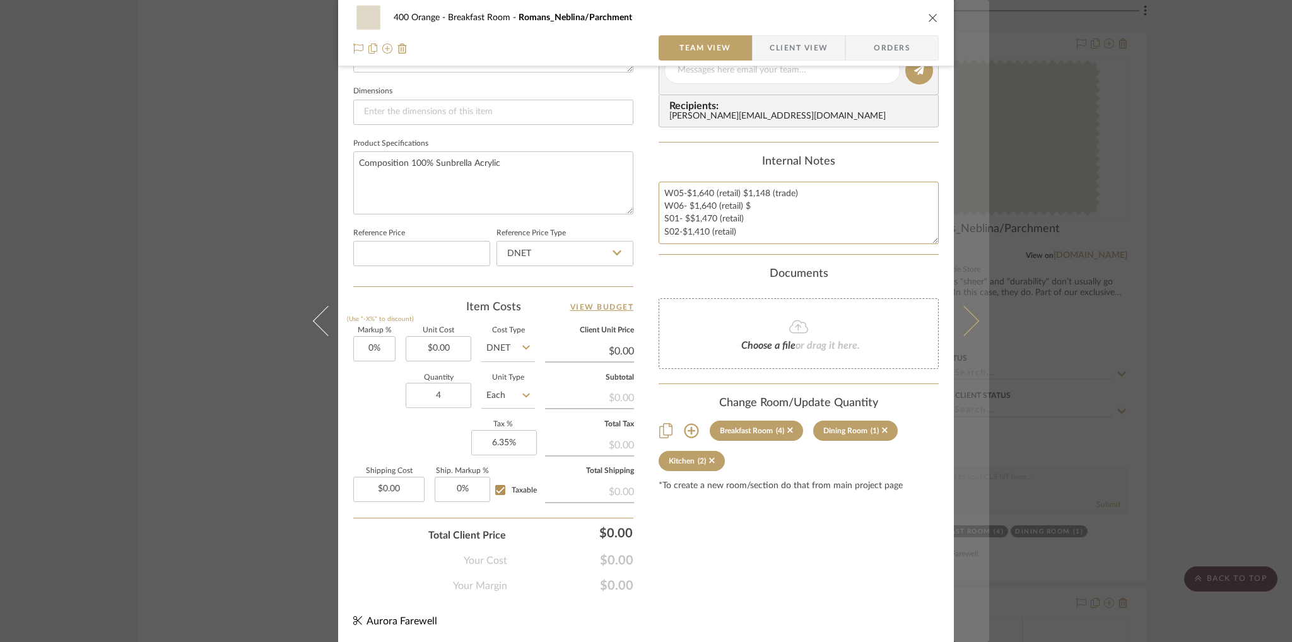
type textarea "W05-$1,640 (retail) $1,148 (trade) W06- $1,640 (retail) $ S01- $$1,470 (retail)…"
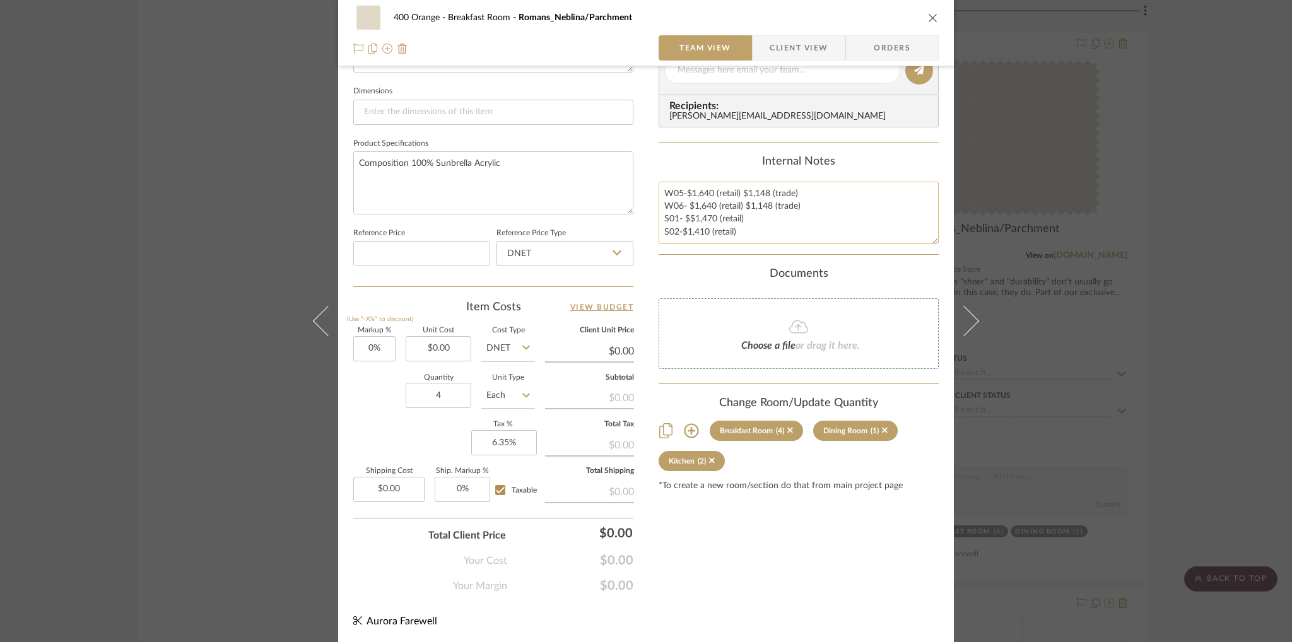
click at [754, 215] on textarea "W05-$1,640 (retail) $1,148 (trade) W06- $1,640 (retail) $1,148 (trade) S01- $$1…" at bounding box center [798, 213] width 280 height 62
type textarea "W05-$1,640 (retail) $1,148 (trade) W06- $1,640 (retail) $1,148 (trade) S01- $$1…"
click at [764, 233] on textarea "W05-$1,640 (retail) $1,148 (trade) W06- $1,640 (retail) $1,148 (trade) S01- $$1…" at bounding box center [798, 213] width 280 height 62
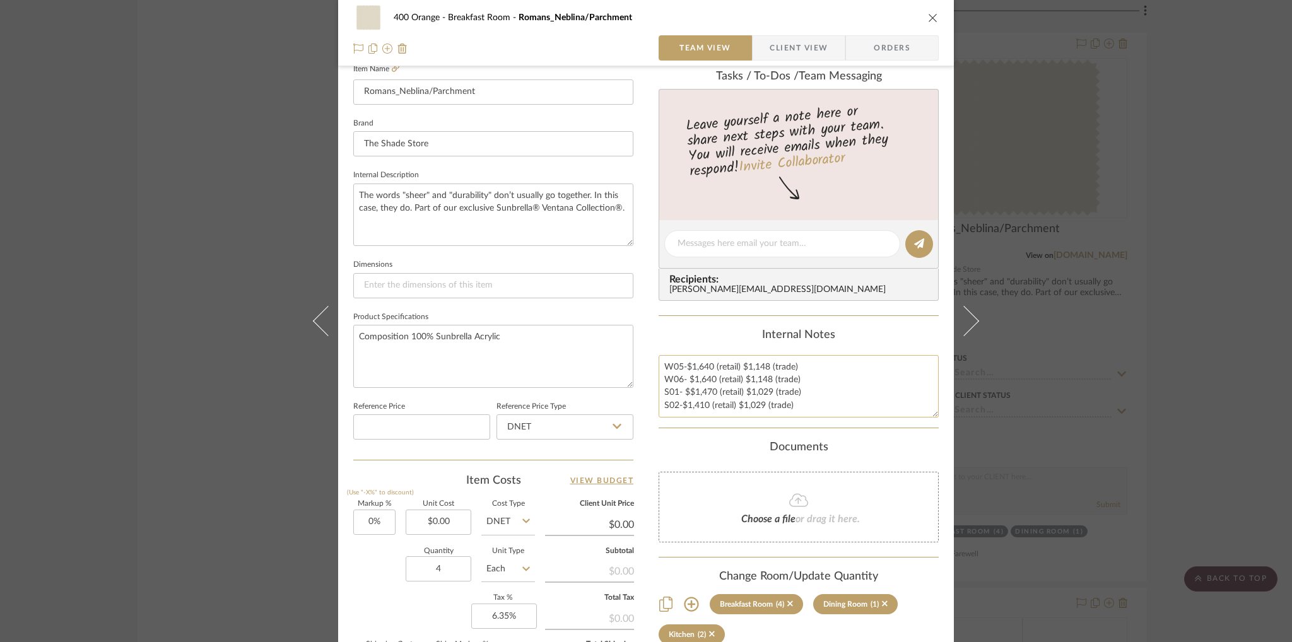
scroll to position [530, 0]
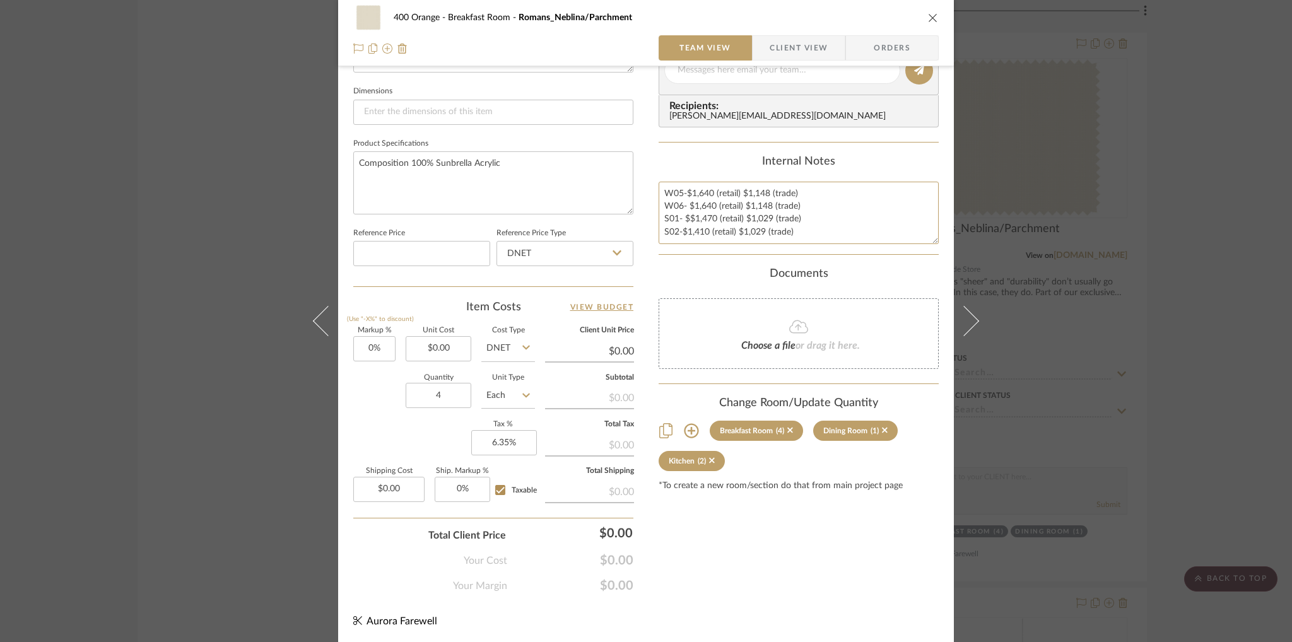
type textarea "W05-$1,640 (retail) $1,148 (trade) W06- $1,640 (retail) $1,148 (trade) S01- $$1…"
click at [821, 541] on div "Content here copies to Client View - confirm visibility there. Show in Client D…" at bounding box center [798, 74] width 280 height 1038
click at [928, 20] on icon "close" at bounding box center [933, 18] width 10 height 10
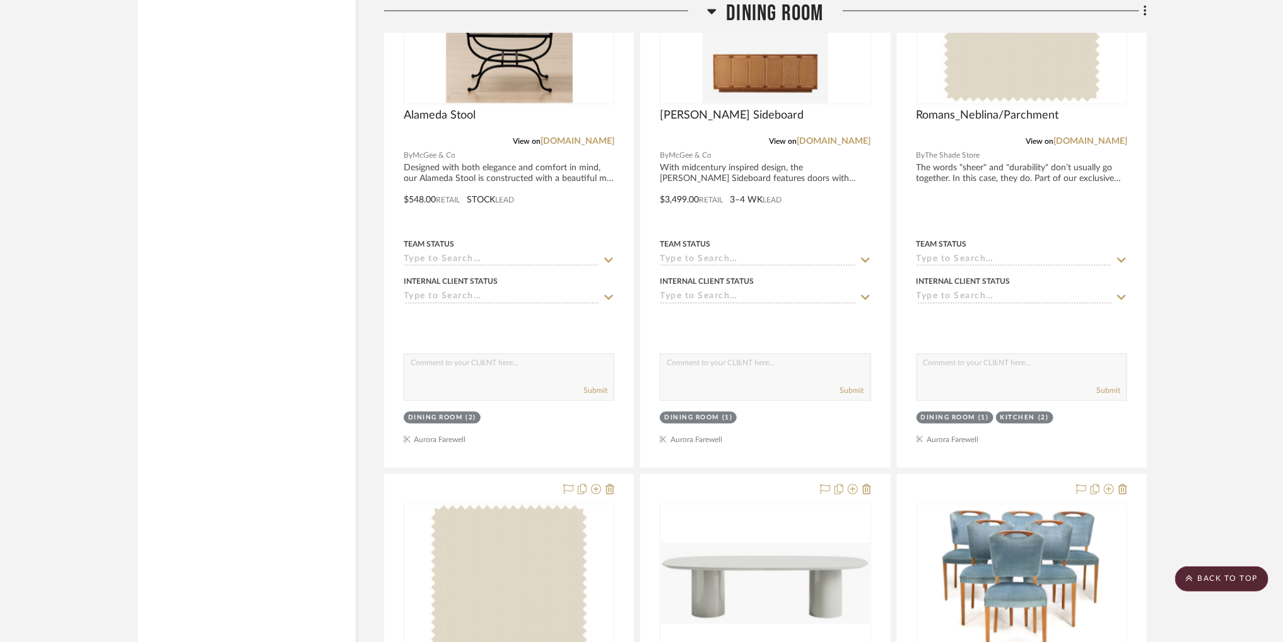
scroll to position [4683, 0]
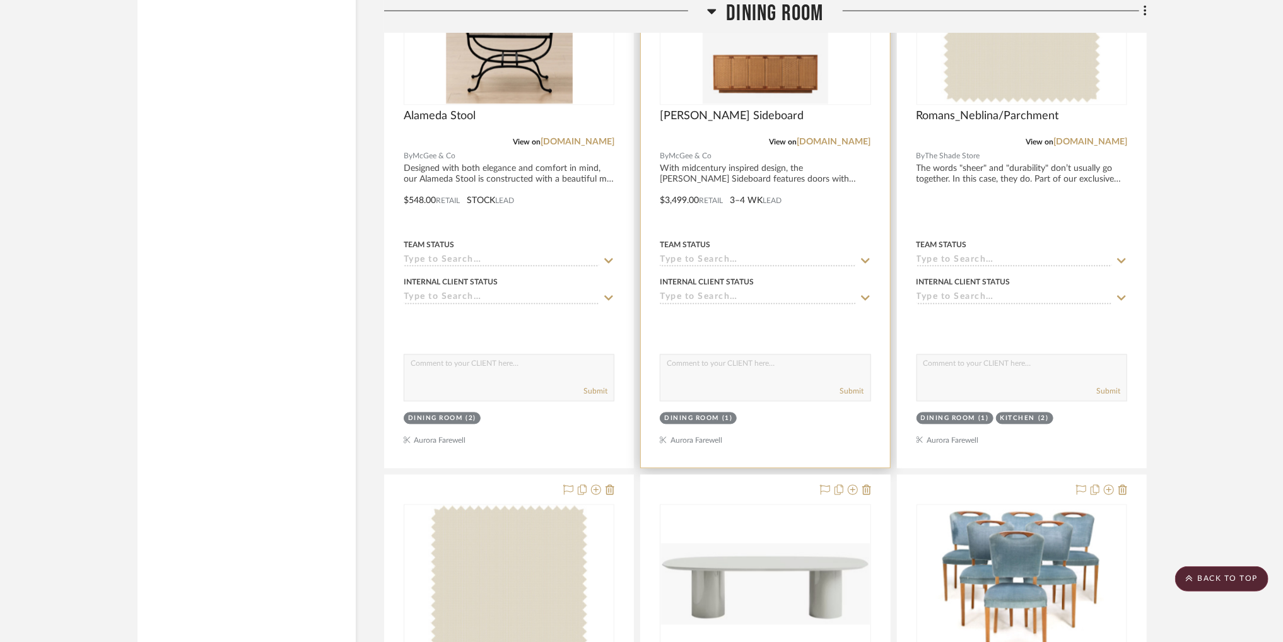
click at [752, 96] on img "0" at bounding box center [766, 25] width 126 height 158
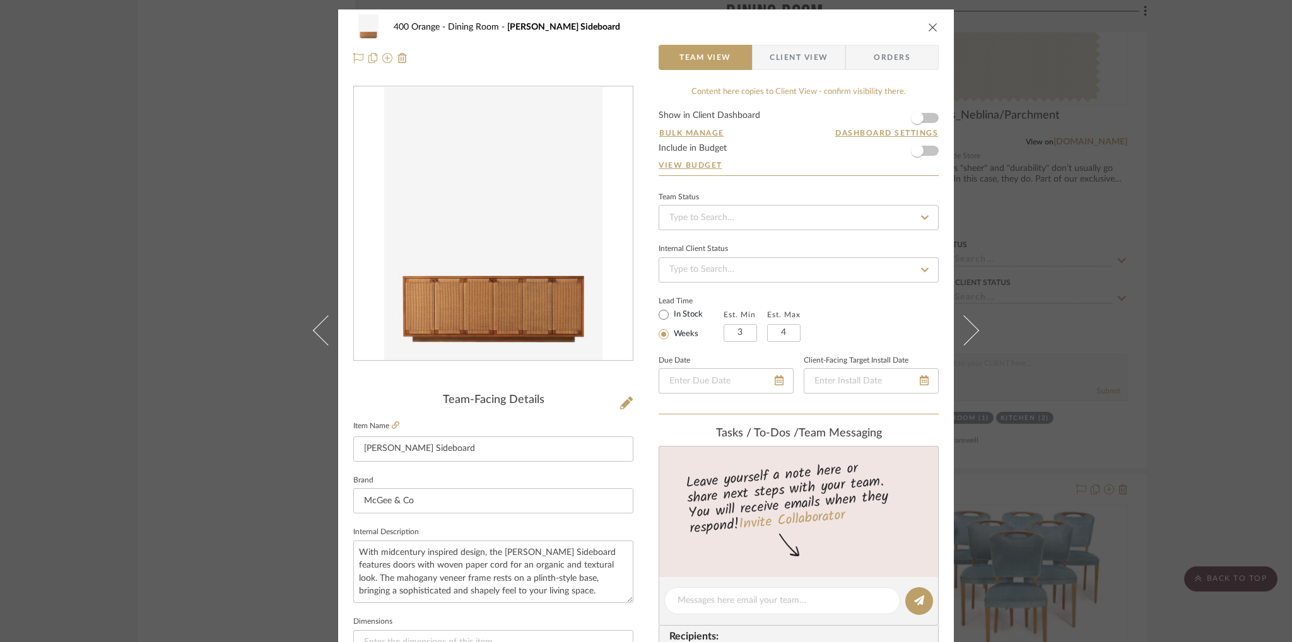
click at [930, 26] on icon "close" at bounding box center [933, 27] width 10 height 10
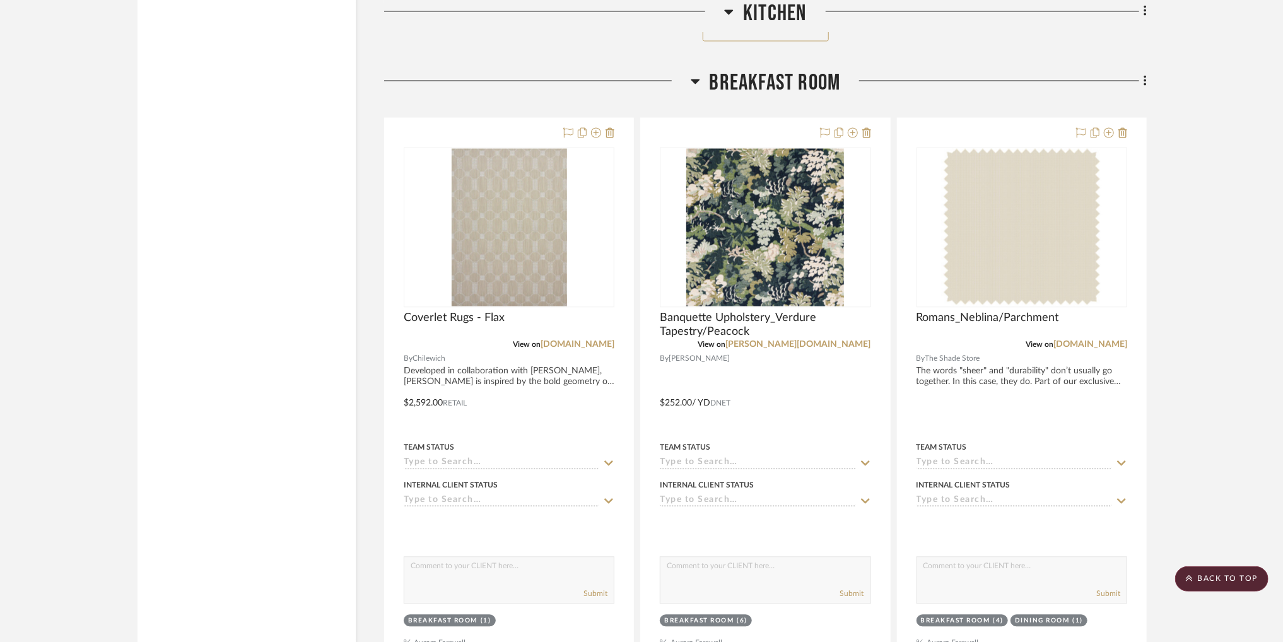
scroll to position [8058, 0]
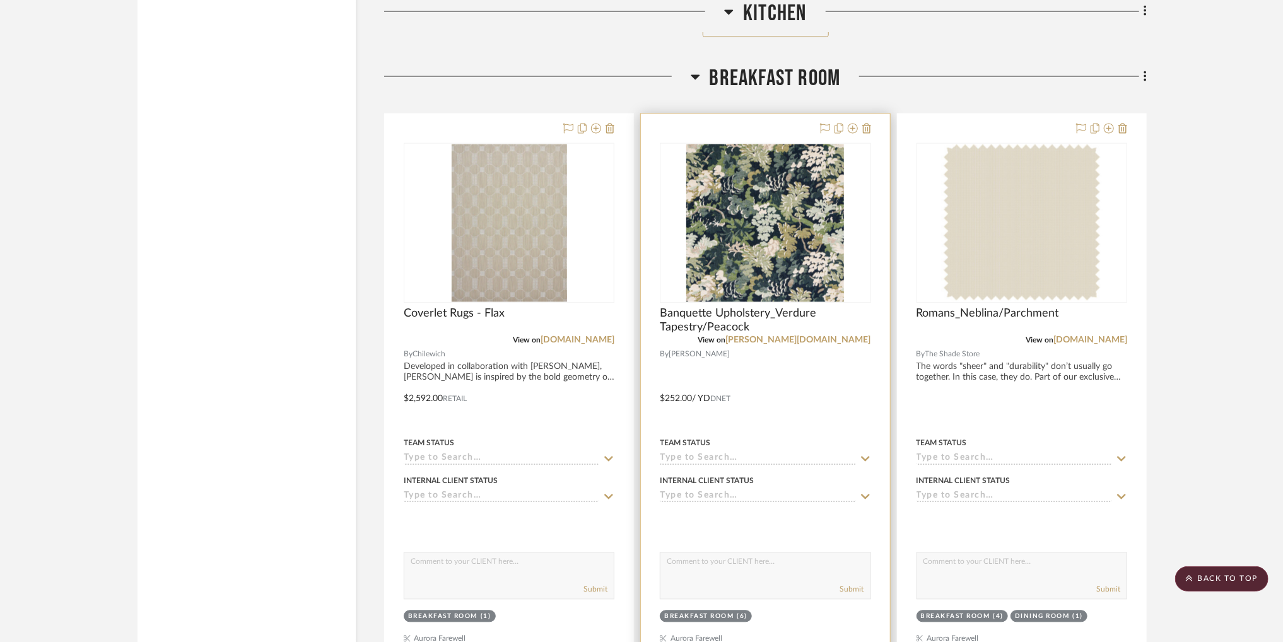
click at [759, 274] on img "0" at bounding box center [765, 223] width 158 height 158
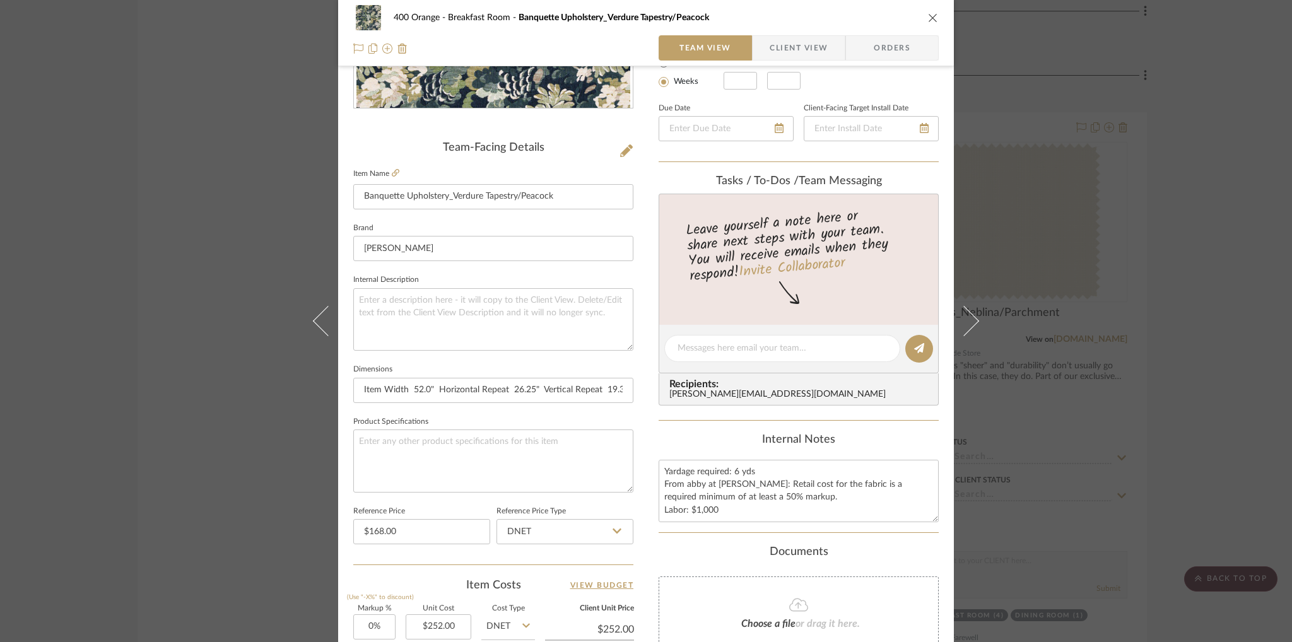
scroll to position [368, 0]
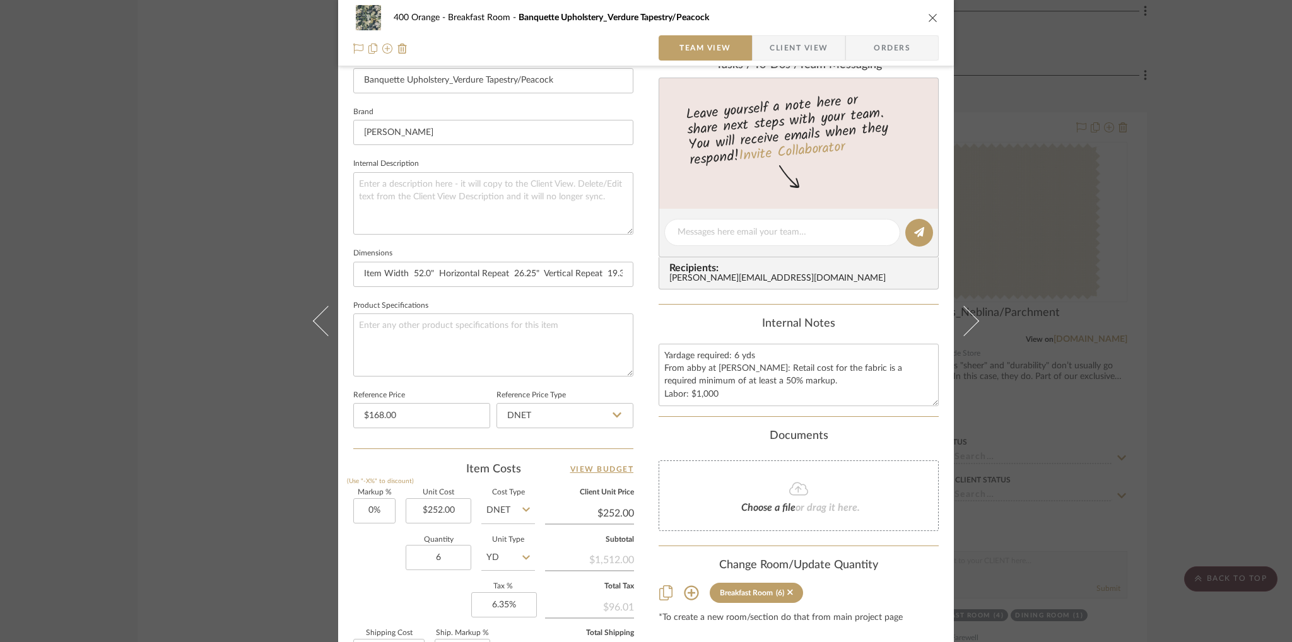
click at [508, 513] on input "DNET" at bounding box center [508, 510] width 54 height 25
click at [532, 574] on div "Retail" at bounding box center [555, 573] width 156 height 32
type input "Retail"
click at [376, 573] on div "Quantity 6 Unit Type YD" at bounding box center [444, 559] width 182 height 45
click at [931, 22] on icon "close" at bounding box center [933, 18] width 10 height 10
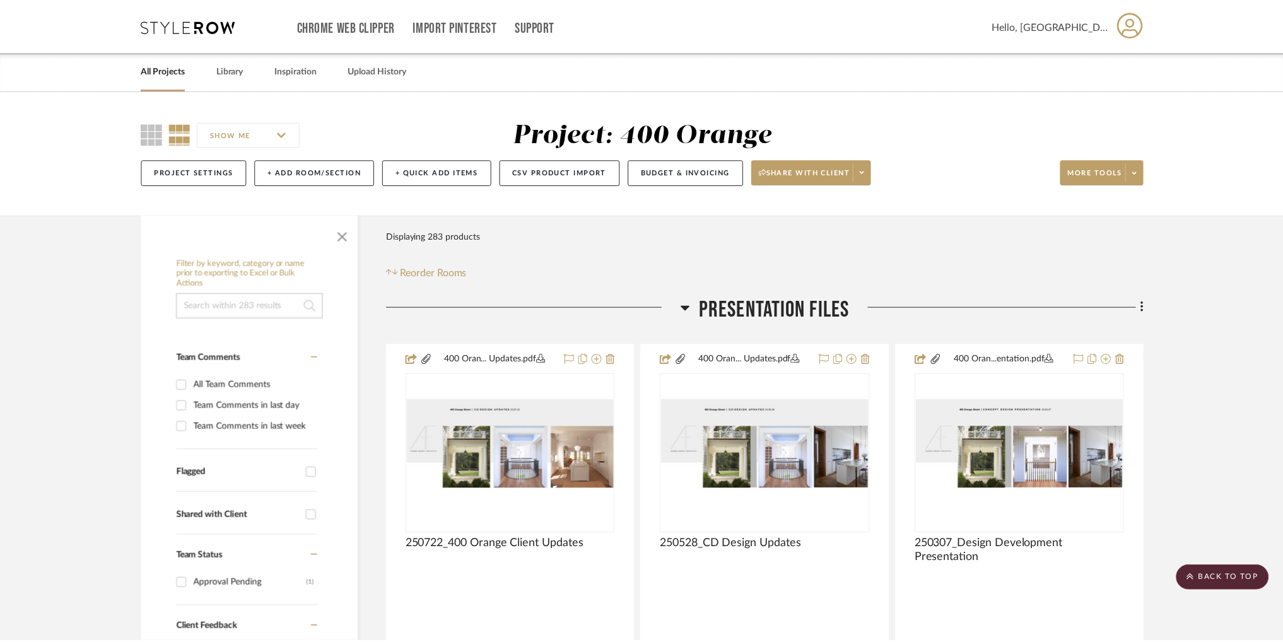
scroll to position [8058, 0]
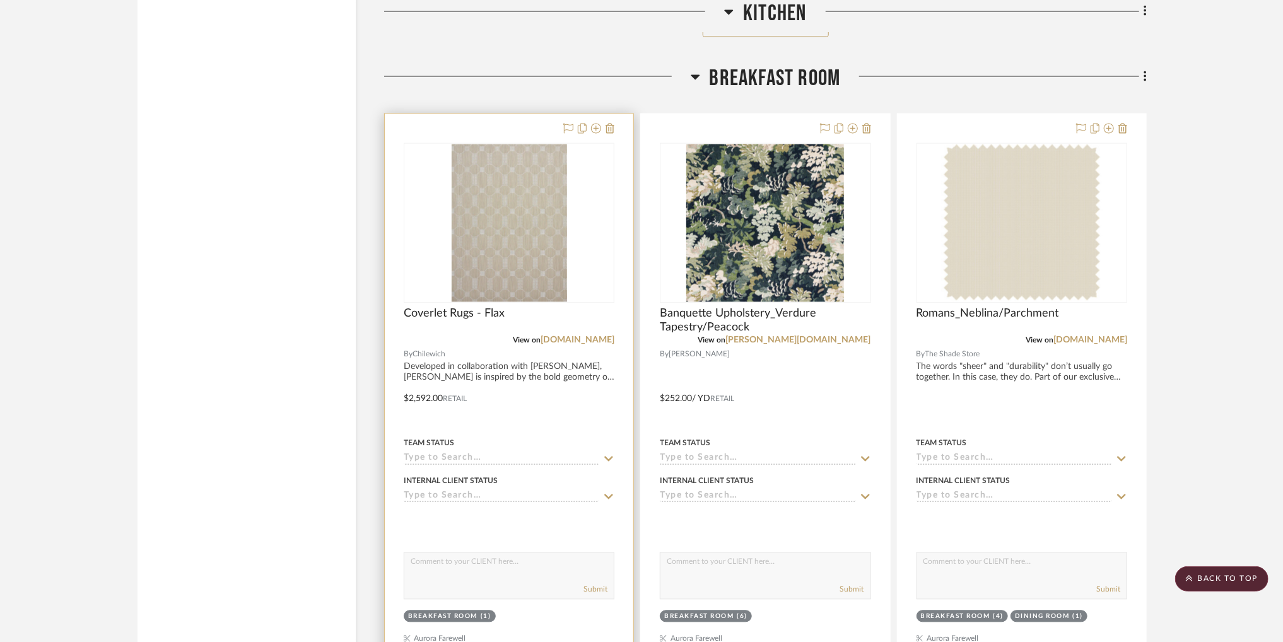
click at [499, 249] on img "0" at bounding box center [509, 223] width 115 height 158
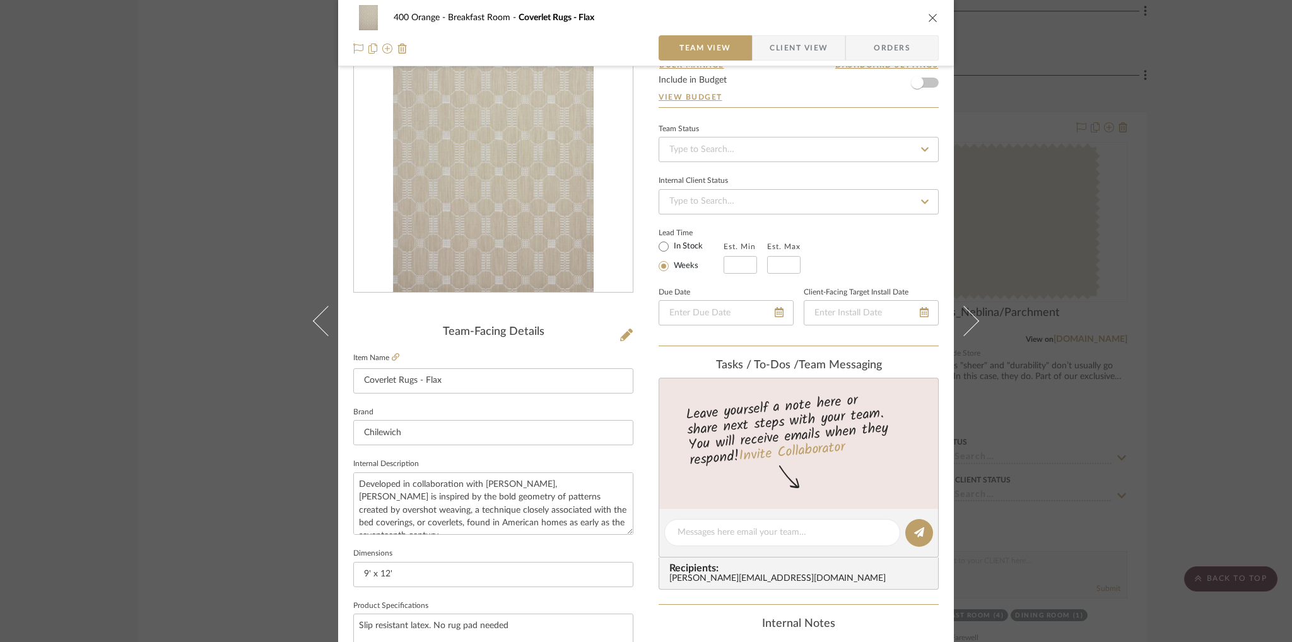
scroll to position [0, 0]
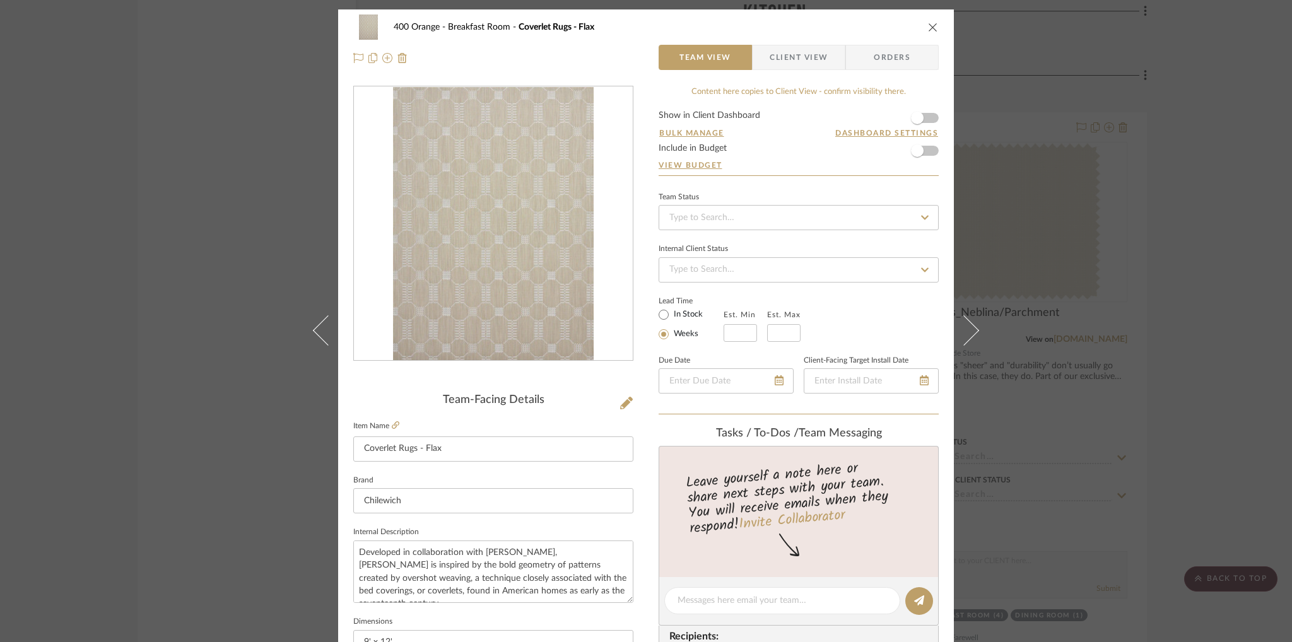
click at [928, 26] on icon "close" at bounding box center [933, 27] width 10 height 10
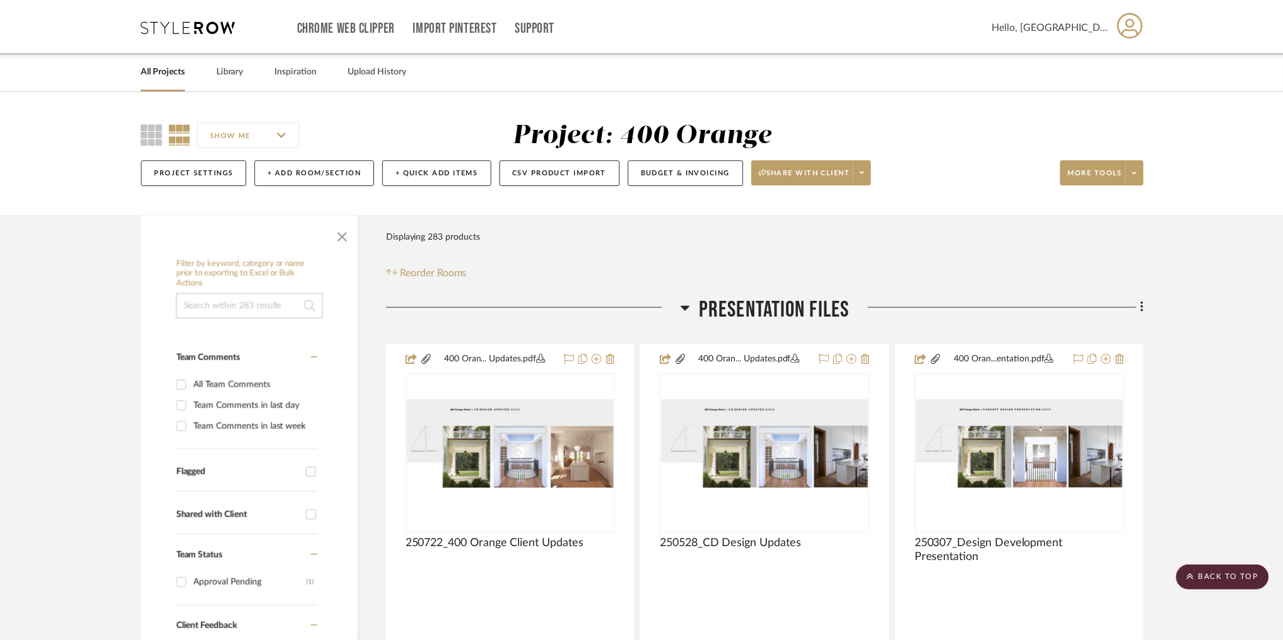
scroll to position [8058, 0]
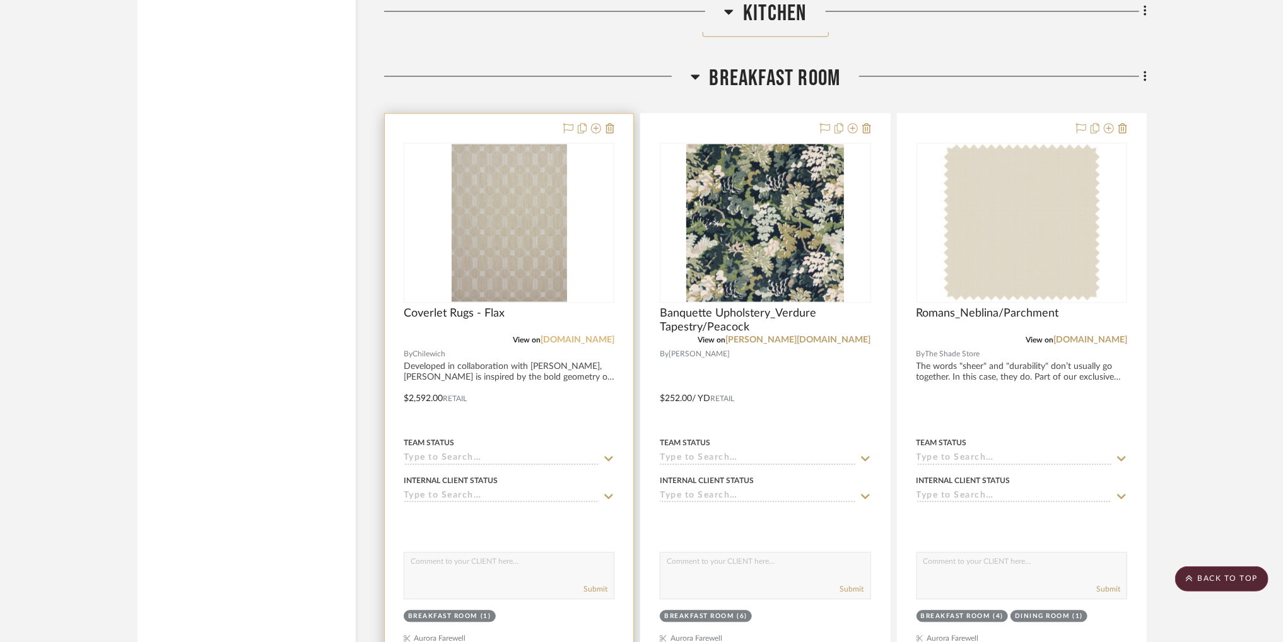
click at [605, 340] on link "[DOMAIN_NAME]" at bounding box center [578, 340] width 74 height 9
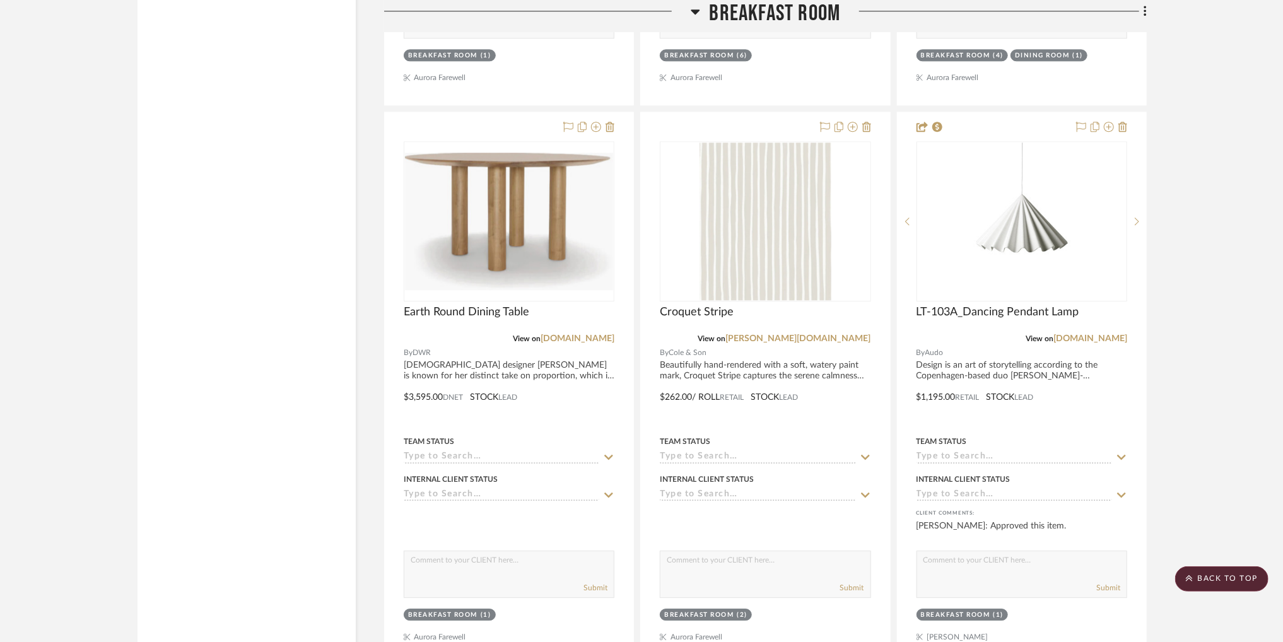
scroll to position [8595, 0]
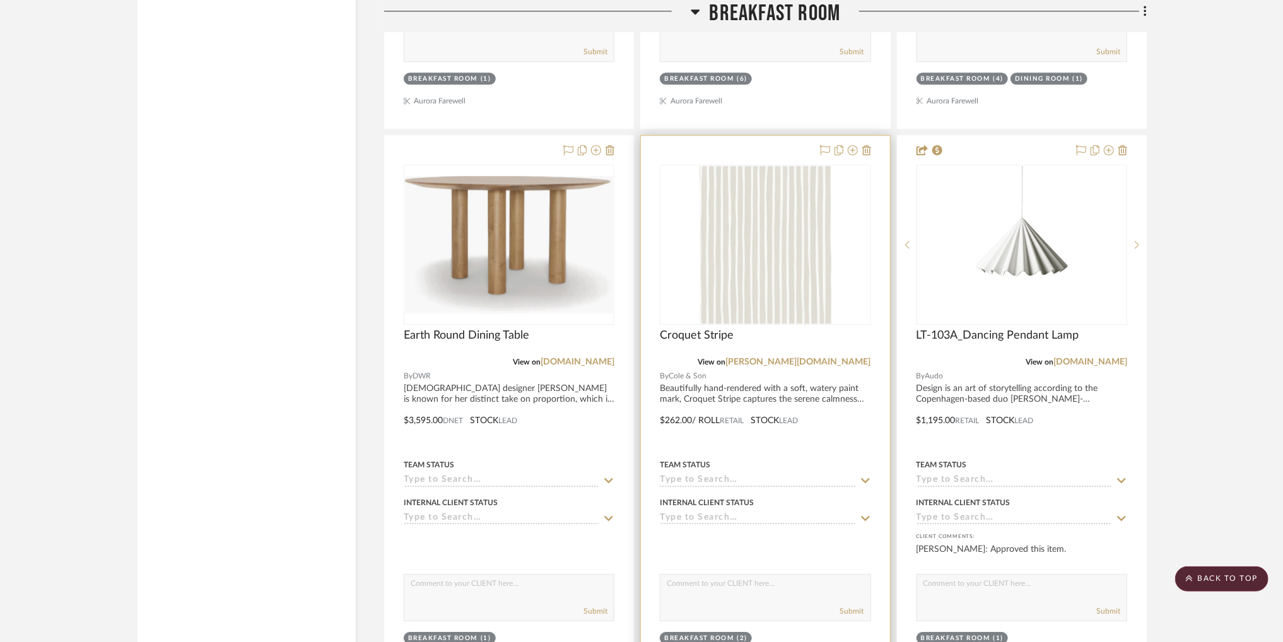
click at [762, 255] on img "0" at bounding box center [765, 245] width 132 height 158
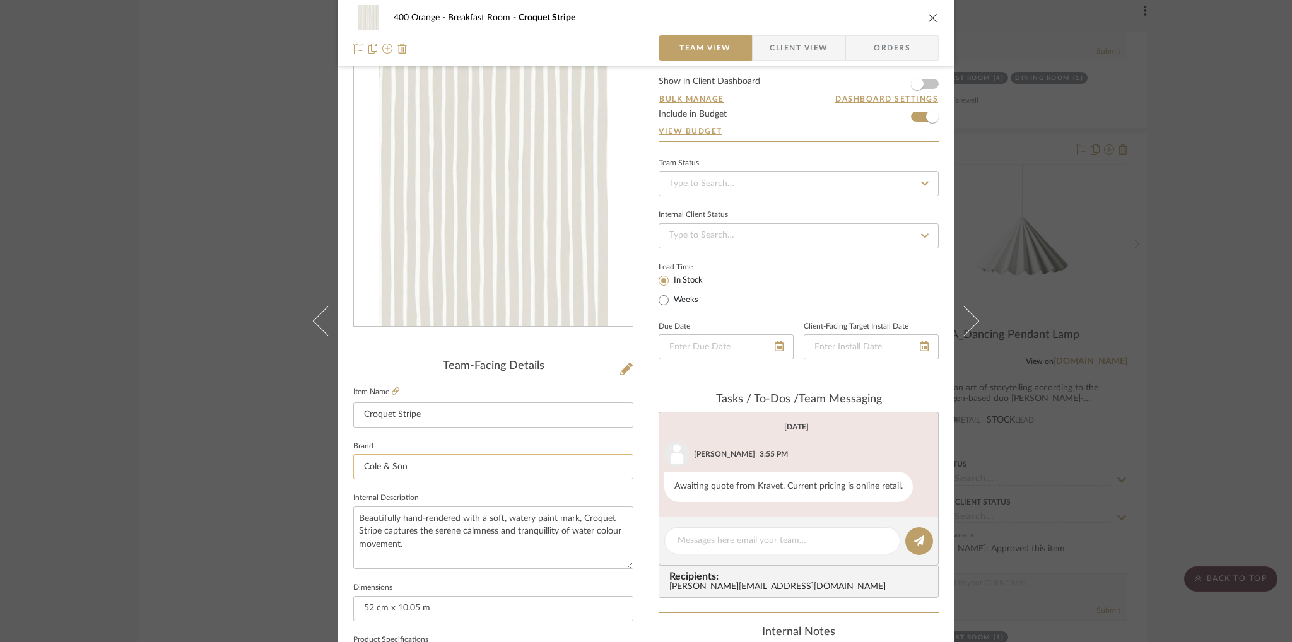
scroll to position [25, 0]
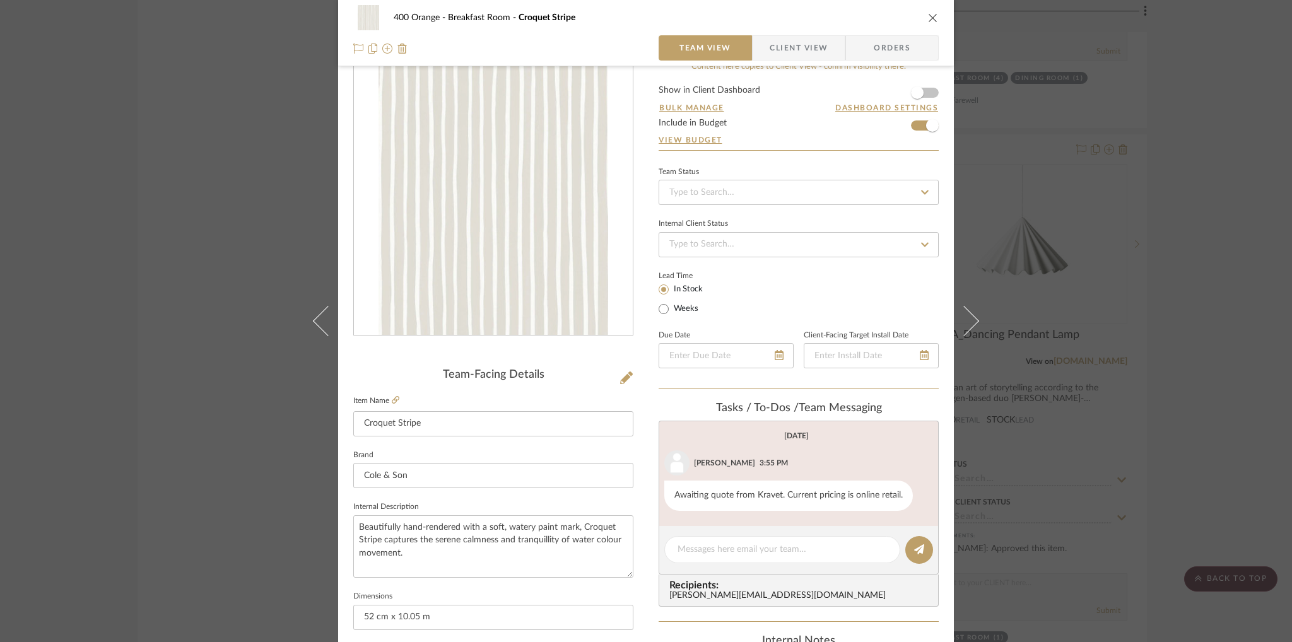
click at [927, 16] on button "close" at bounding box center [932, 17] width 11 height 11
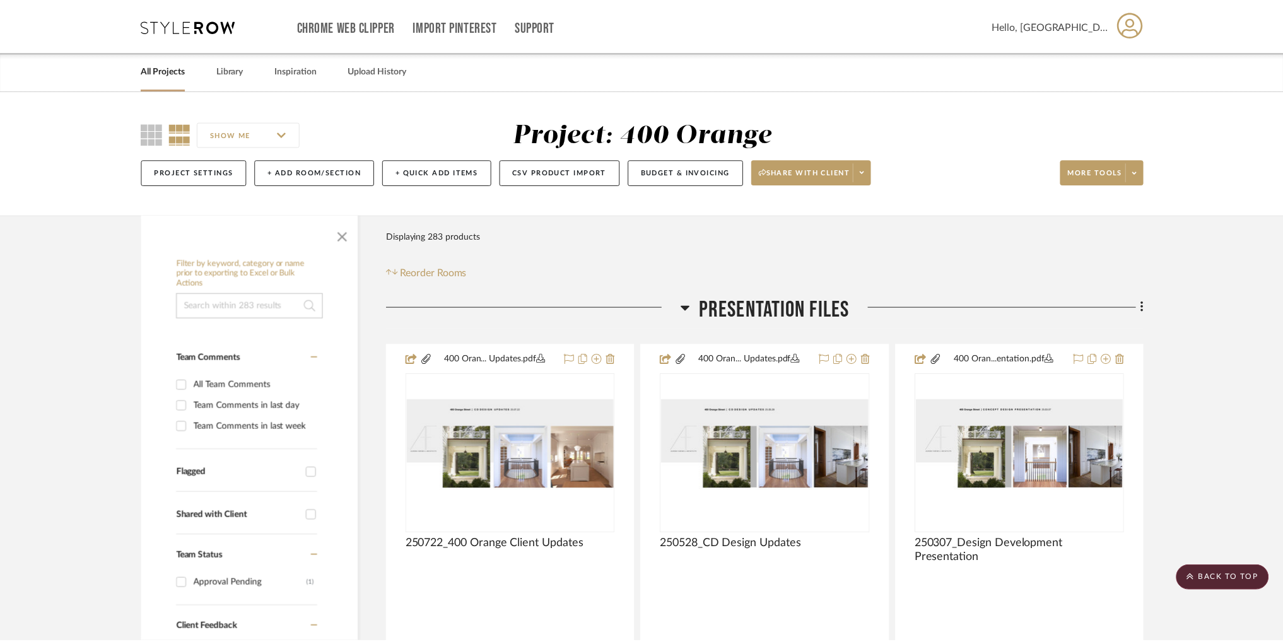
scroll to position [8595, 0]
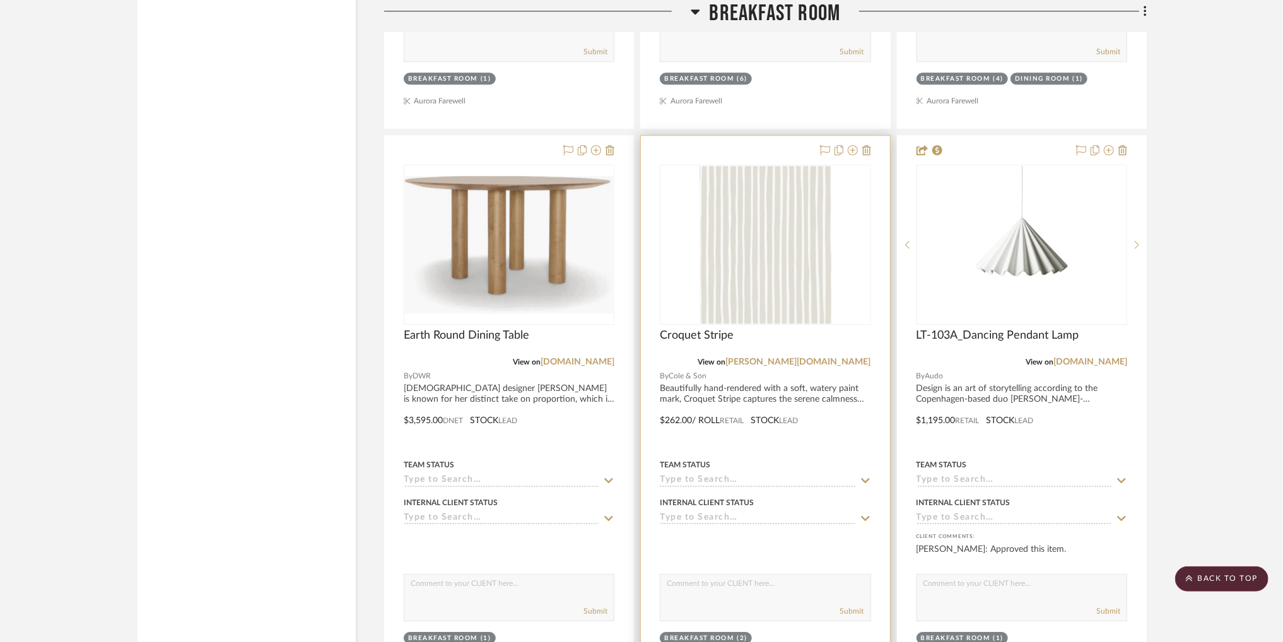
click at [845, 368] on div "View on [PERSON_NAME][DOMAIN_NAME]" at bounding box center [765, 361] width 211 height 11
click at [845, 365] on link "[PERSON_NAME][DOMAIN_NAME]" at bounding box center [798, 362] width 145 height 9
click at [778, 213] on img "0" at bounding box center [765, 245] width 132 height 158
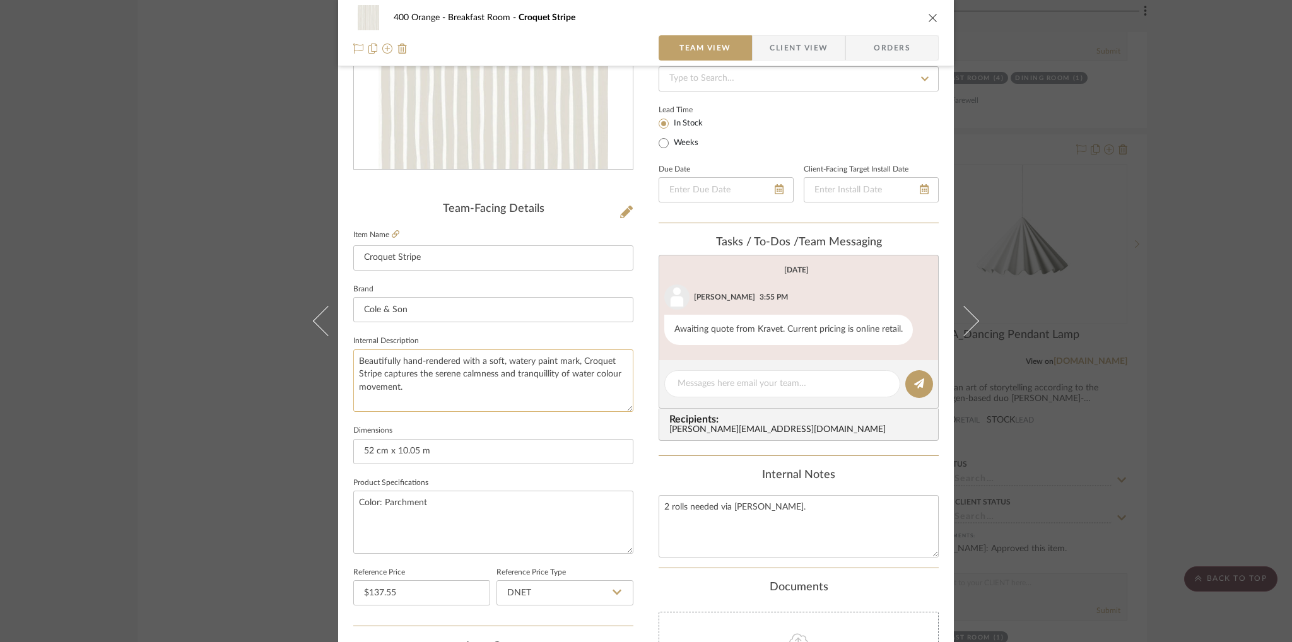
scroll to position [0, 0]
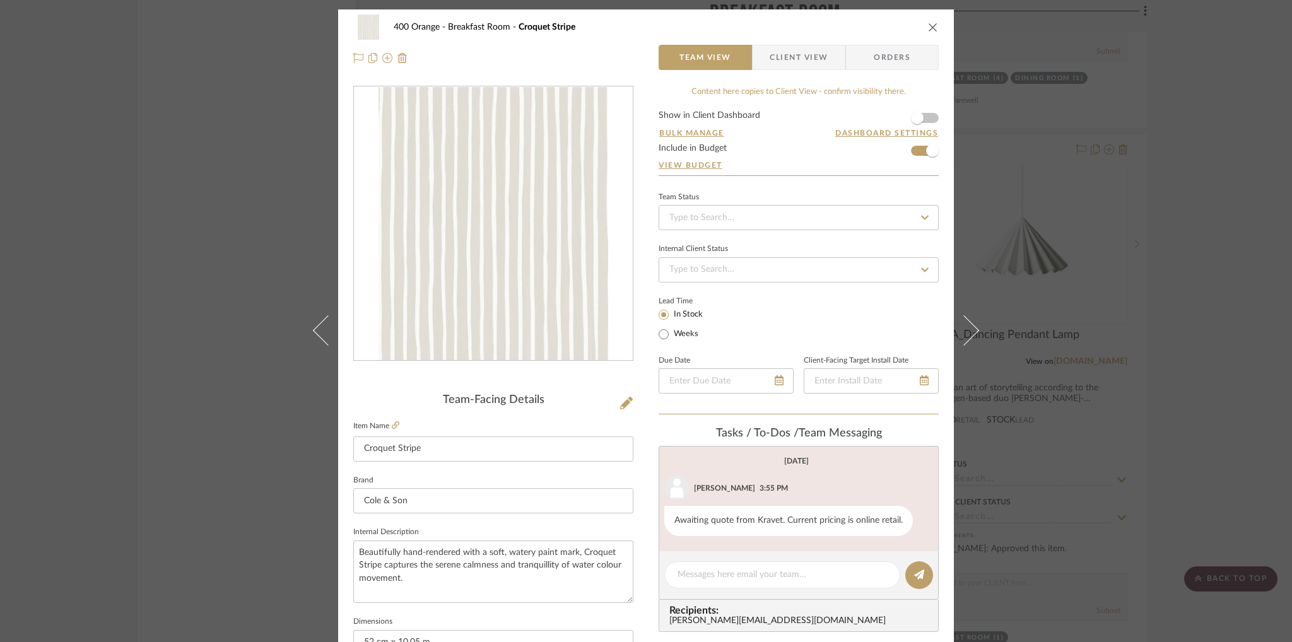
click at [930, 22] on icon "close" at bounding box center [933, 27] width 10 height 10
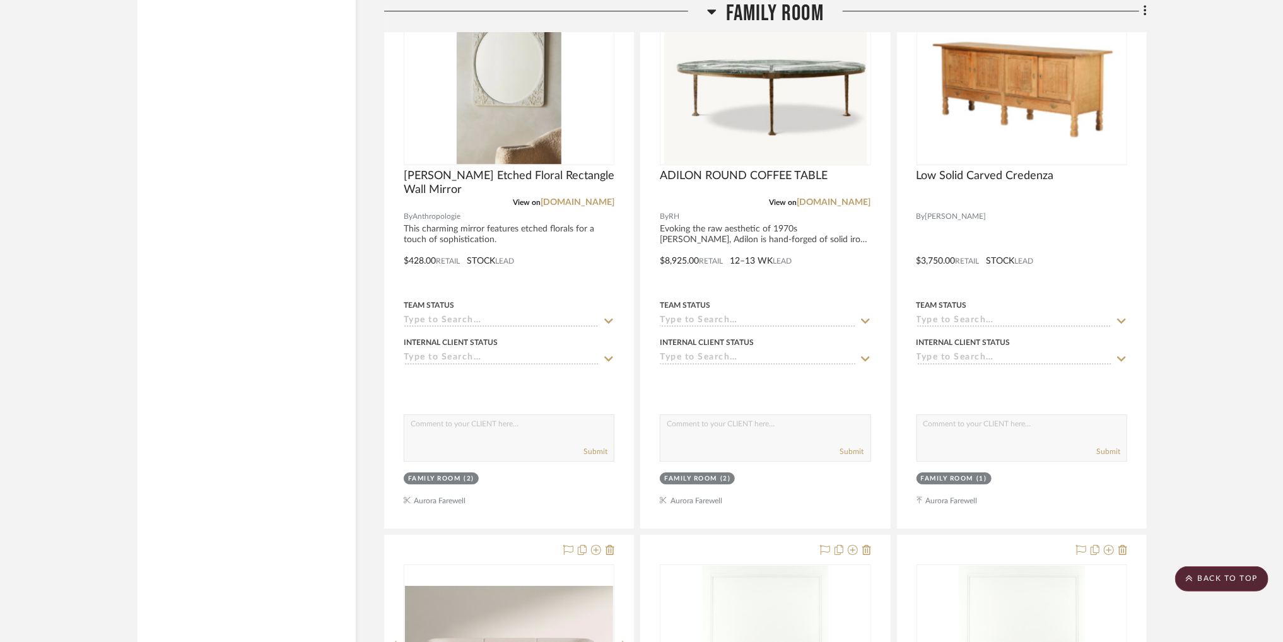
scroll to position [15336, 0]
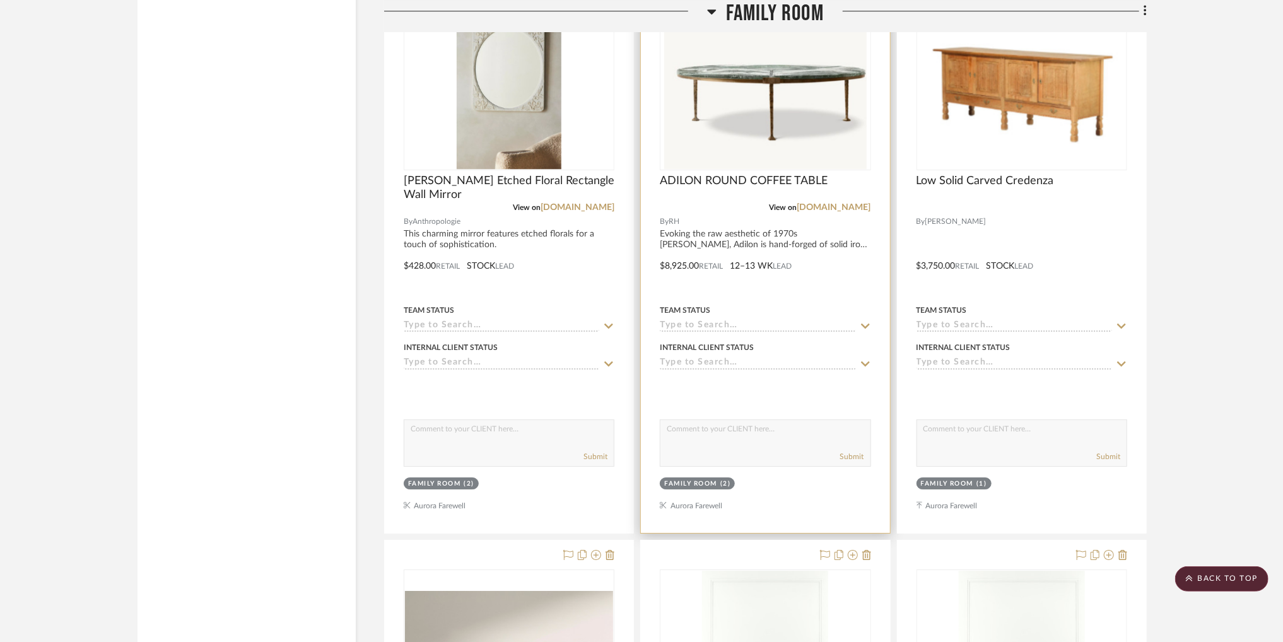
click at [781, 130] on img "0" at bounding box center [765, 90] width 202 height 158
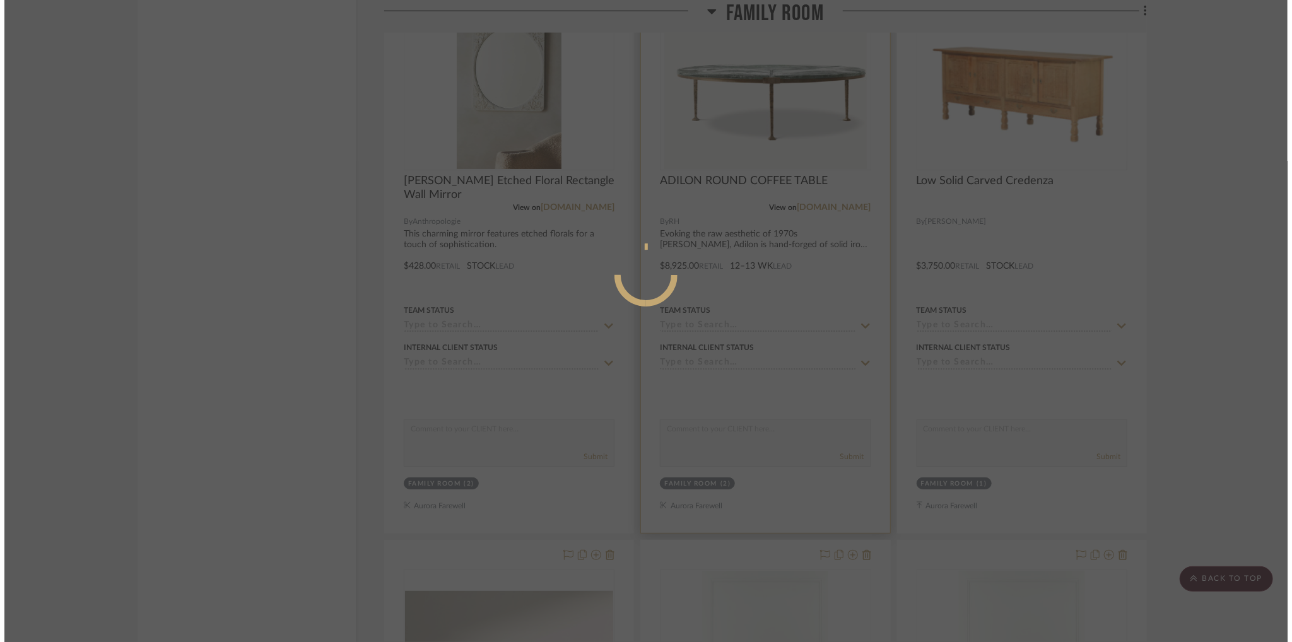
scroll to position [0, 0]
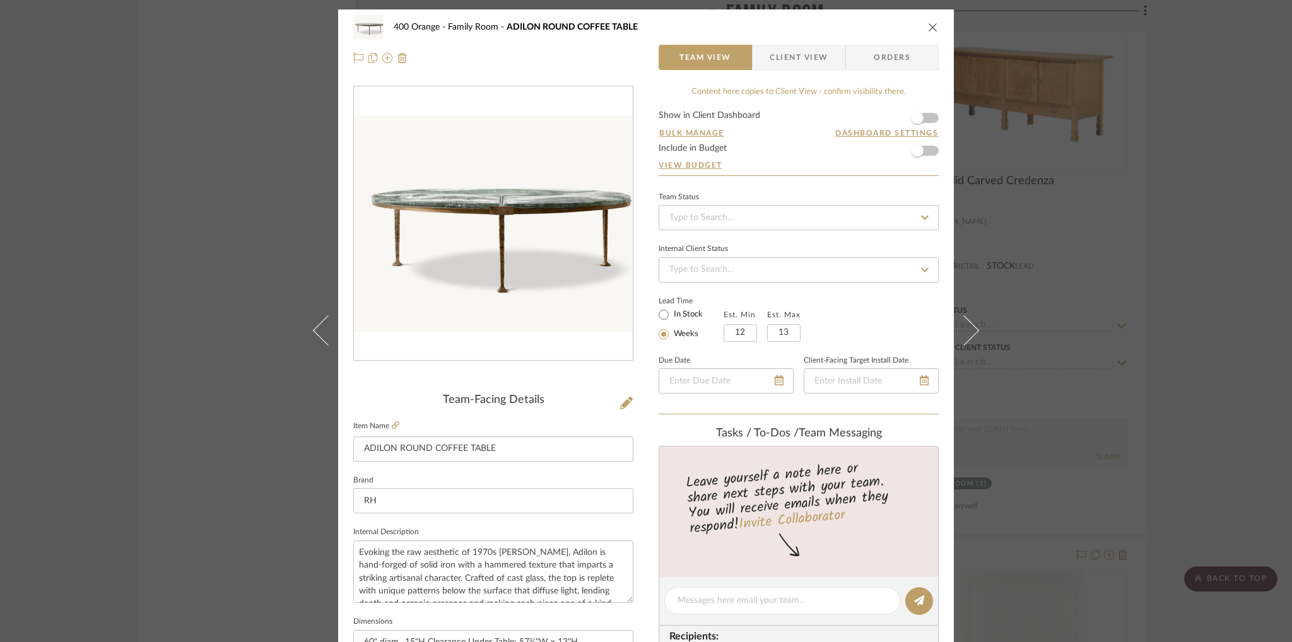
click at [928, 26] on icon "close" at bounding box center [933, 27] width 10 height 10
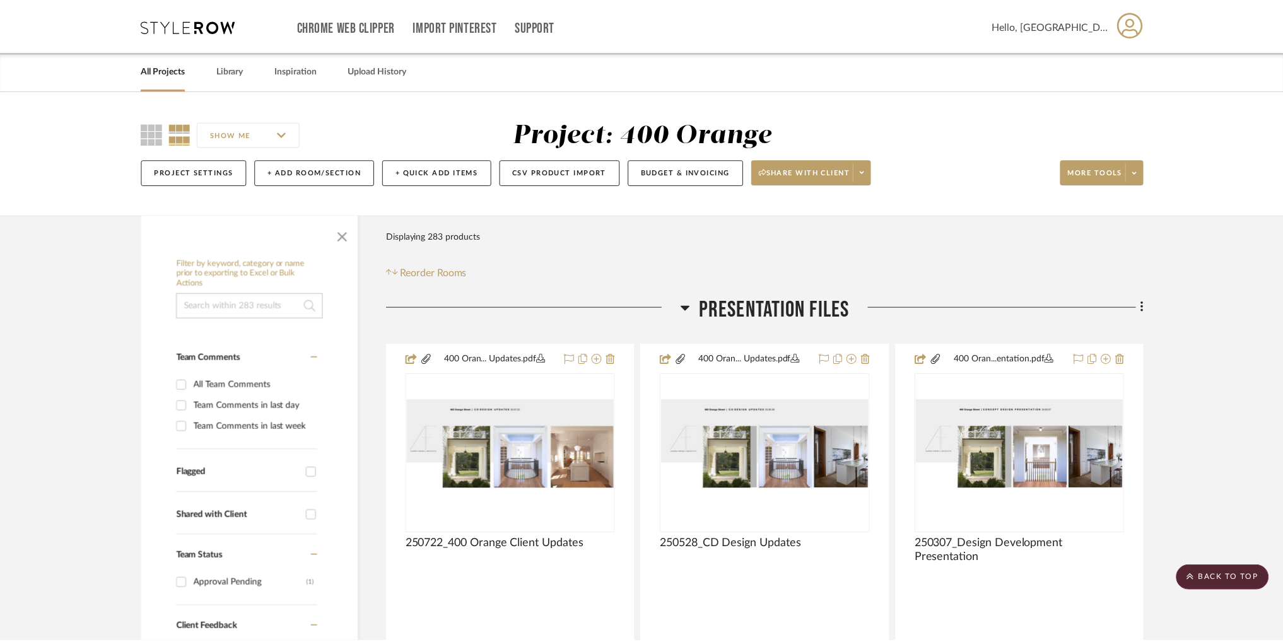
scroll to position [15336, 0]
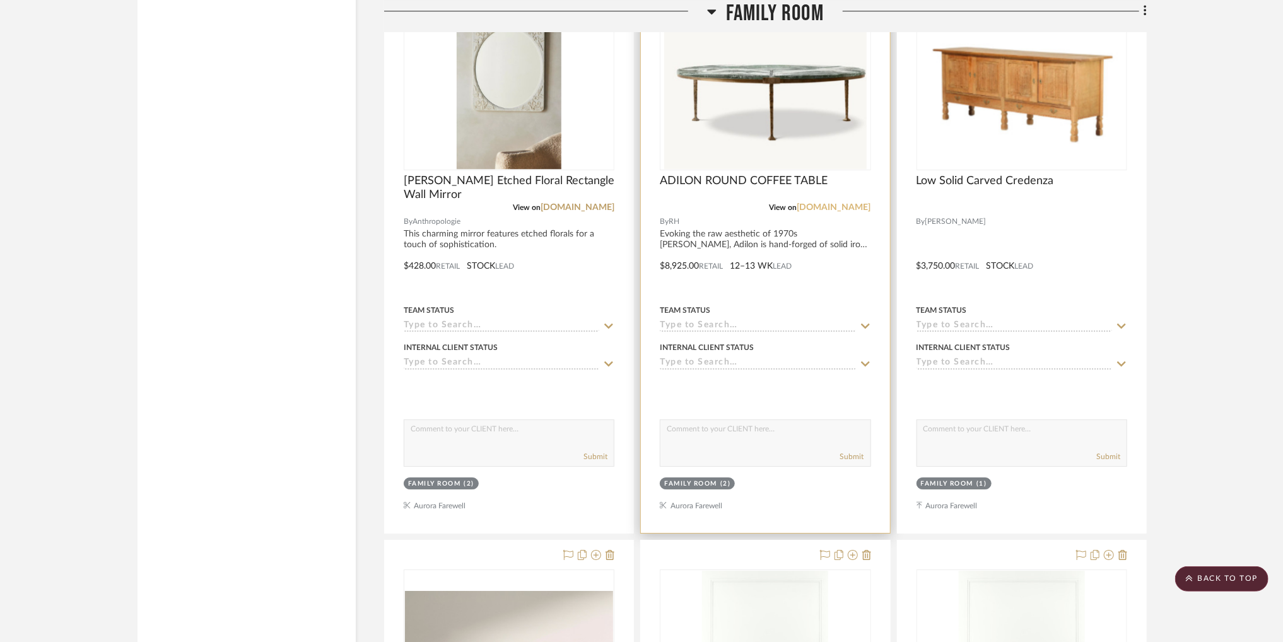
click at [863, 212] on link "[DOMAIN_NAME]" at bounding box center [834, 207] width 74 height 9
click at [739, 153] on img "0" at bounding box center [765, 90] width 202 height 158
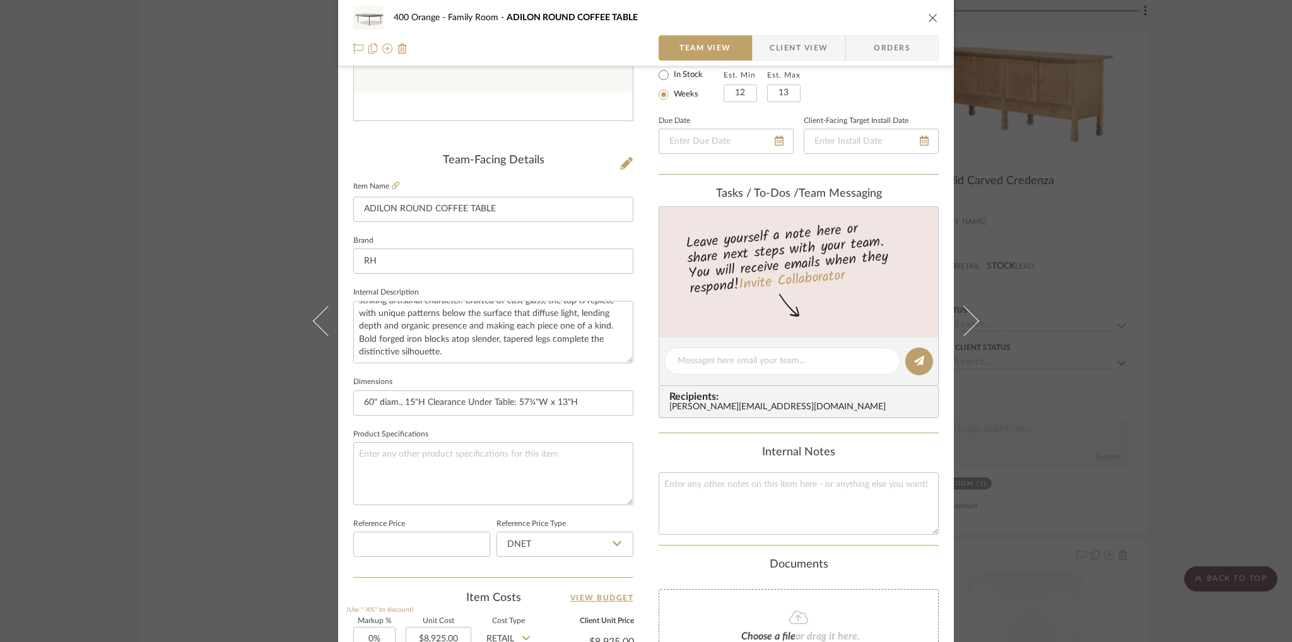
scroll to position [0, 0]
click at [620, 167] on icon at bounding box center [626, 163] width 13 height 13
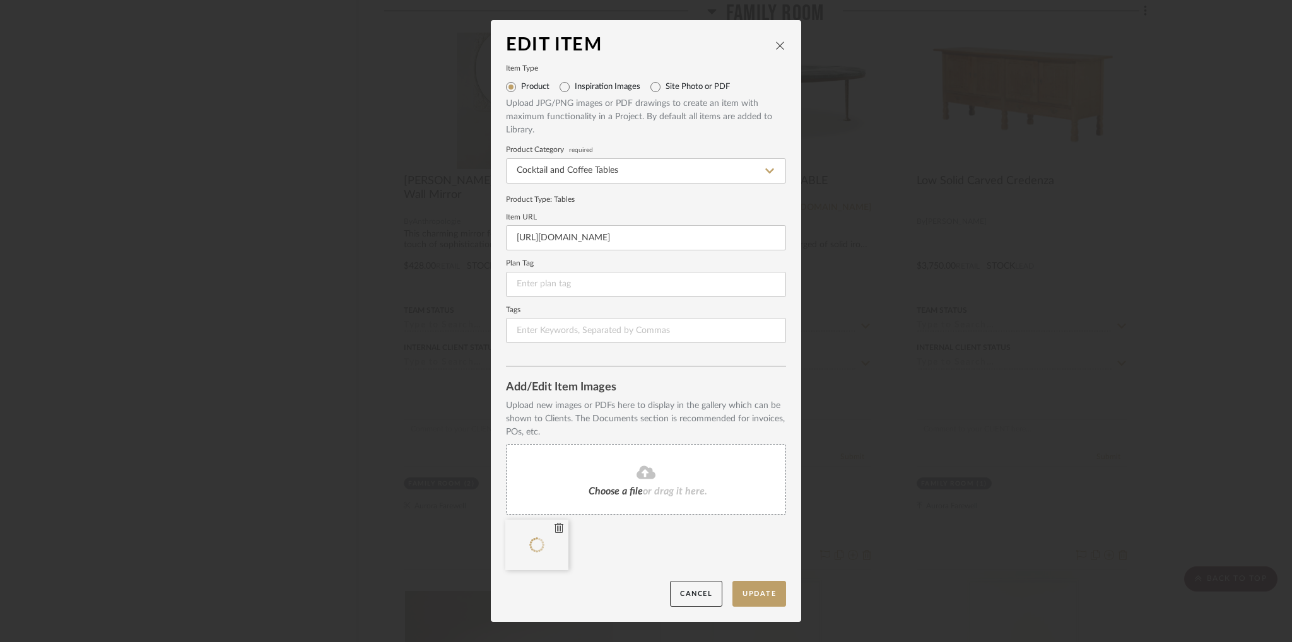
click at [555, 532] on icon at bounding box center [558, 528] width 9 height 10
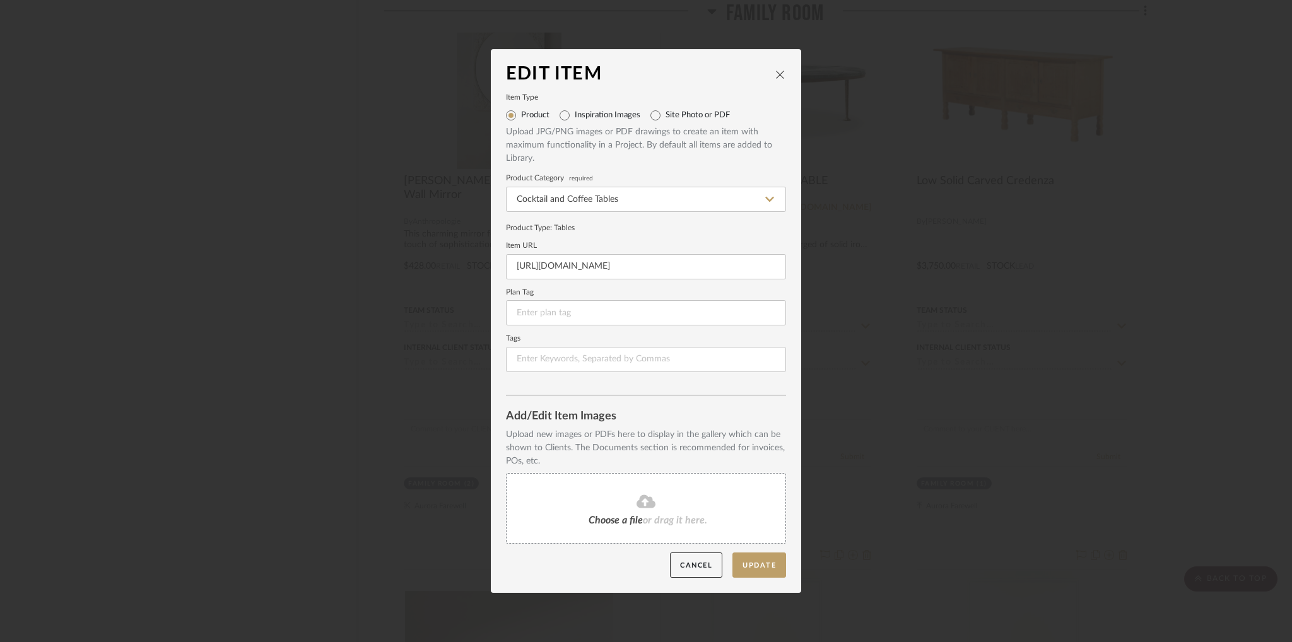
click at [597, 516] on span "Choose a file" at bounding box center [615, 520] width 54 height 10
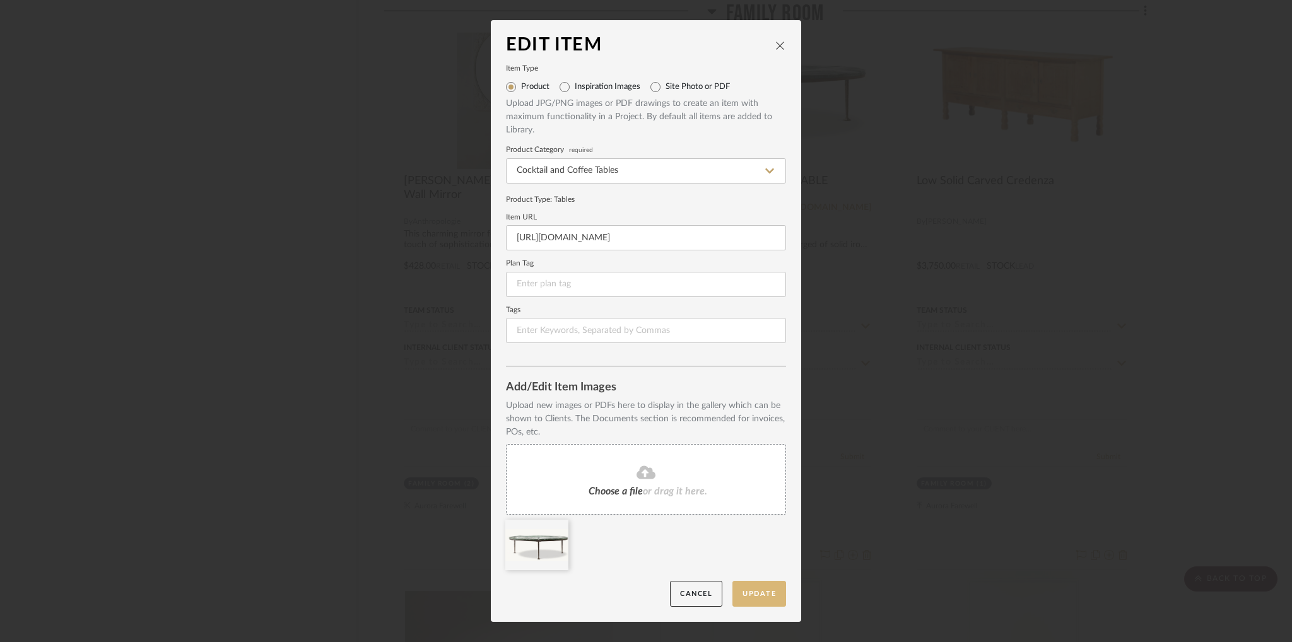
click at [754, 596] on button "Update" at bounding box center [759, 594] width 54 height 26
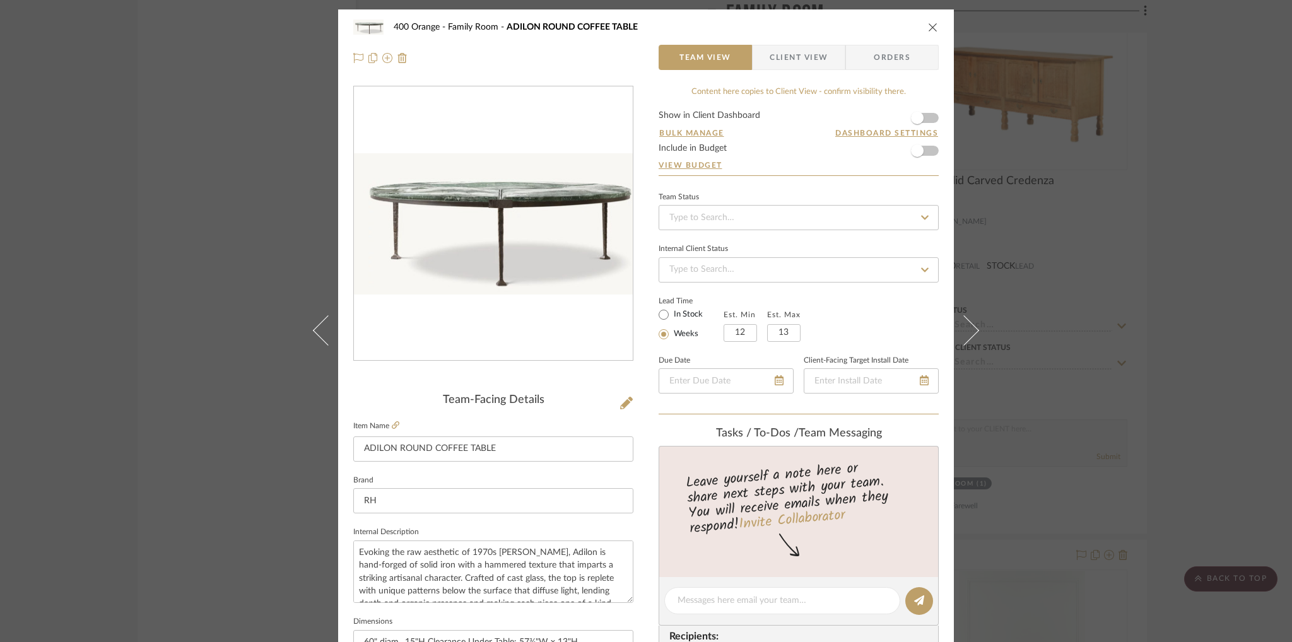
click at [932, 34] on div "400 Orange Family Room ADILON ROUND COFFEE TABLE" at bounding box center [645, 27] width 585 height 25
click at [928, 26] on icon "close" at bounding box center [933, 27] width 10 height 10
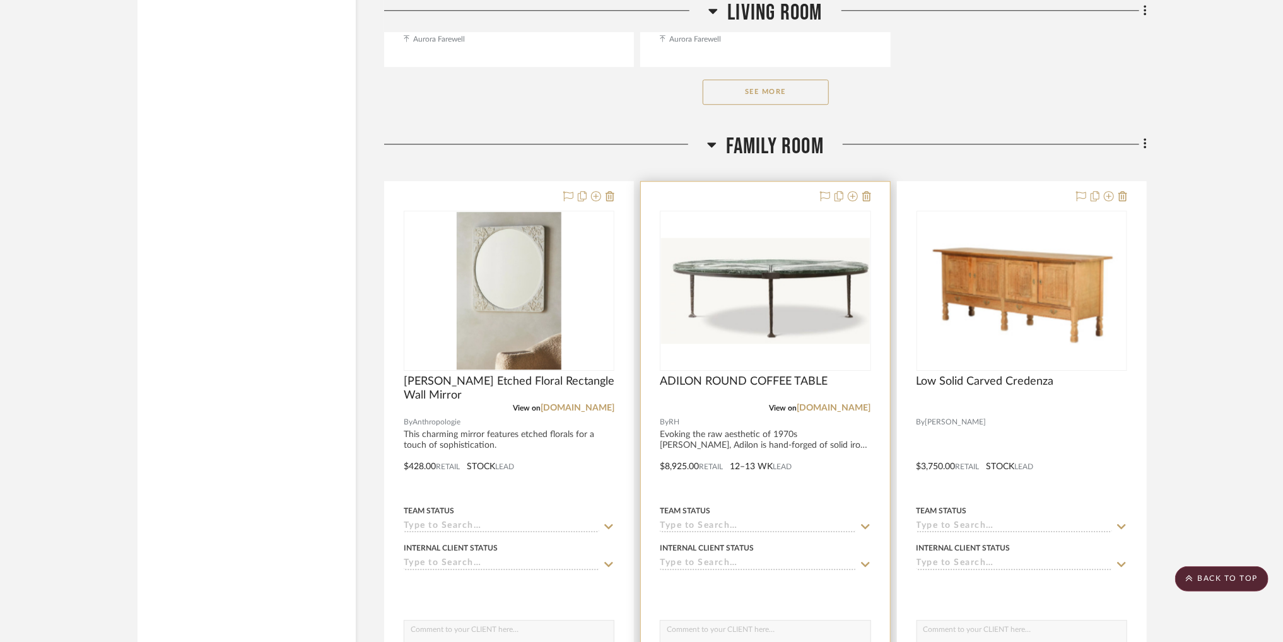
scroll to position [15191, 0]
